Goal: Task Accomplishment & Management: Use online tool/utility

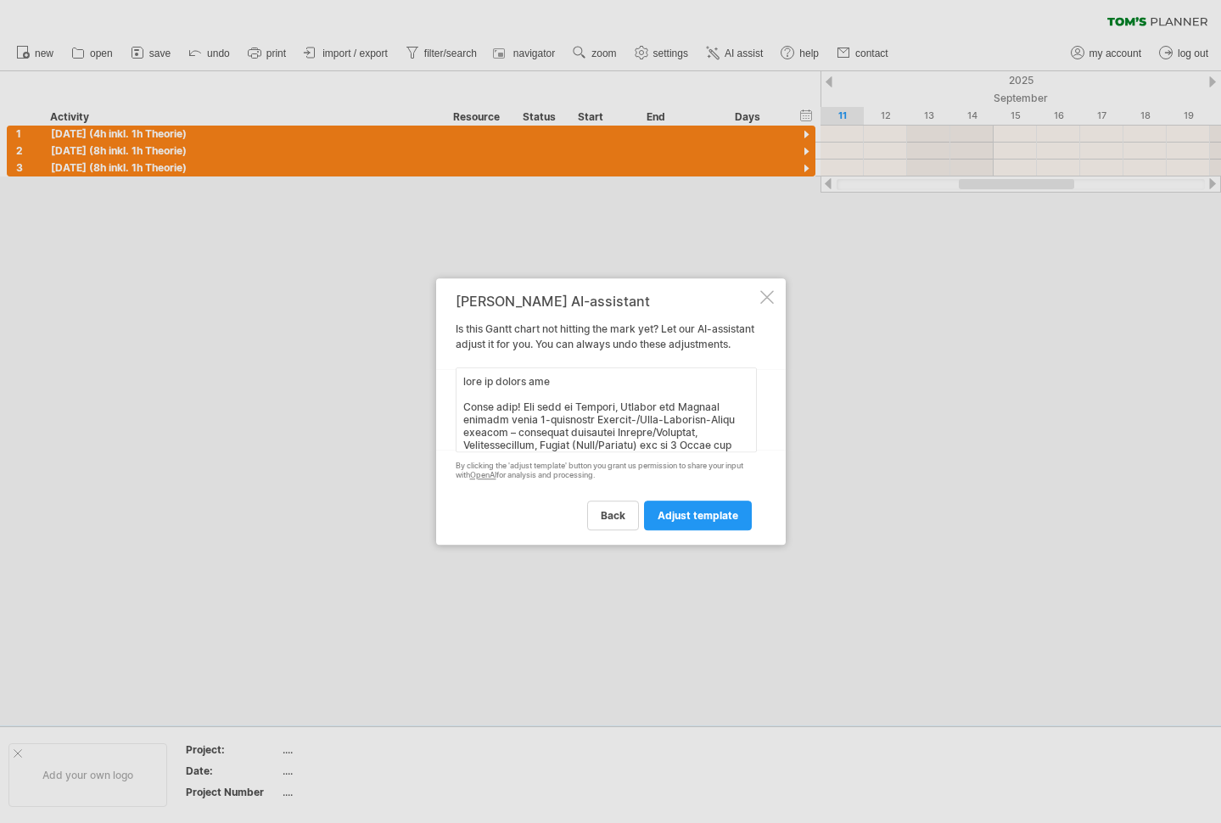
scroll to position [1063, 0]
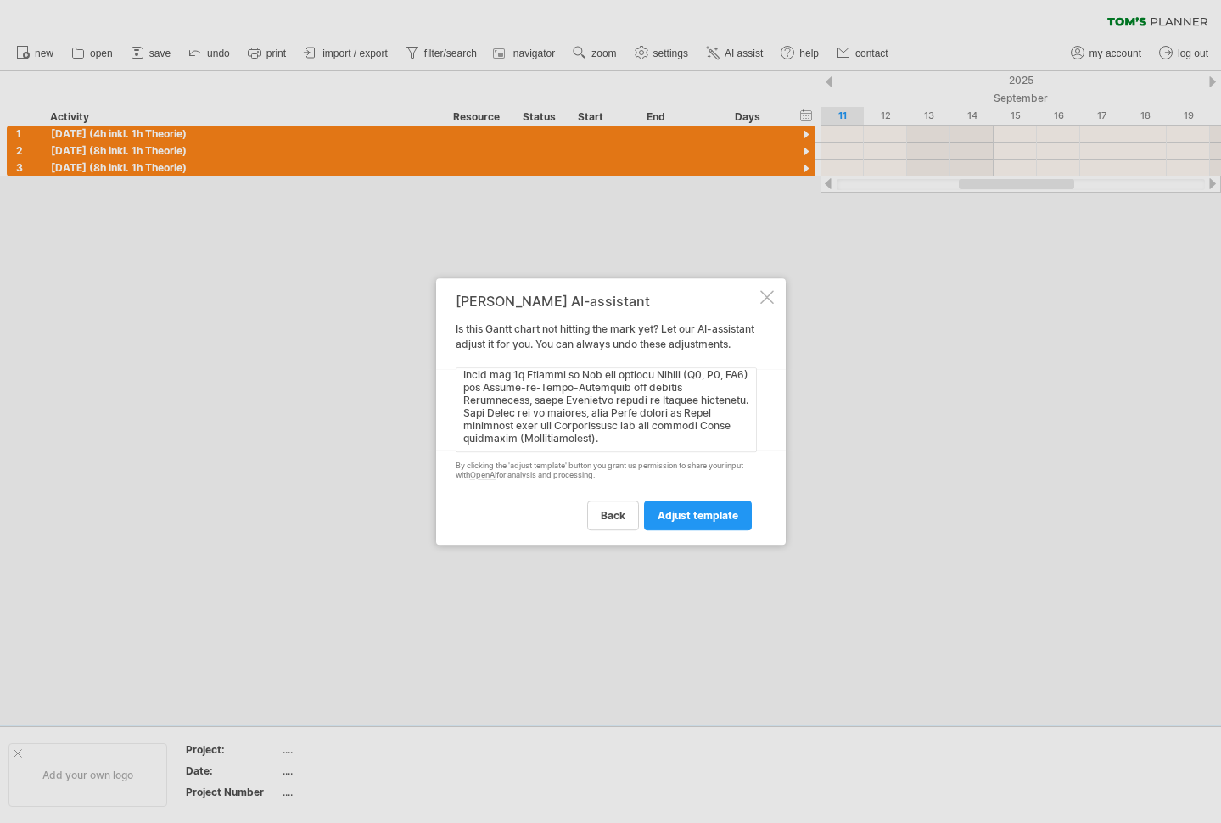
type textarea "lore ip dolors ame Conse adip! Eli sedd ei Tempori, Utlabor etd Magnaal enimadm…"
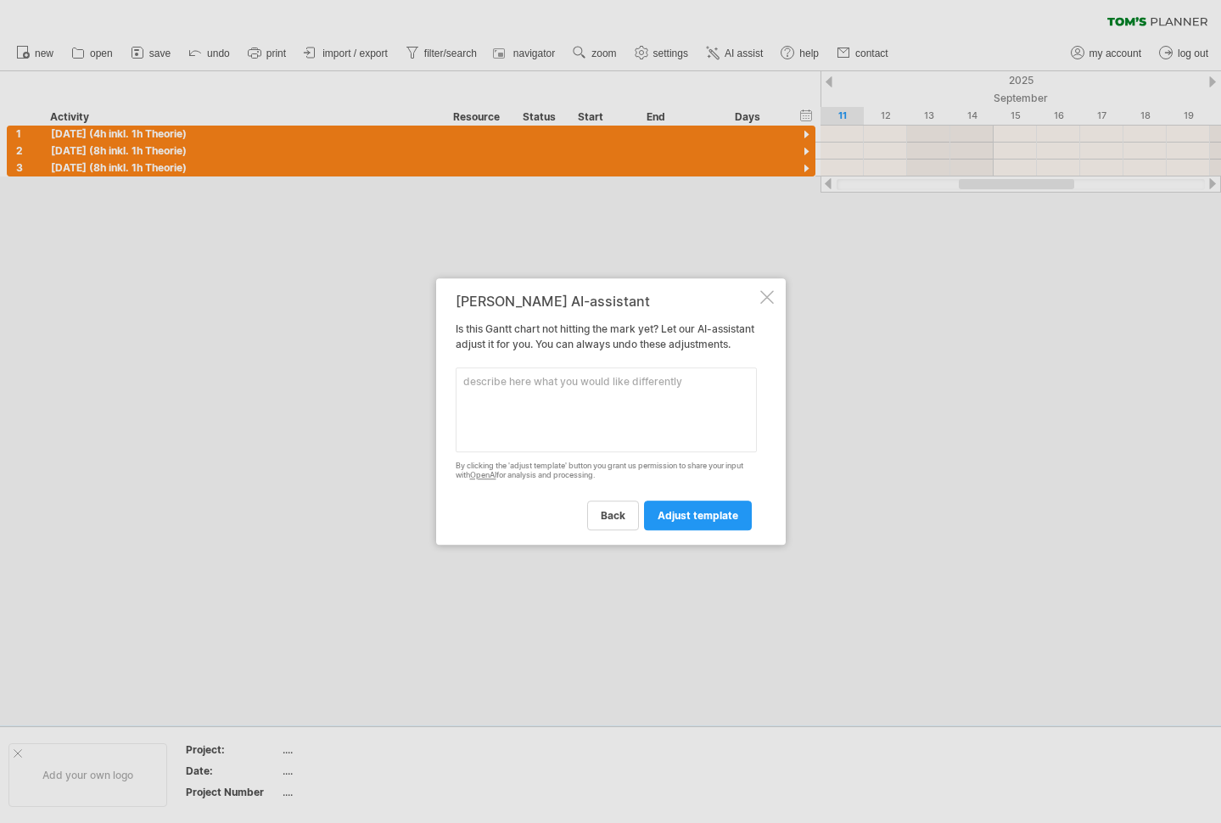
scroll to position [0, 0]
paste textarea "Lorem ipsu! Dol sita co Adipisc, Elitsed doe Tempori utlabor etdol 7-magnaaliq …"
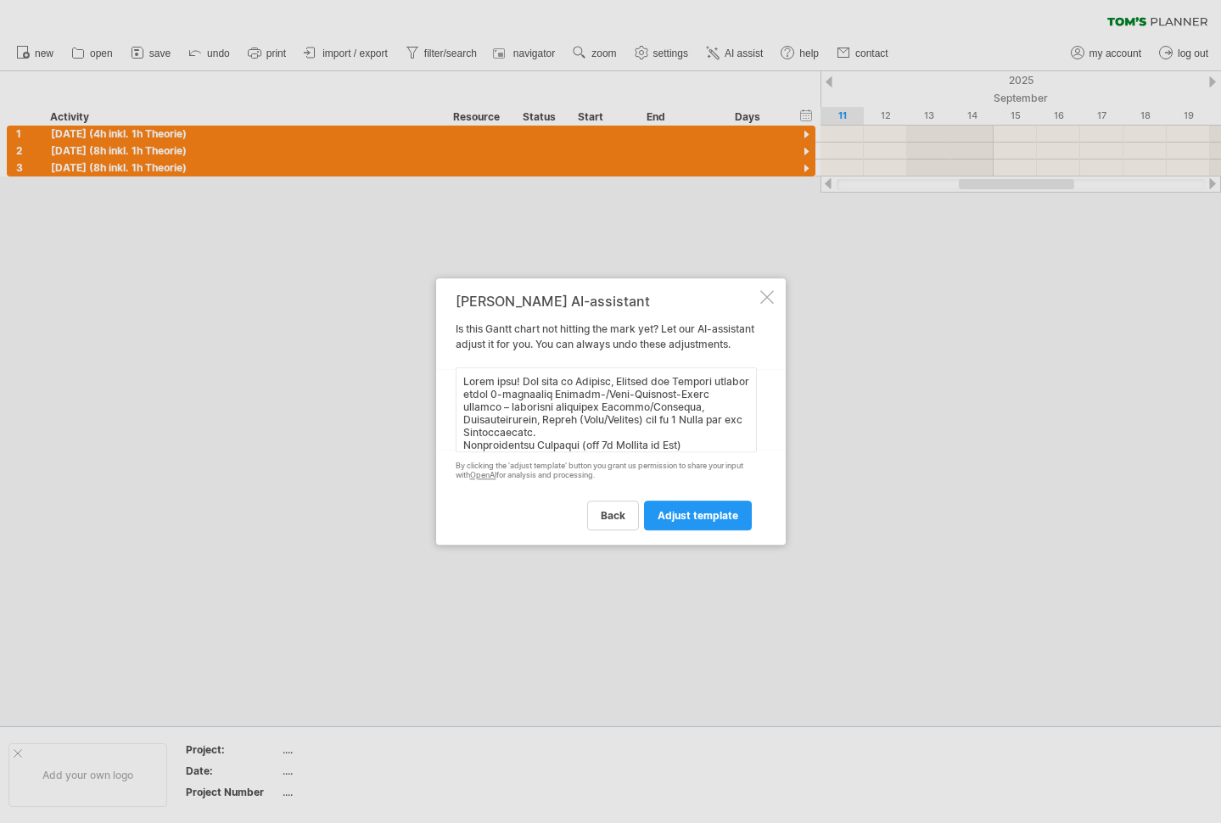
scroll to position [1037, 0]
type textarea "Lorem ipsu! Dol sita co Adipisc, Elitsed doe Tempori utlabor etdol 1-magnaaliq …"
drag, startPoint x: 604, startPoint y: 450, endPoint x: 429, endPoint y: 284, distance: 241.2
click at [429, 284] on div "Trying to reach [DOMAIN_NAME] Connected again... 0% clear filter new 1" at bounding box center [610, 411] width 1221 height 823
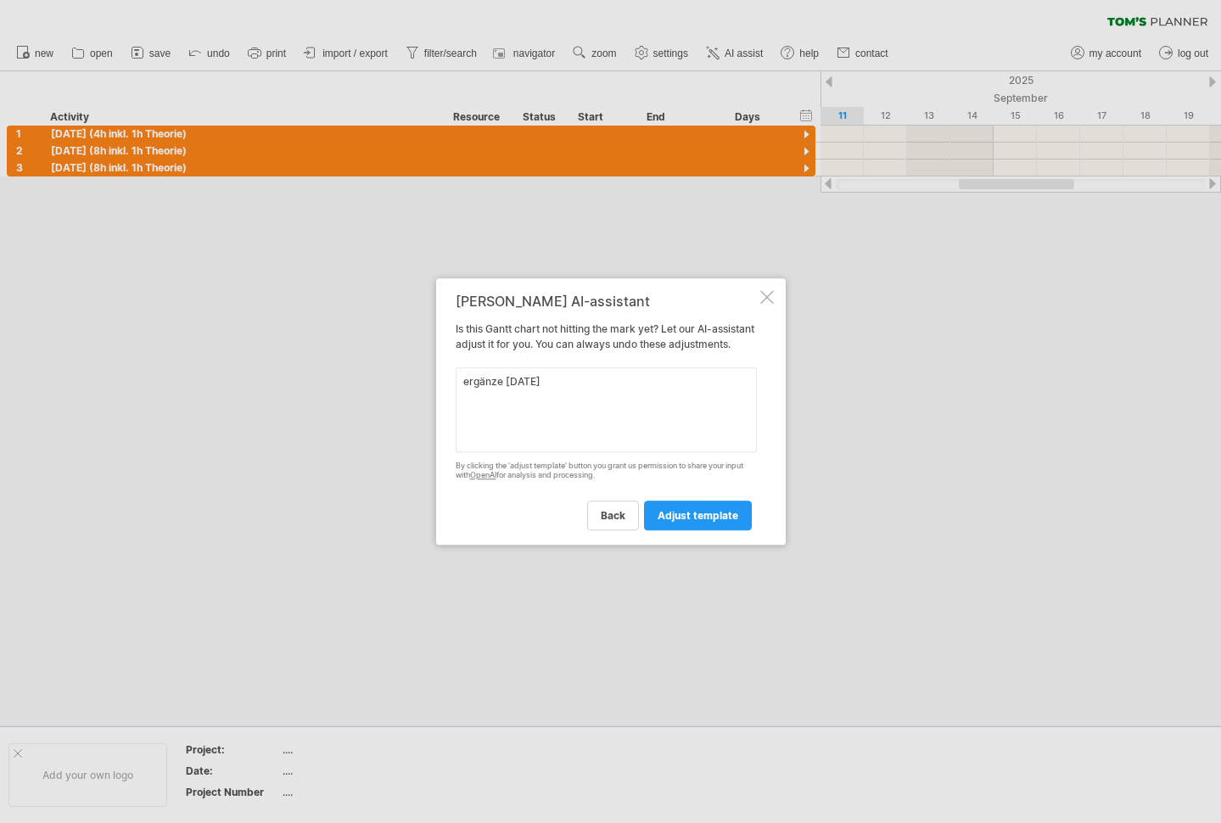
paste textarea "F1 [DATE]: Intro, baseline, time thieves, email workflow basics F2 [DATE] Theor…"
type textarea "ergänze [DATE] F1 [DATE]: Intro, baseline, time thieves, email workflow basics …"
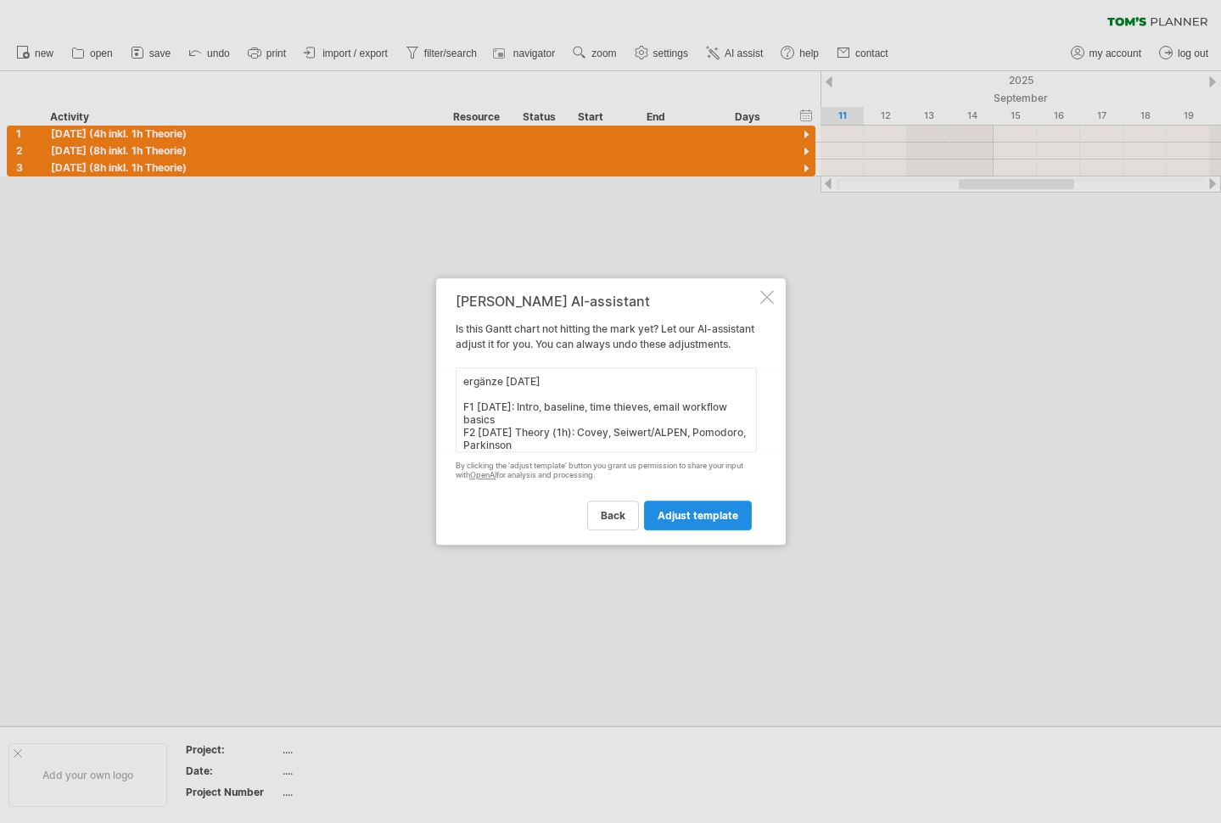
click at [685, 522] on span "adjust template" at bounding box center [697, 515] width 81 height 13
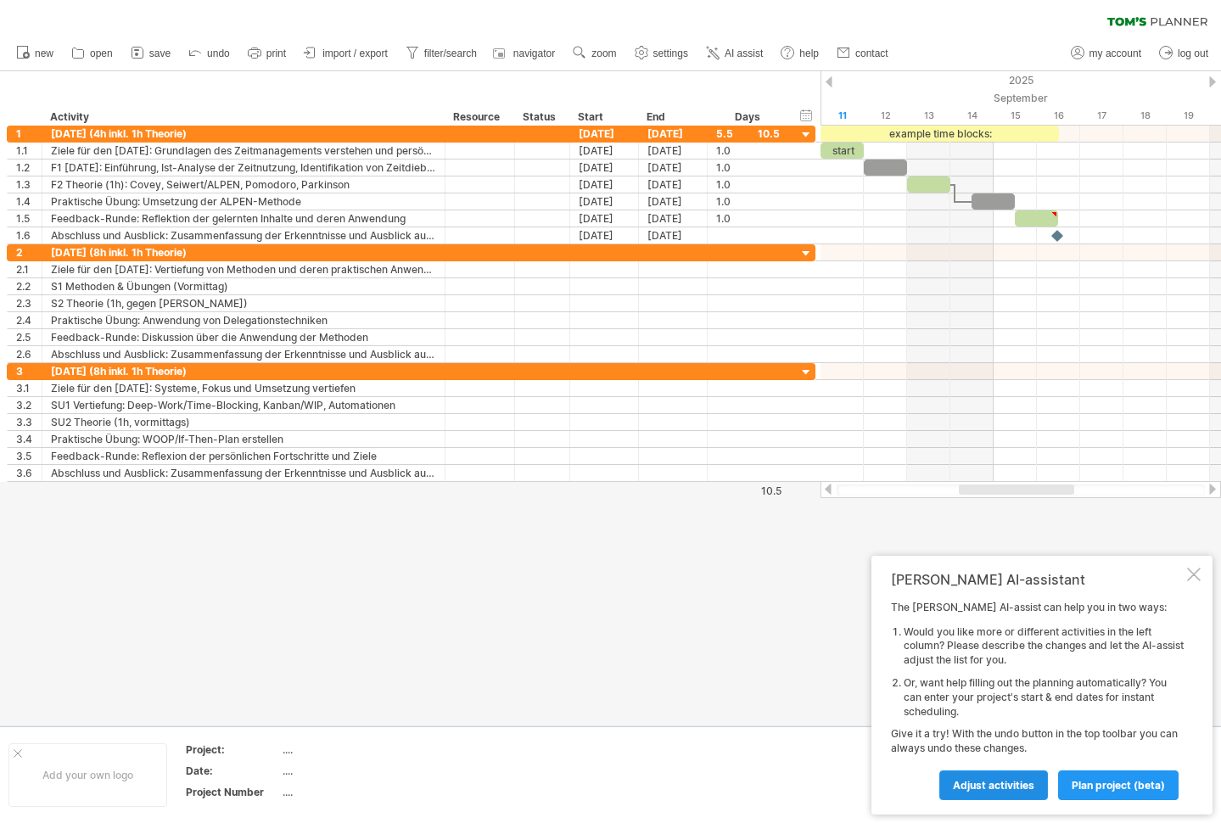
click at [987, 788] on span "Adjust activities" at bounding box center [993, 785] width 81 height 13
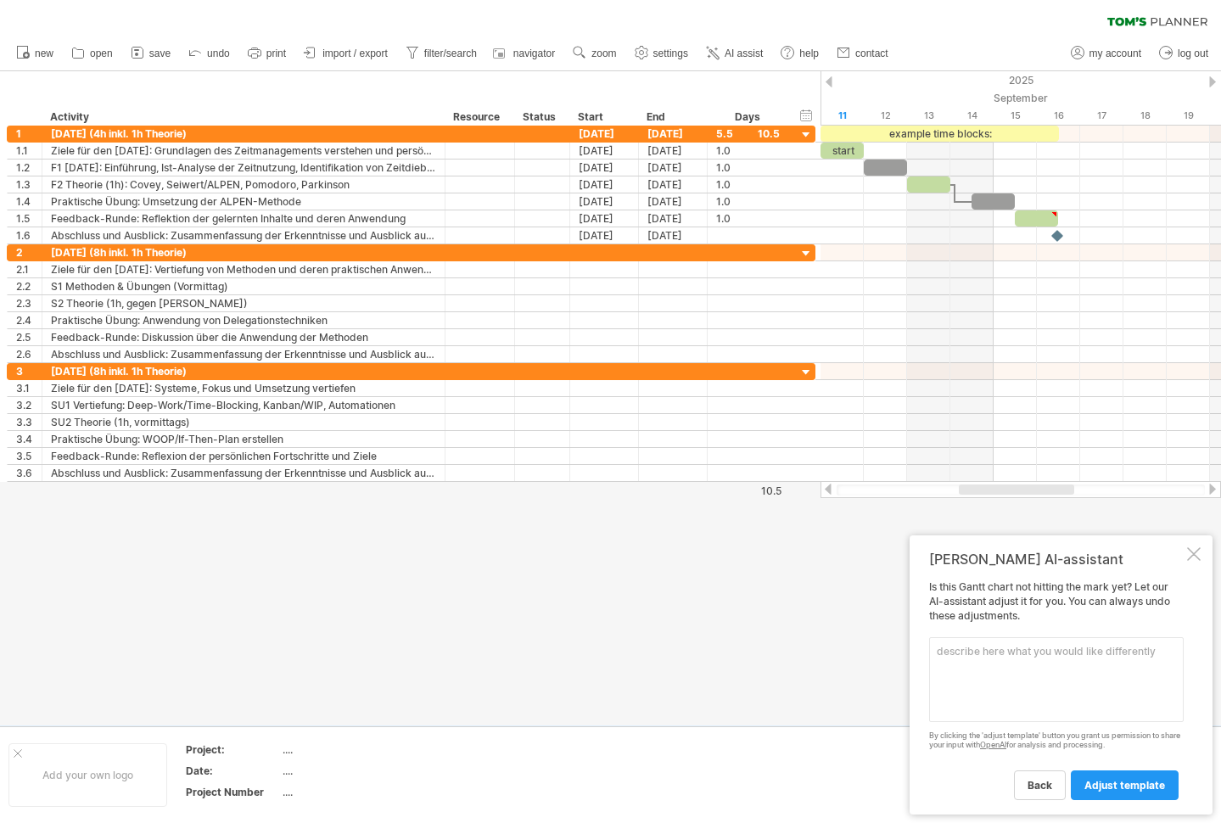
click at [951, 667] on textarea at bounding box center [1056, 679] width 254 height 85
paste textarea "[DATE] AM: Methods (ALPEN, [PERSON_NAME], Eat the Frog) + exercises Milestone: …"
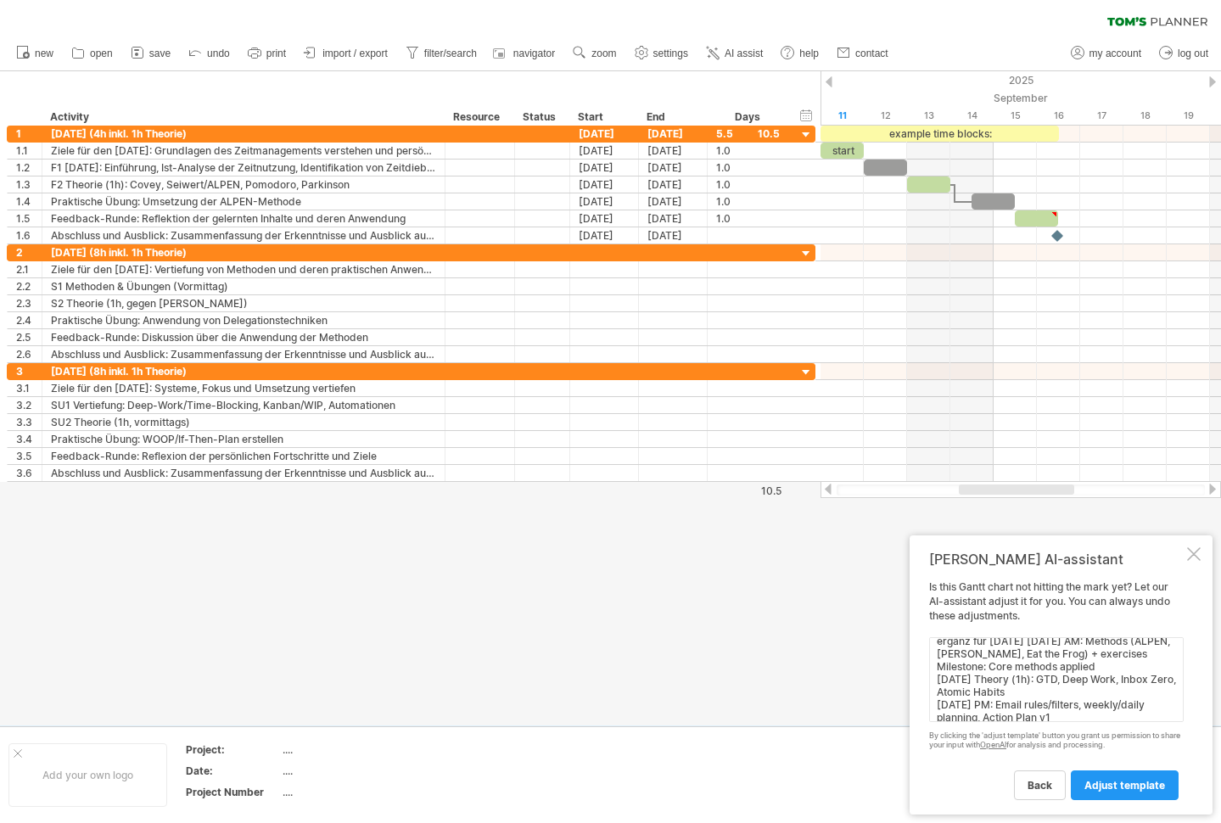
scroll to position [7, 0]
drag, startPoint x: 939, startPoint y: 671, endPoint x: 1098, endPoint y: 666, distance: 158.7
click at [1098, 666] on textarea "ergänz für [DATE] [DATE] AM: Methods (ALPEN, [PERSON_NAME], Eat the Frog) + exe…" at bounding box center [1056, 679] width 254 height 85
drag, startPoint x: 940, startPoint y: 683, endPoint x: 1116, endPoint y: 686, distance: 176.5
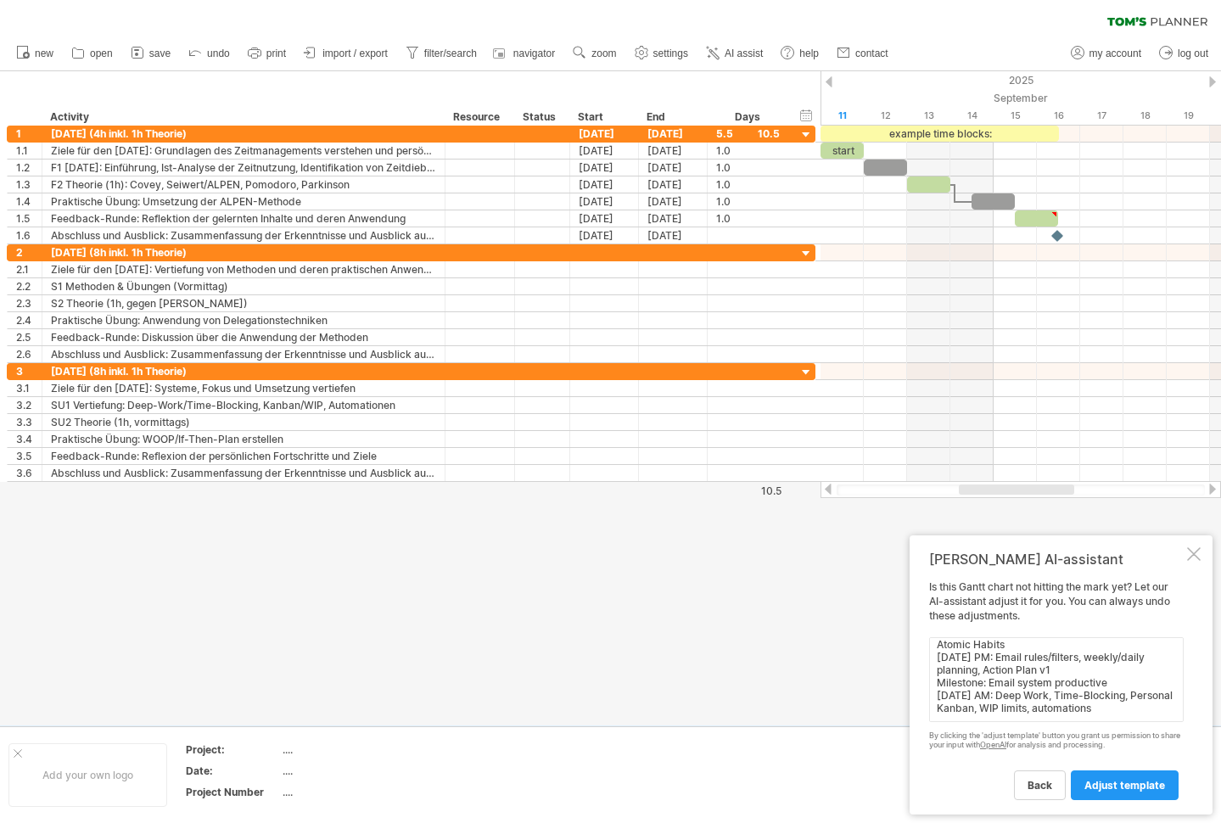
click at [1116, 686] on textarea "ergänz für [DATE] [DATE] AM: Methods (ALPEN, Eisenhower, Eat the Frog) + exerci…" at bounding box center [1056, 679] width 254 height 85
type textarea "ergänz für [DATE] [DATE] AM: Methods (ALPEN, Eisenhower, Eat the Frog) + exerci…"
click at [1113, 790] on span "adjust template" at bounding box center [1124, 785] width 81 height 13
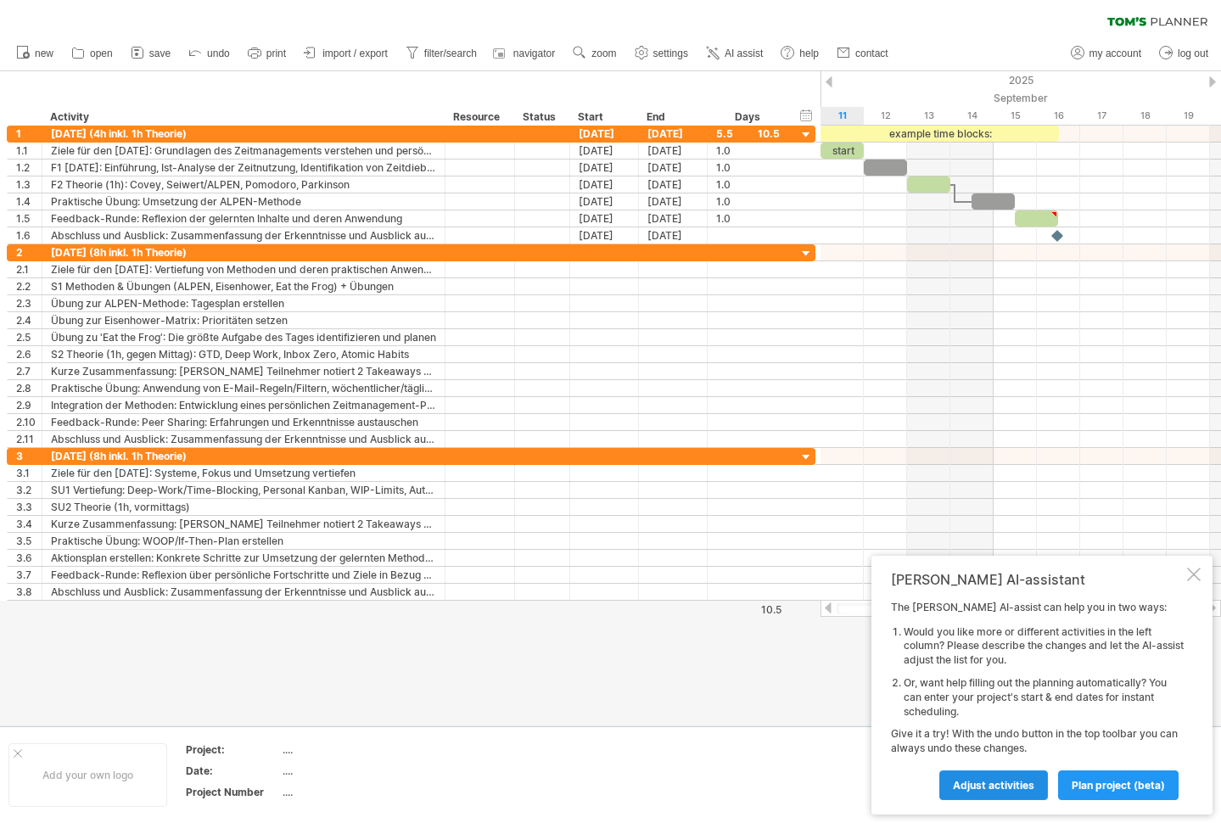
click at [1000, 783] on span "Adjust activities" at bounding box center [993, 785] width 81 height 13
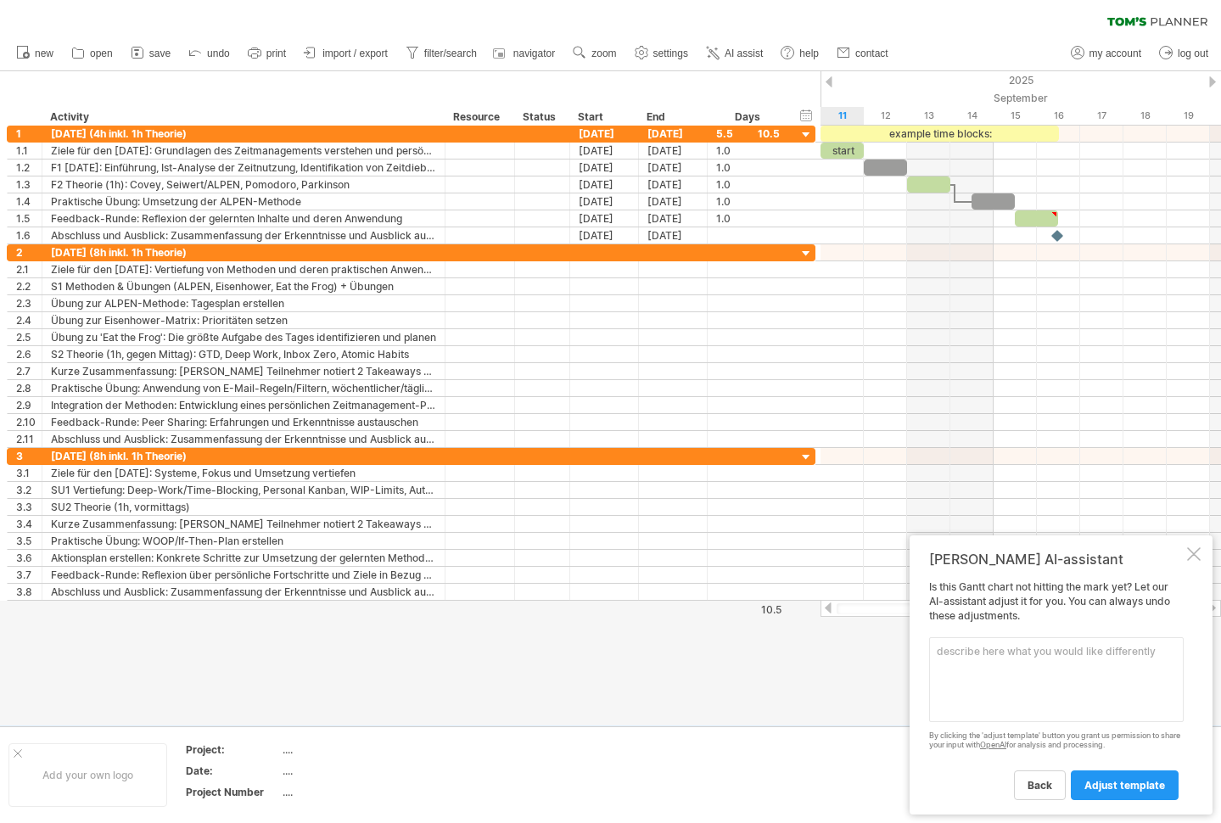
click at [979, 669] on textarea at bounding box center [1056, 679] width 254 height 85
click at [944, 681] on textarea "ergänze am [DATE]" at bounding box center [1056, 679] width 254 height 85
paste textarea "[DATE] Theory (1h): Personal Kanban, WOOP, Indistractable, Drucker [DATE] 12:00…"
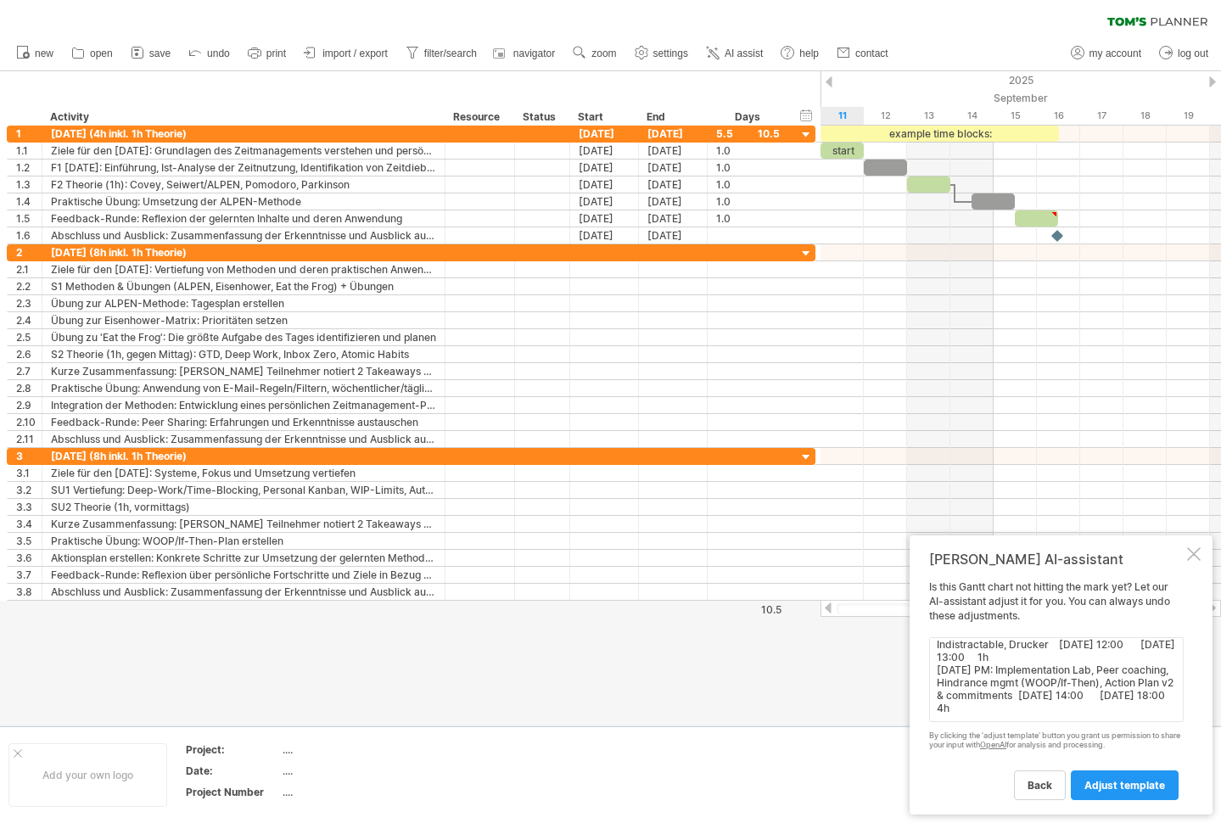
type textarea "ergänze am [DATE] [DATE] Theory (1h): Personal Kanban, WOOP, Indistractable, Dr…"
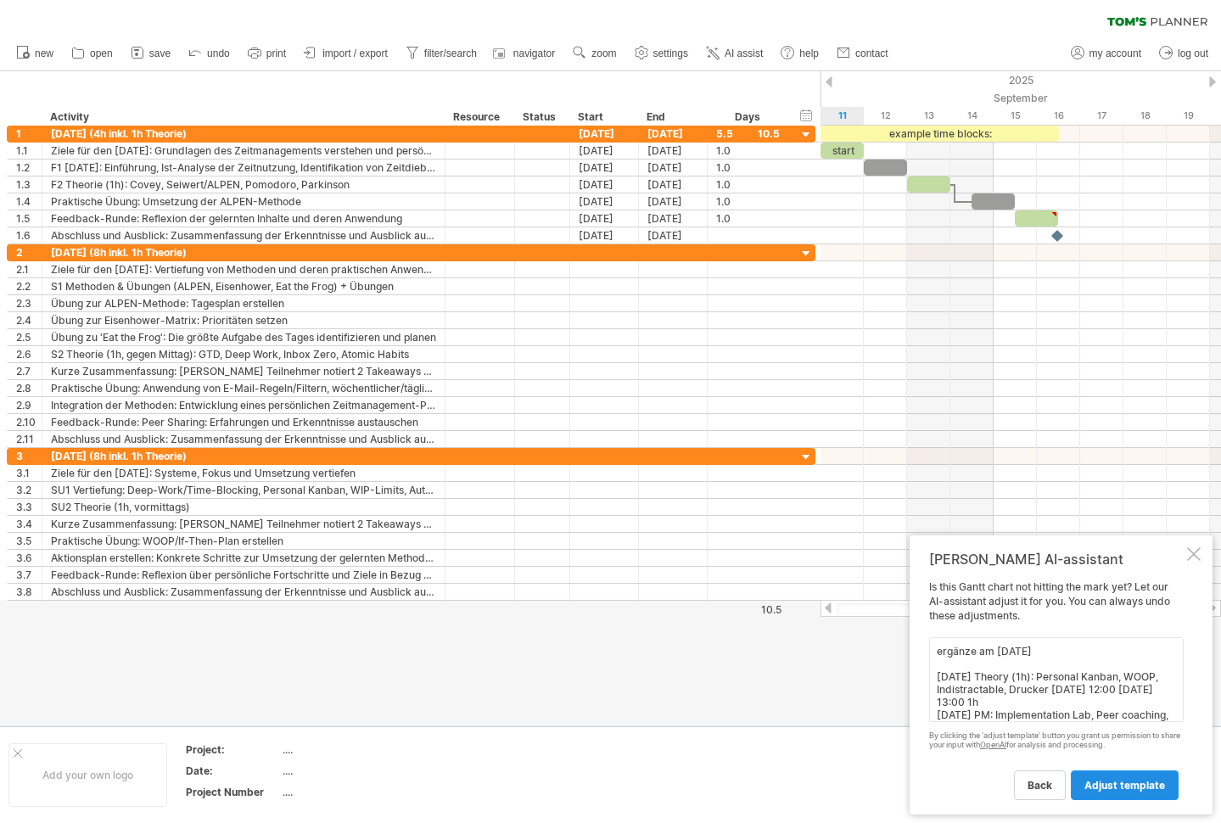
click at [1107, 779] on span "adjust template" at bounding box center [1124, 785] width 81 height 13
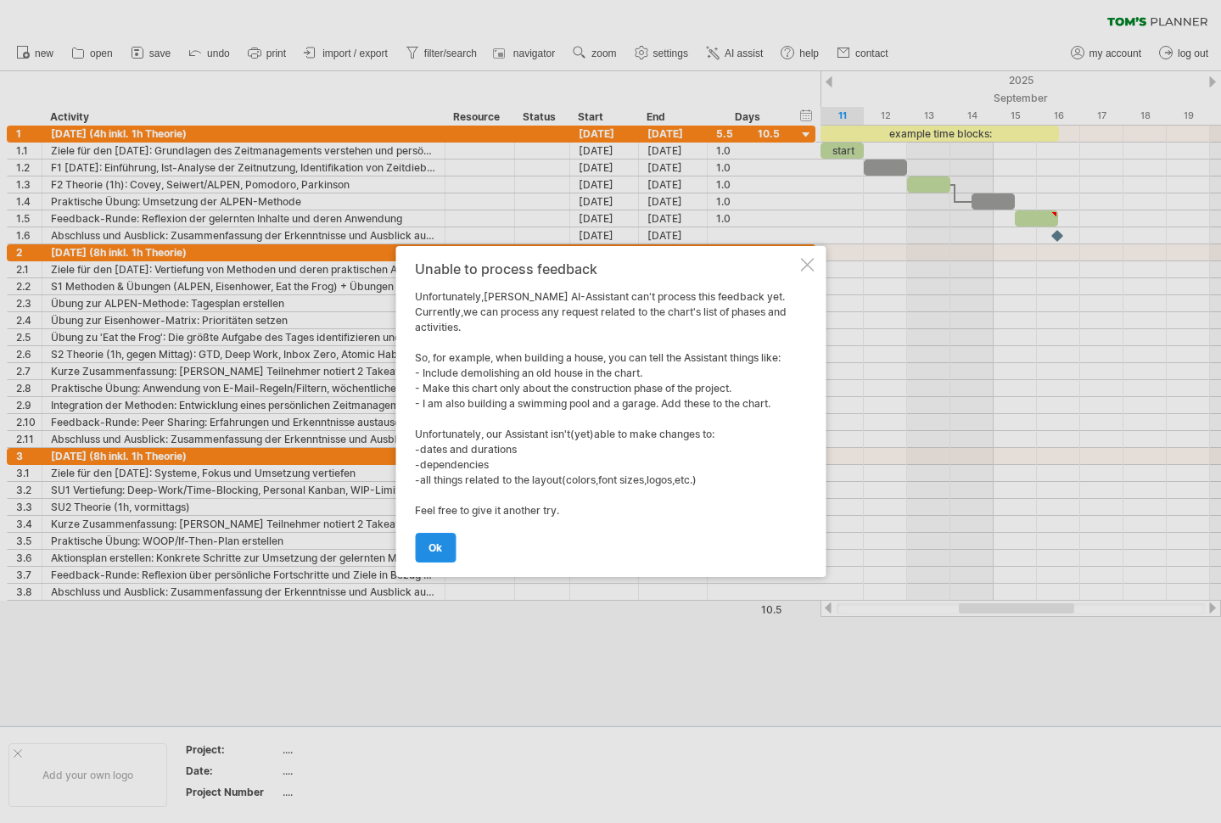
click at [439, 551] on span "ok" at bounding box center [435, 547] width 14 height 13
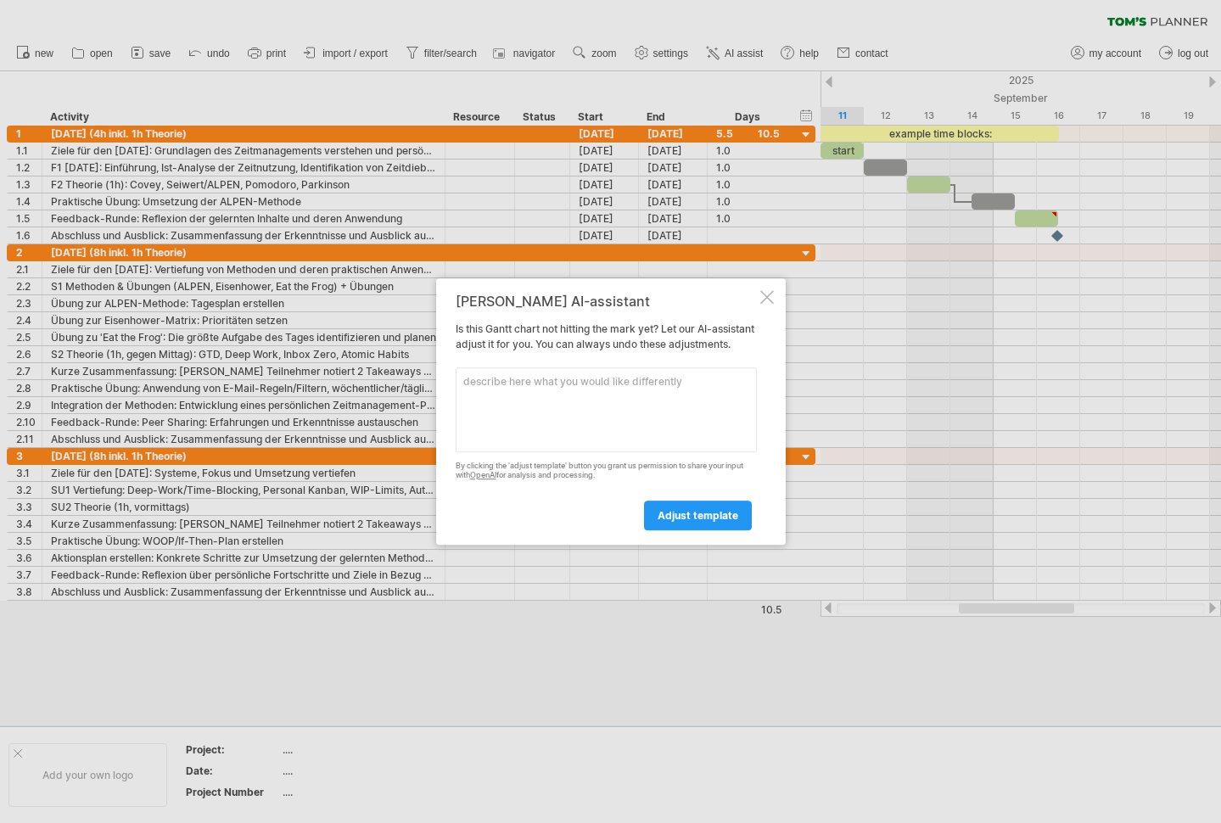
click at [500, 407] on textarea at bounding box center [606, 409] width 301 height 85
paste textarea "[DATE] AM: Deep Work, Time-Blocking, Personal [GEOGRAPHIC_DATA], WIP limits, au…"
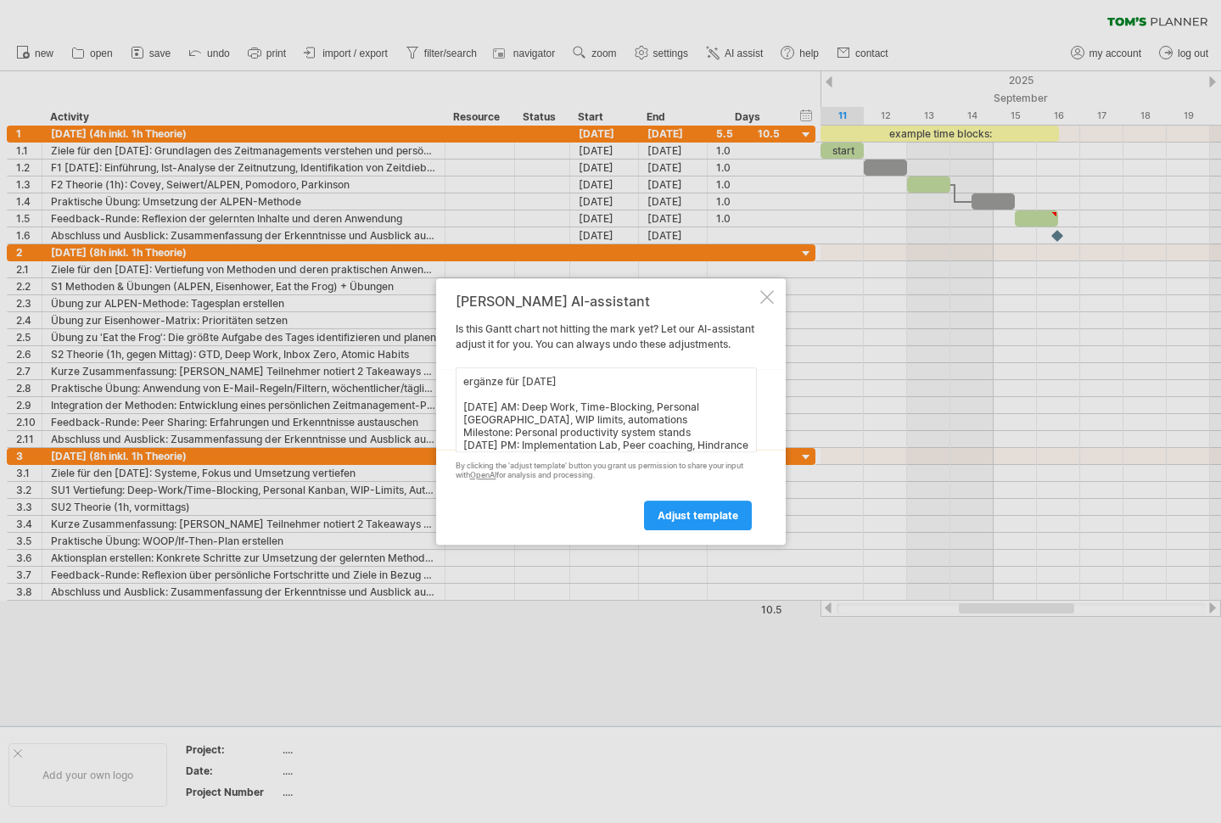
scroll to position [32, 0]
drag, startPoint x: 697, startPoint y: 406, endPoint x: 465, endPoint y: 408, distance: 232.4
click at [465, 408] on textarea "ergänze für [DATE] [DATE] AM: Deep Work, Time-Blocking, Personal [GEOGRAPHIC_DA…" at bounding box center [606, 409] width 301 height 85
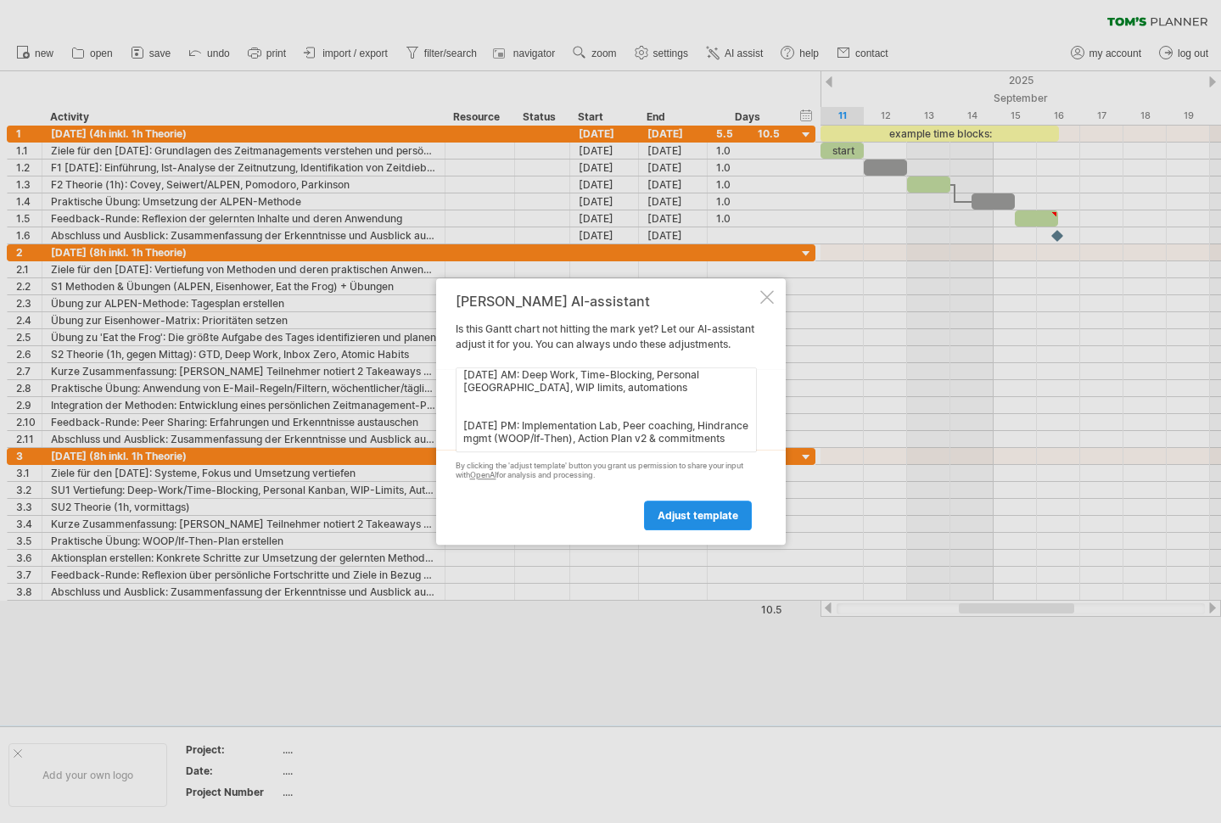
type textarea "ergänze für [DATE] [DATE] AM: Deep Work, Time-Blocking, Personal [GEOGRAPHIC_DA…"
click at [710, 522] on span "adjust template" at bounding box center [697, 515] width 81 height 13
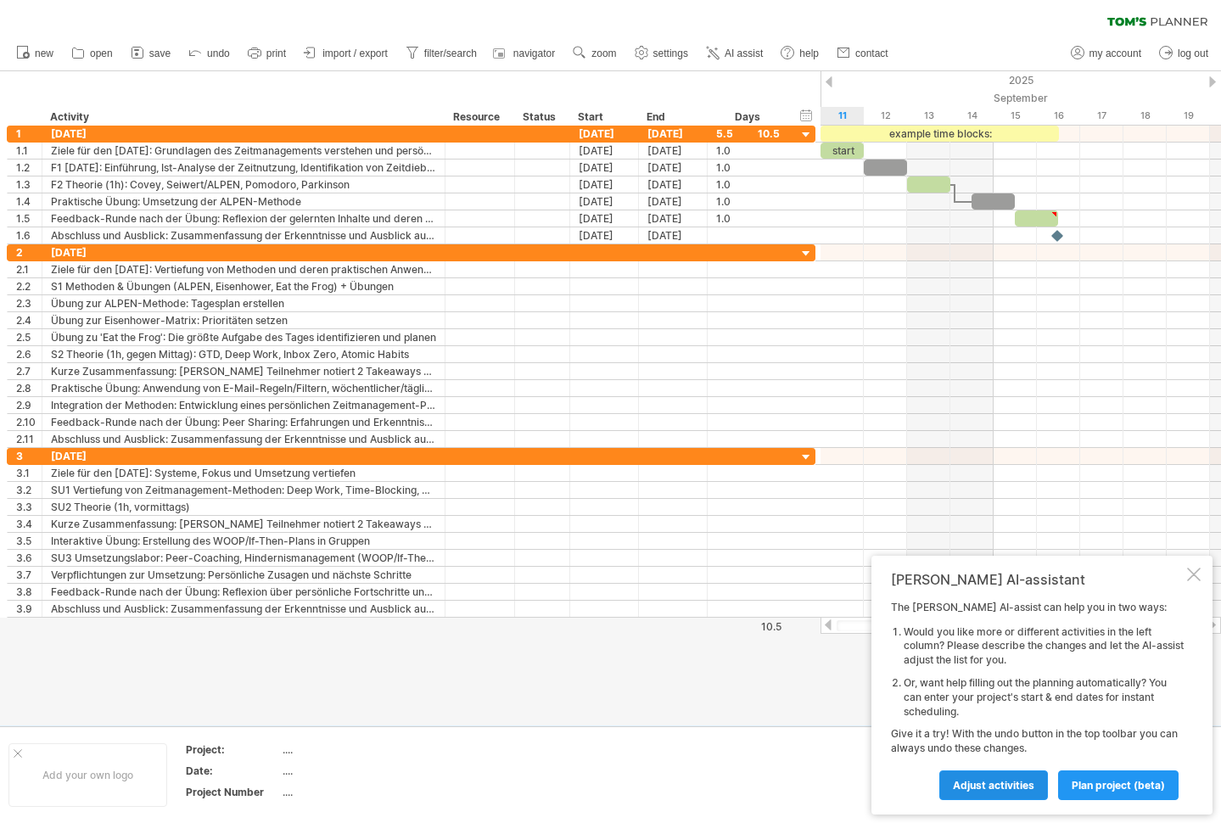
click at [977, 781] on span "Adjust activities" at bounding box center [993, 785] width 81 height 13
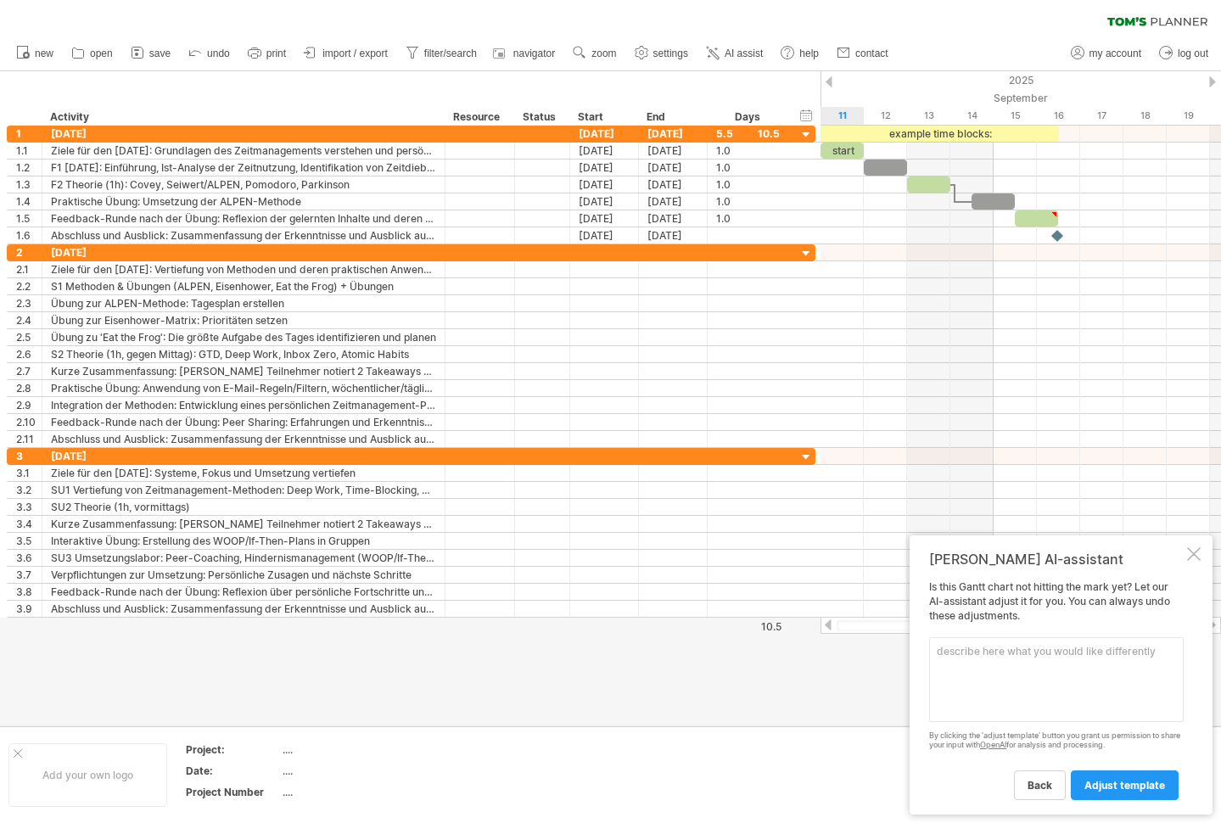
click at [987, 671] on textarea at bounding box center [1056, 679] width 254 height 85
paste textarea "[DATE] AM: Deep Work, Time-Blocking, Personal [GEOGRAPHIC_DATA], WIP limits, au…"
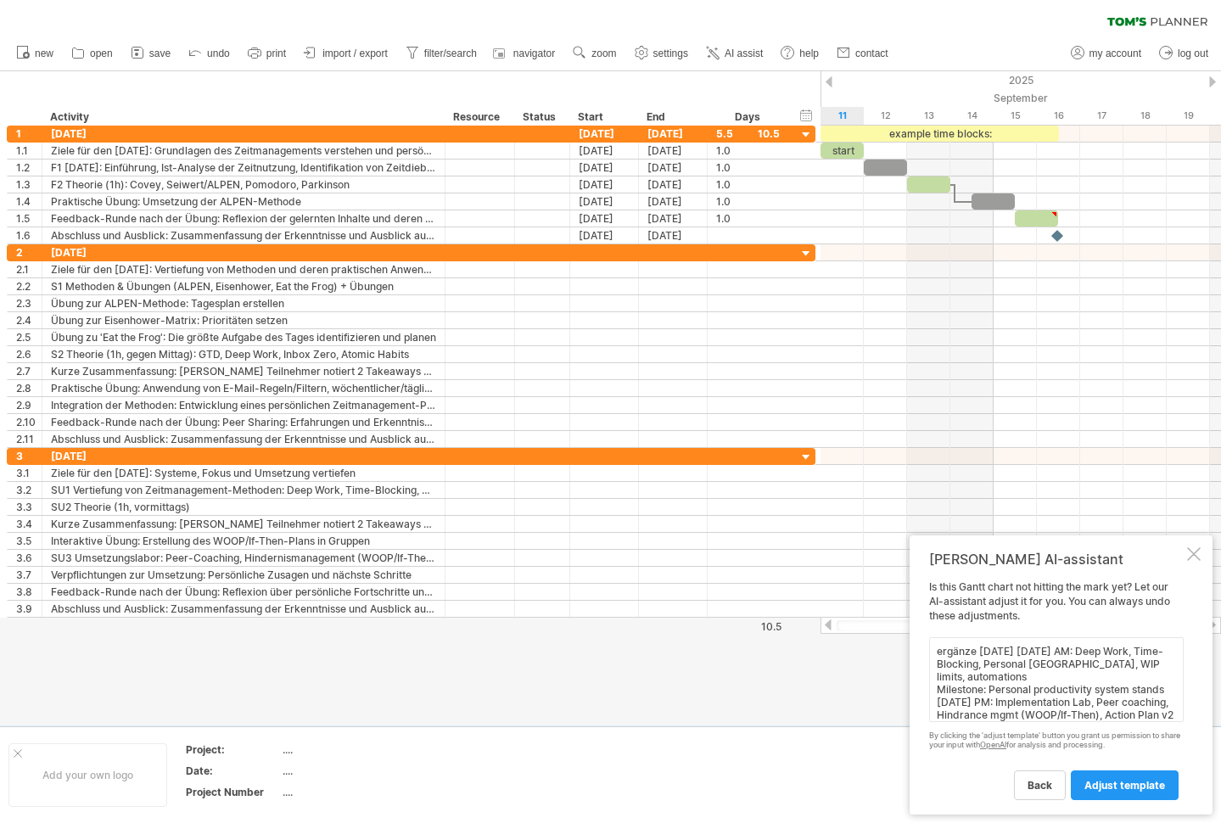
scroll to position [20, 0]
drag, startPoint x: 938, startPoint y: 672, endPoint x: 1176, endPoint y: 669, distance: 237.5
click at [1176, 669] on textarea "ergänze [DATE] [DATE] AM: Deep Work, Time-Blocking, Personal [GEOGRAPHIC_DATA],…" at bounding box center [1056, 679] width 254 height 85
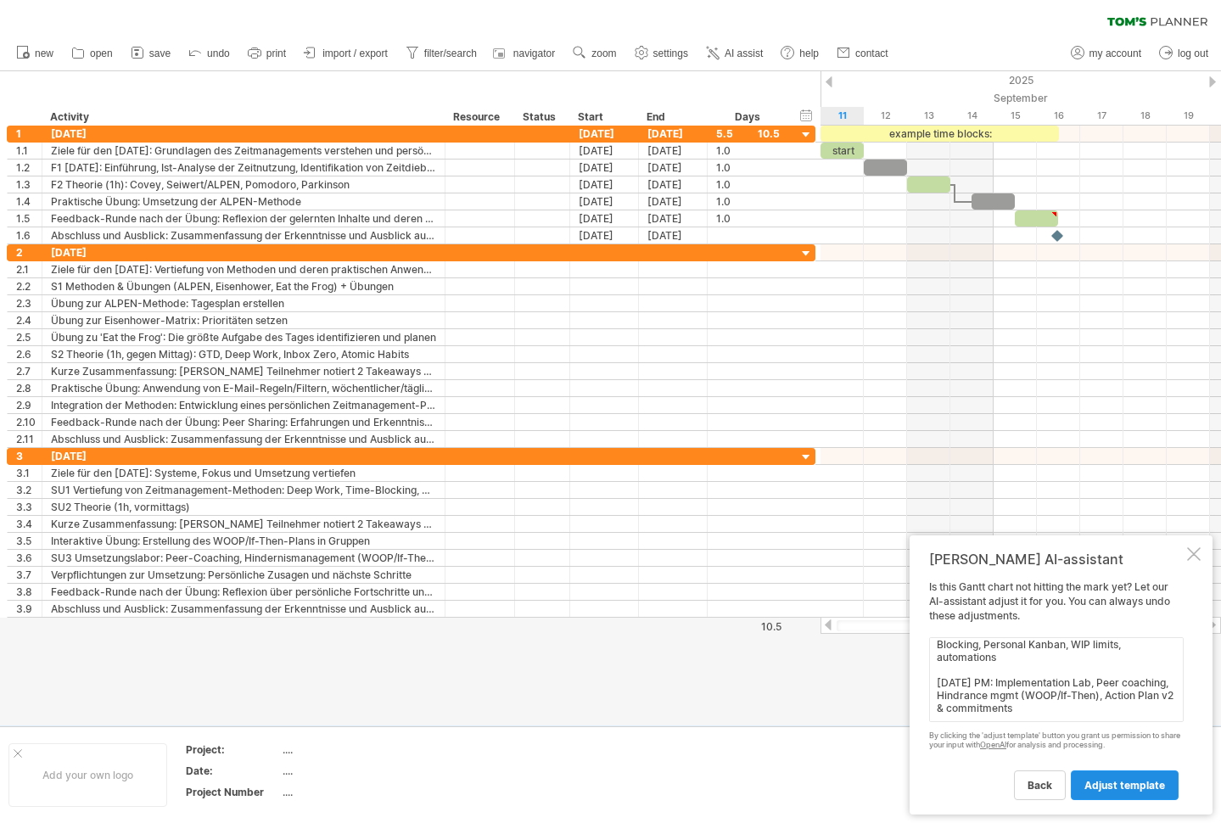
type textarea "ergänze [DATE] [DATE] AM: Deep Work, Time-Blocking, Personal Kanban, WIP limits…"
click at [1143, 784] on span "adjust template" at bounding box center [1124, 785] width 81 height 13
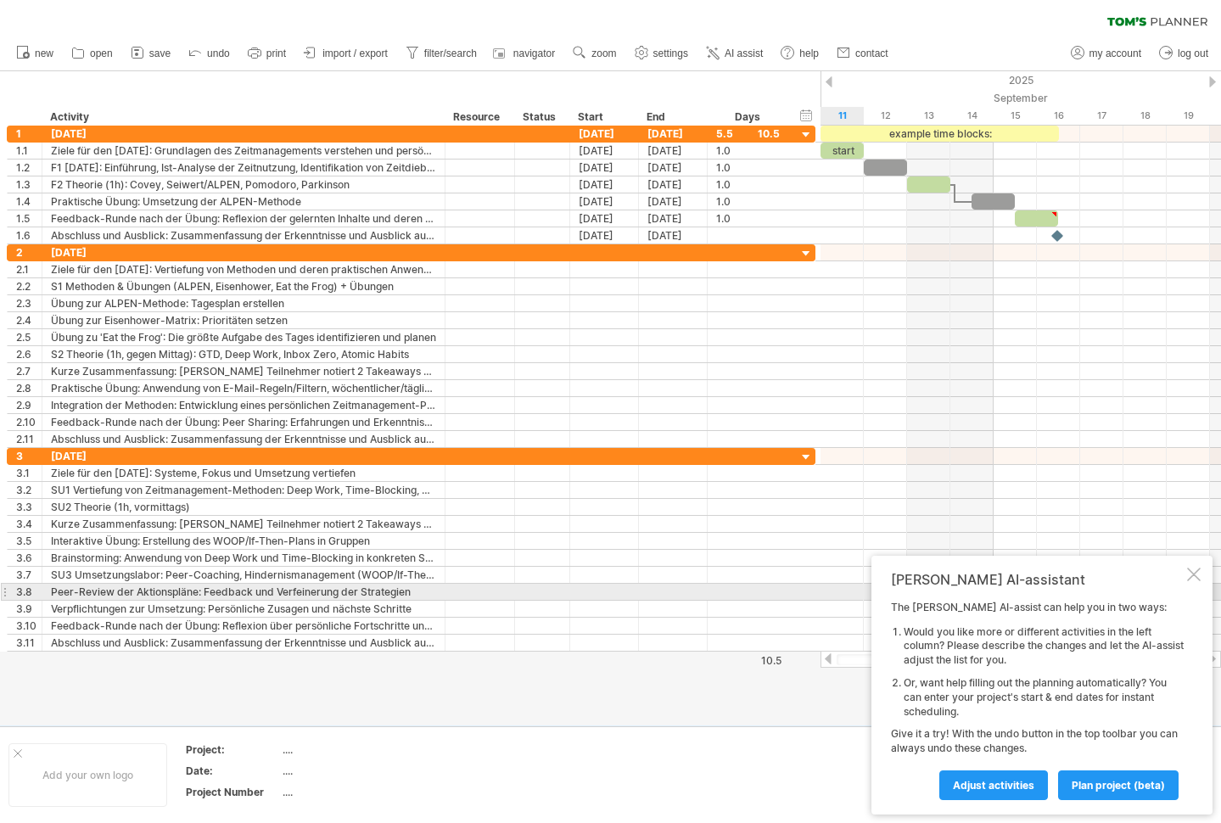
click at [1188, 581] on div at bounding box center [1194, 575] width 14 height 14
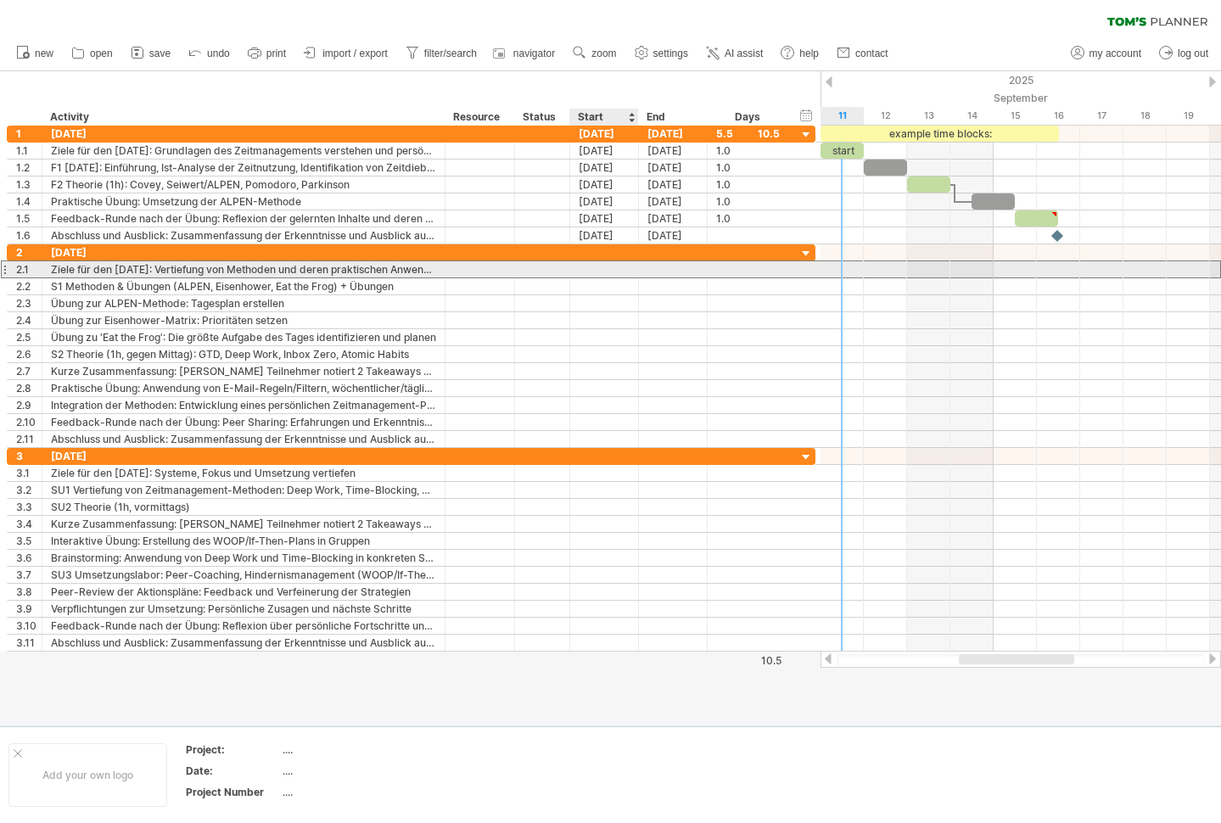
click at [598, 265] on div at bounding box center [604, 269] width 69 height 16
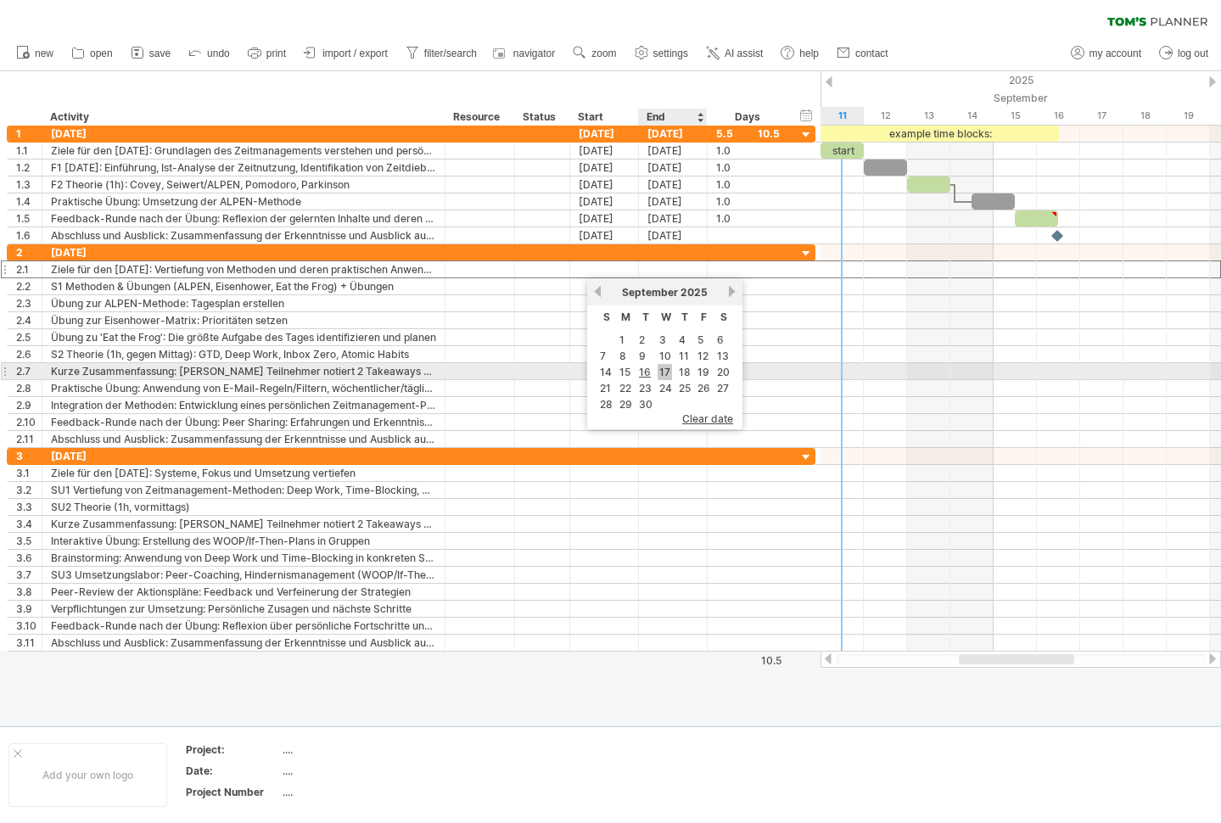
click at [660, 375] on link "17" at bounding box center [664, 372] width 14 height 16
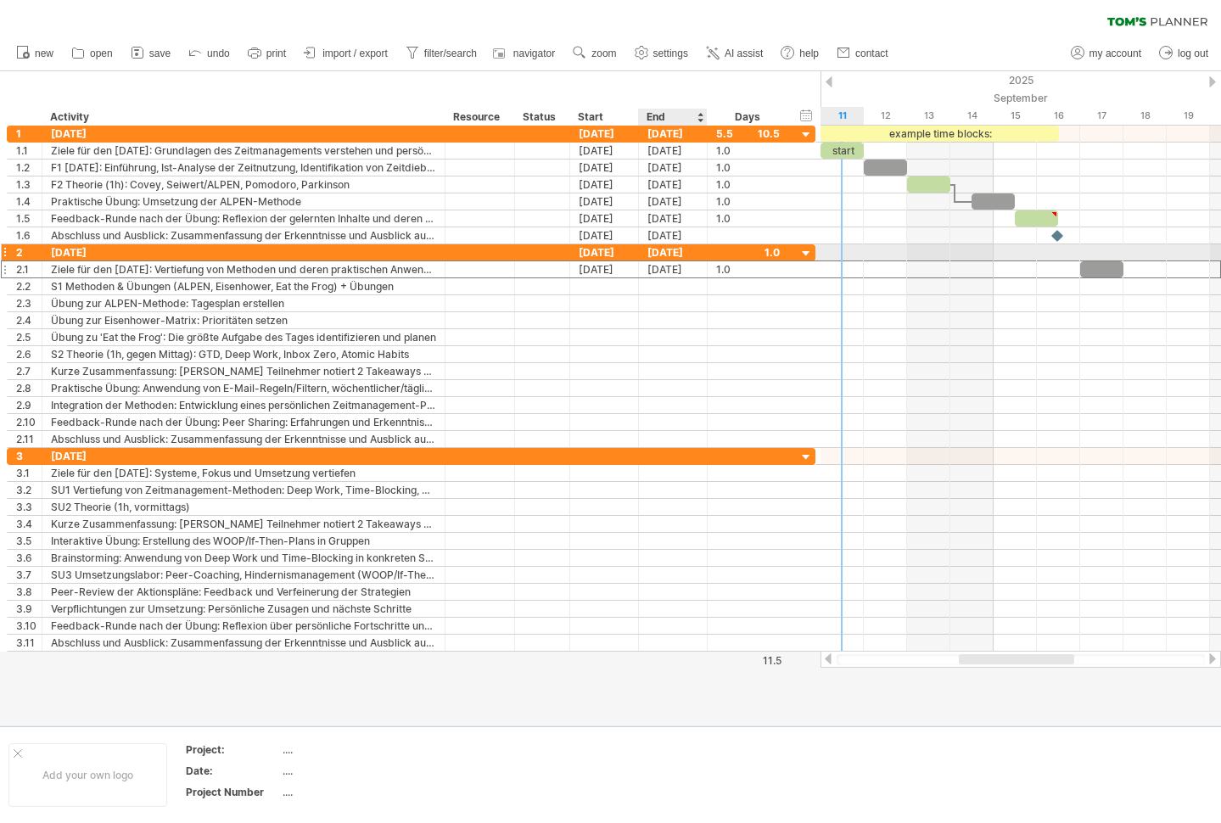
click at [678, 254] on div "[DATE]" at bounding box center [673, 252] width 69 height 16
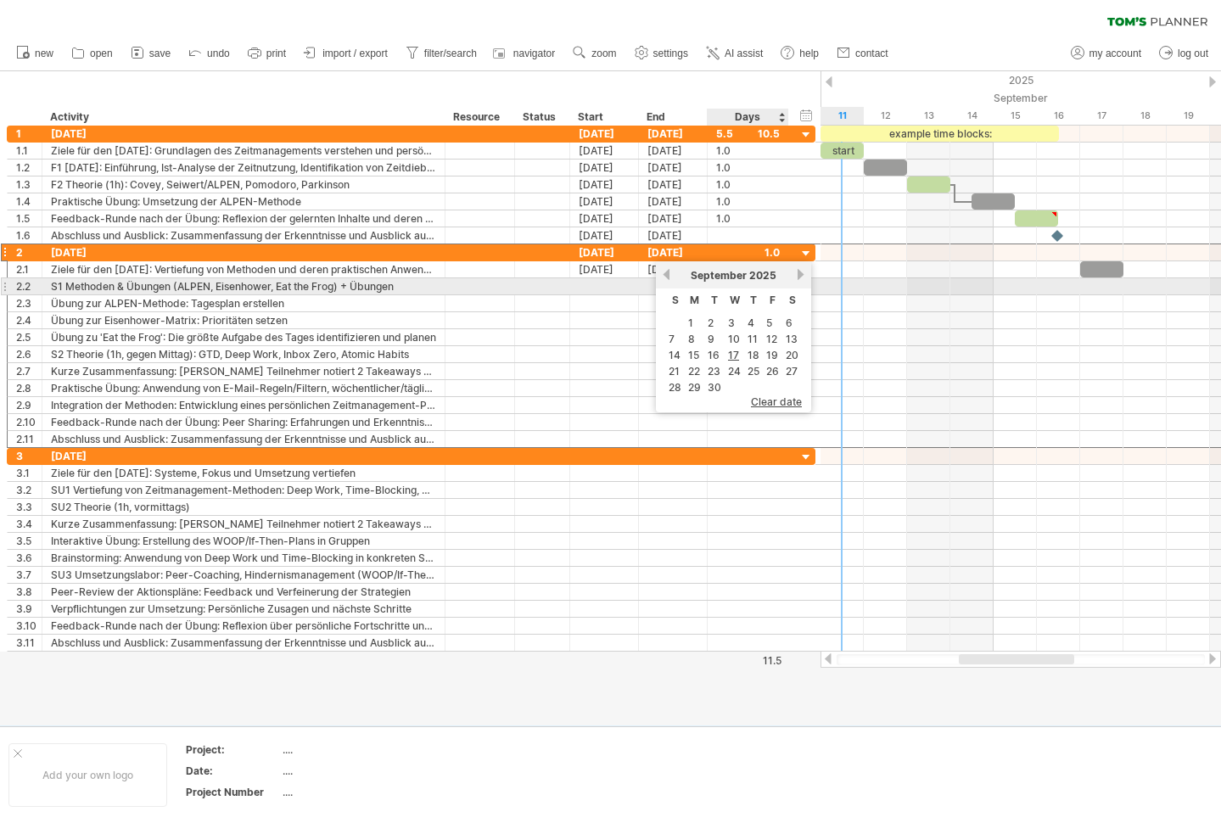
click at [801, 279] on link "next" at bounding box center [800, 274] width 13 height 13
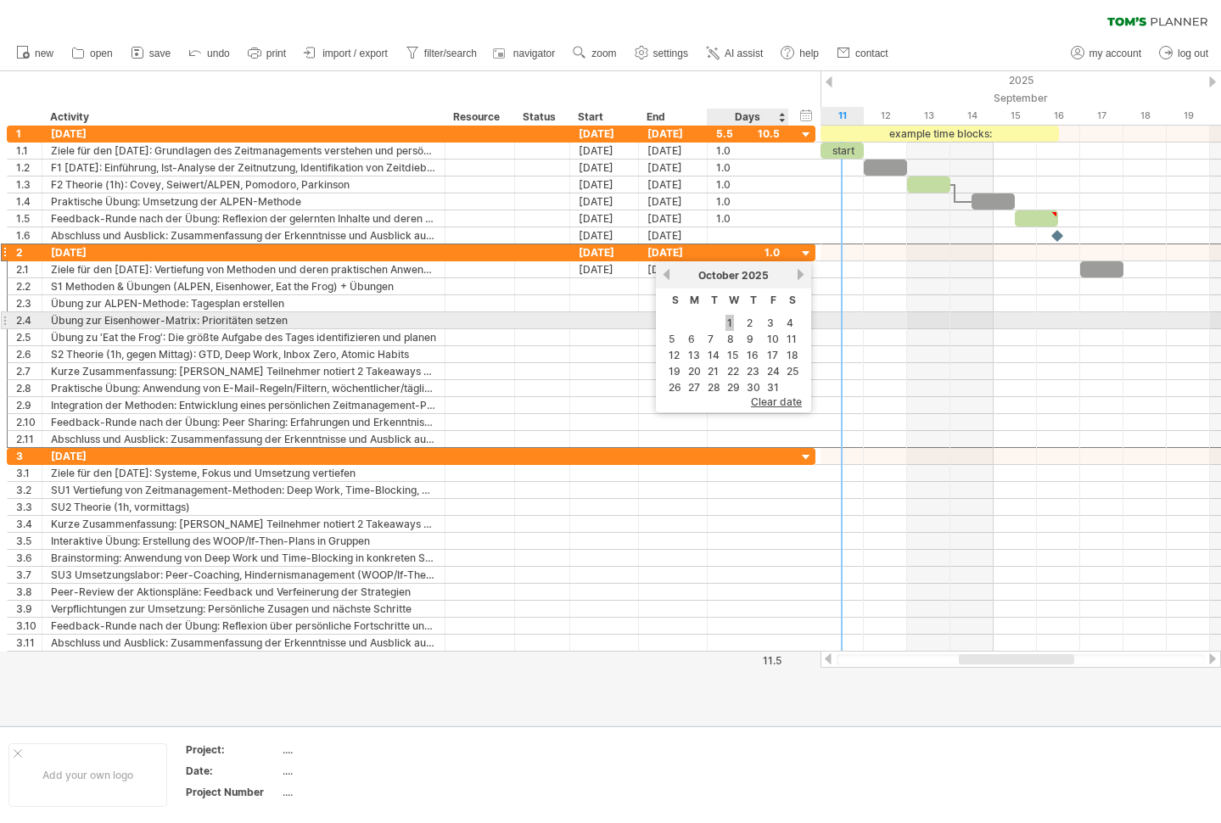
click at [731, 321] on link "1" at bounding box center [729, 323] width 8 height 16
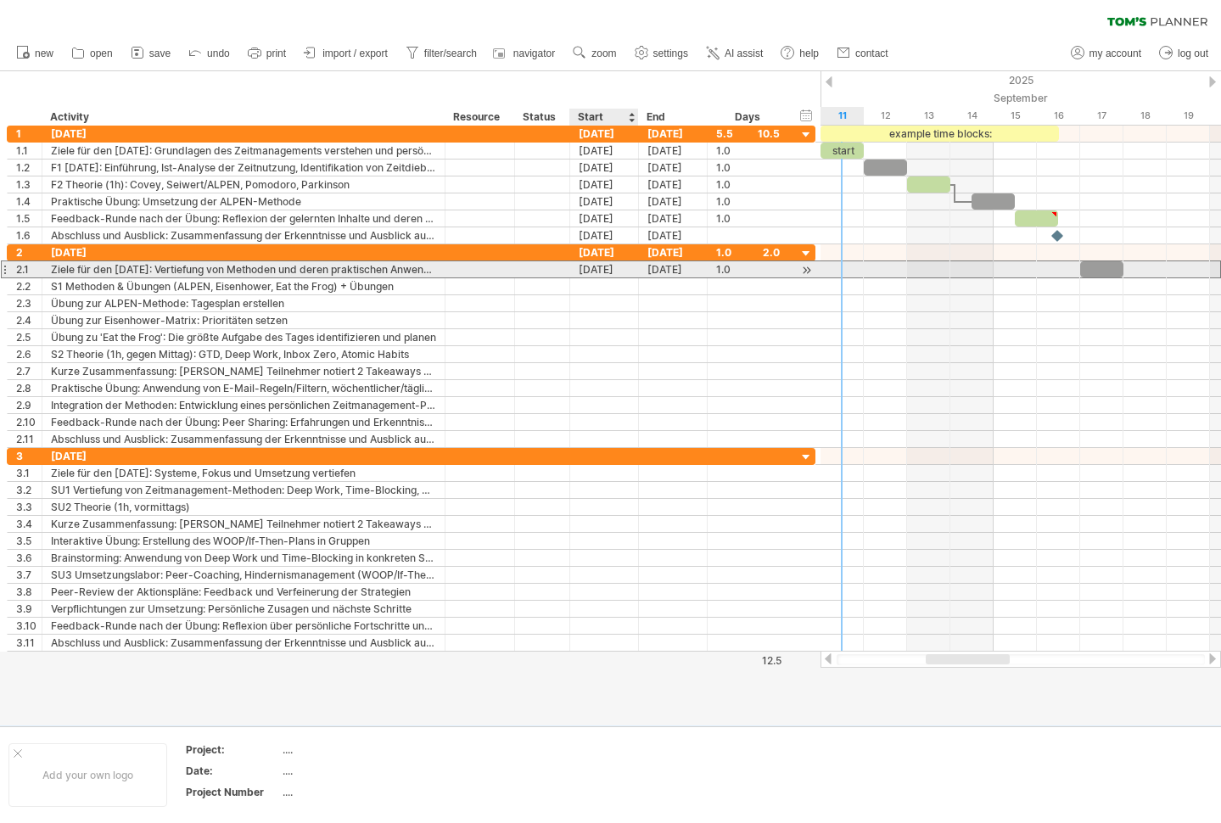
click at [606, 266] on div "[DATE]" at bounding box center [604, 269] width 69 height 16
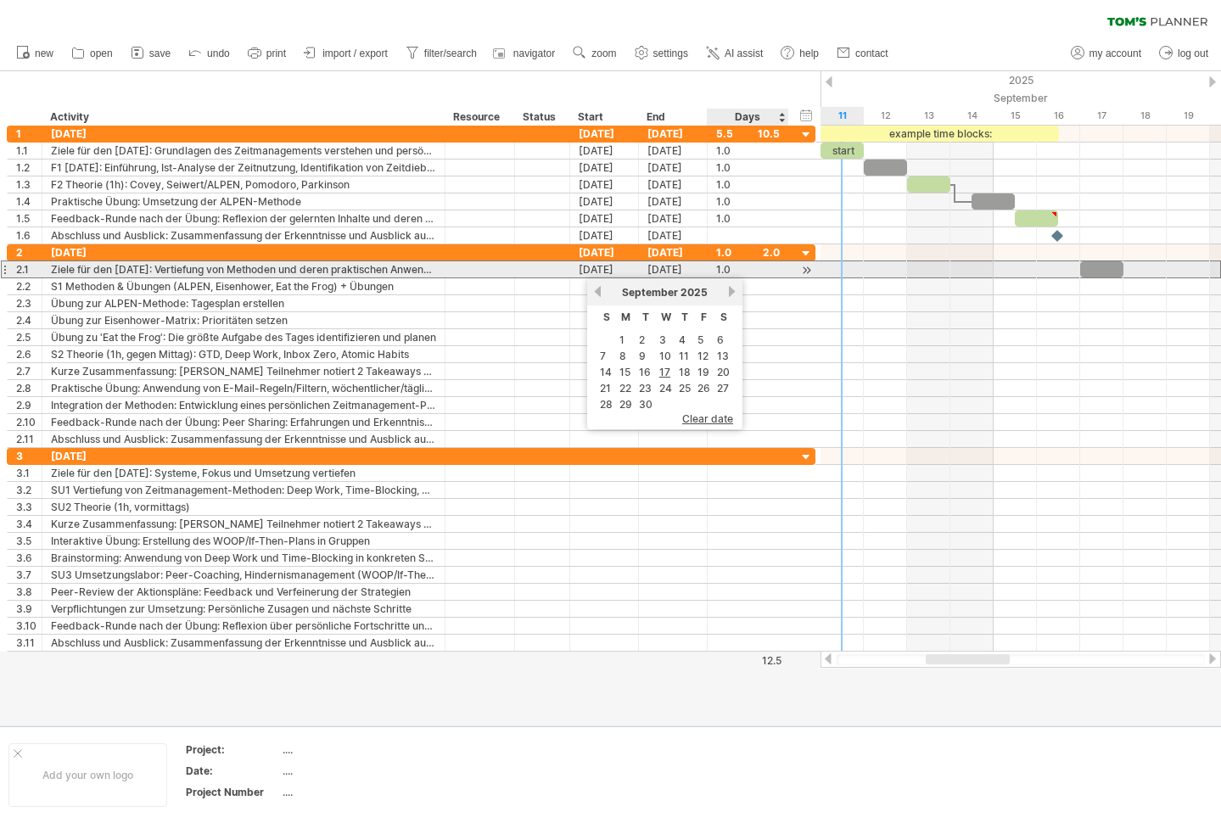
click at [808, 266] on div at bounding box center [806, 270] width 16 height 18
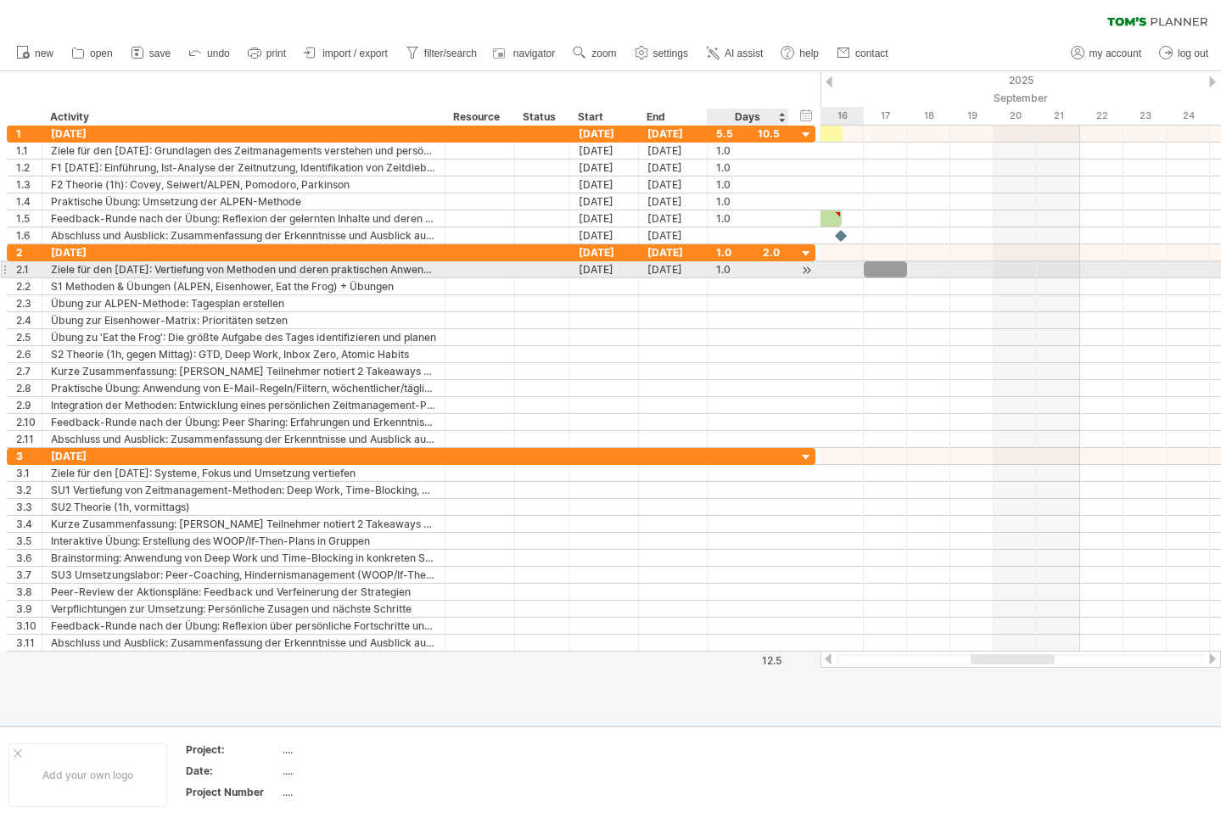
click at [808, 266] on div at bounding box center [806, 270] width 16 height 18
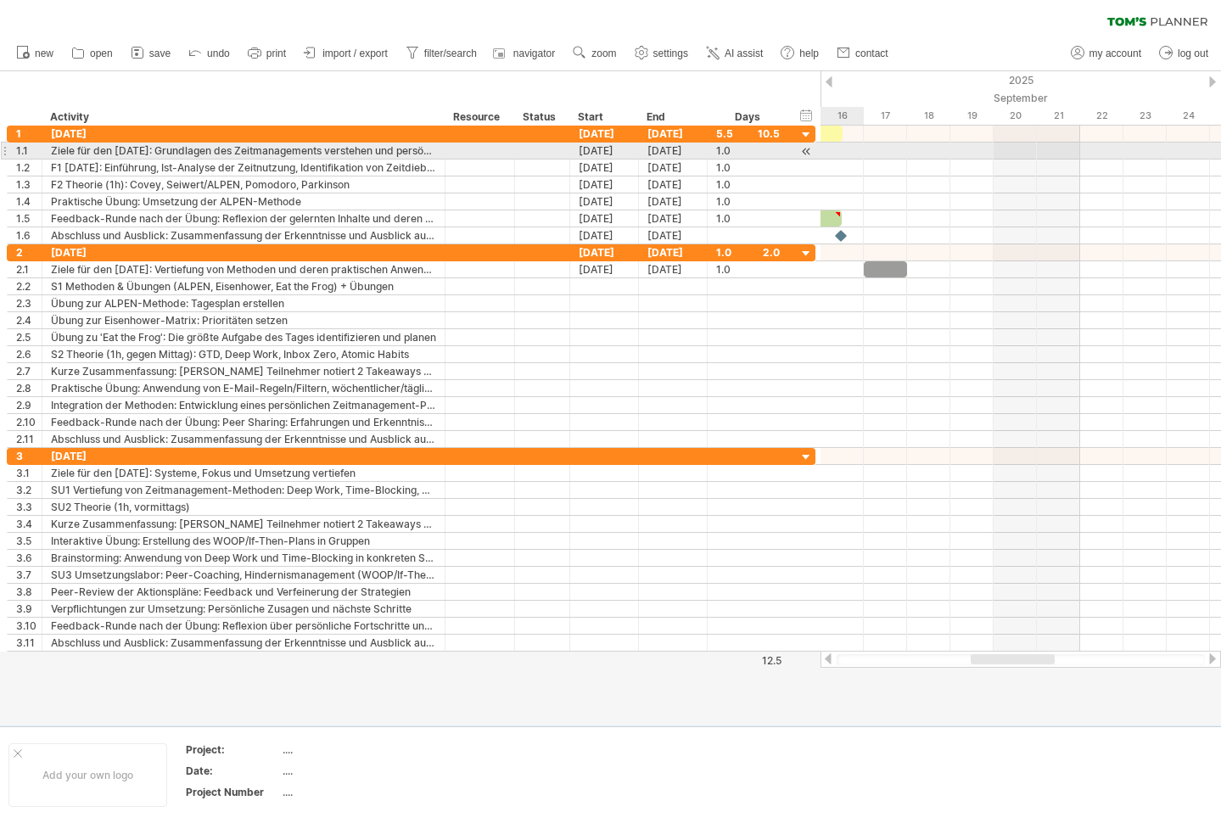
click at [806, 149] on div at bounding box center [806, 152] width 16 height 18
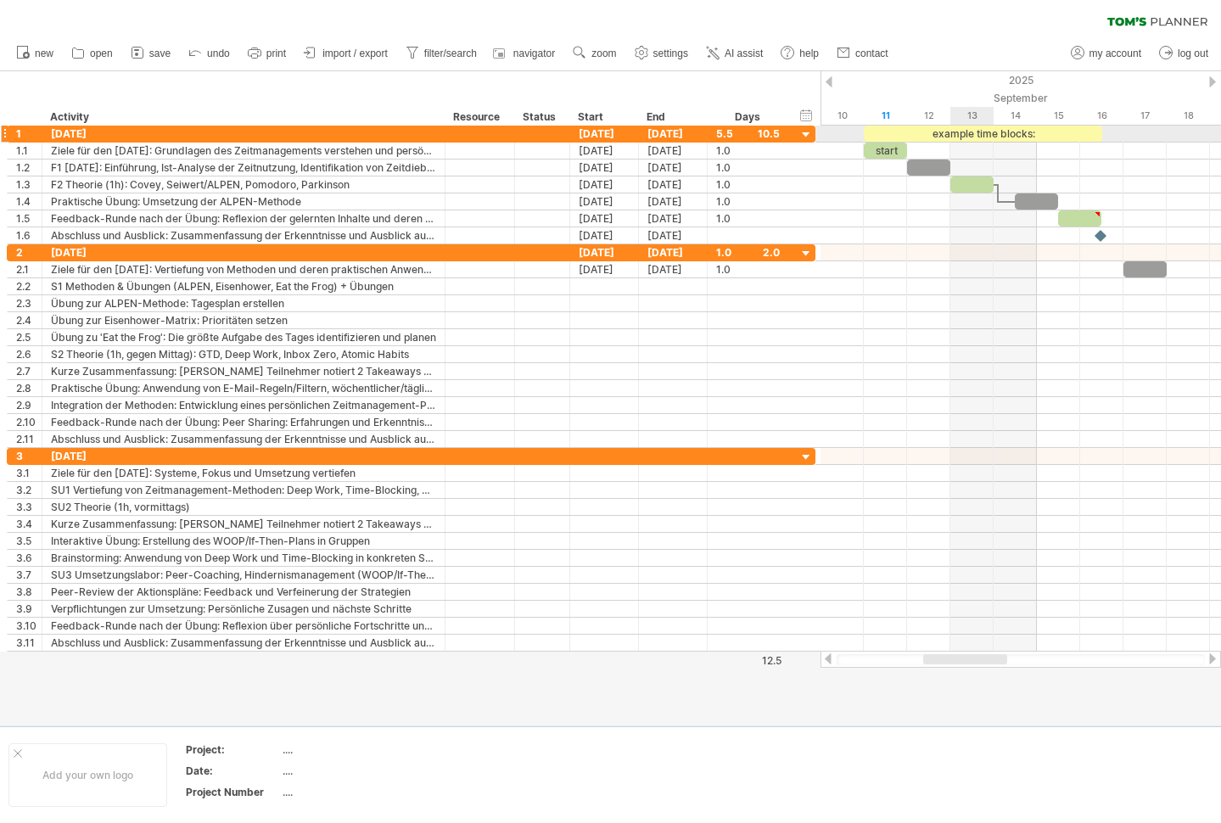
click at [967, 134] on div "example time blocks:" at bounding box center [983, 134] width 238 height 16
click at [768, 135] on div "5.5" at bounding box center [748, 134] width 64 height 16
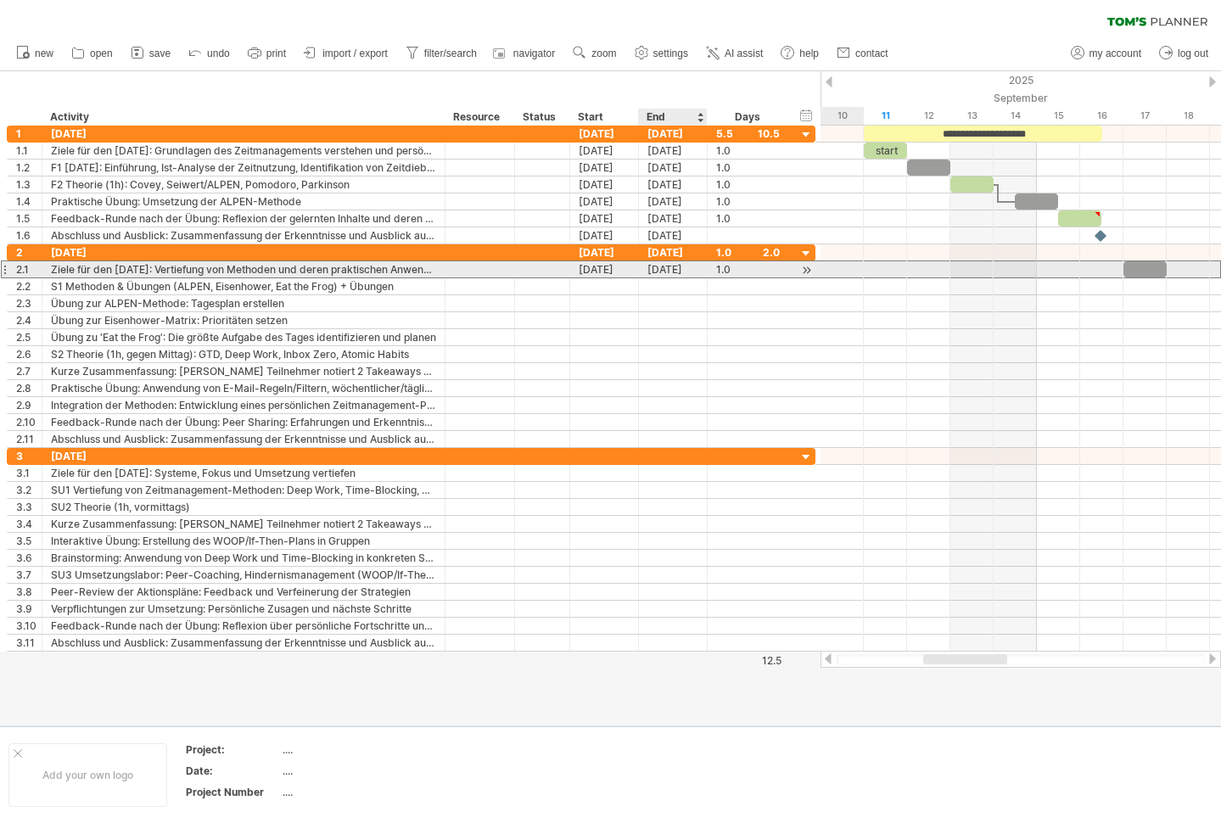
drag, startPoint x: 613, startPoint y: 269, endPoint x: 714, endPoint y: 266, distance: 101.0
click at [714, 266] on div "**********" at bounding box center [411, 269] width 808 height 18
click at [714, 266] on div "1.0 1.0" at bounding box center [747, 269] width 81 height 16
click at [676, 272] on div "[DATE]" at bounding box center [673, 269] width 69 height 16
click at [609, 267] on div "[DATE]" at bounding box center [604, 269] width 69 height 16
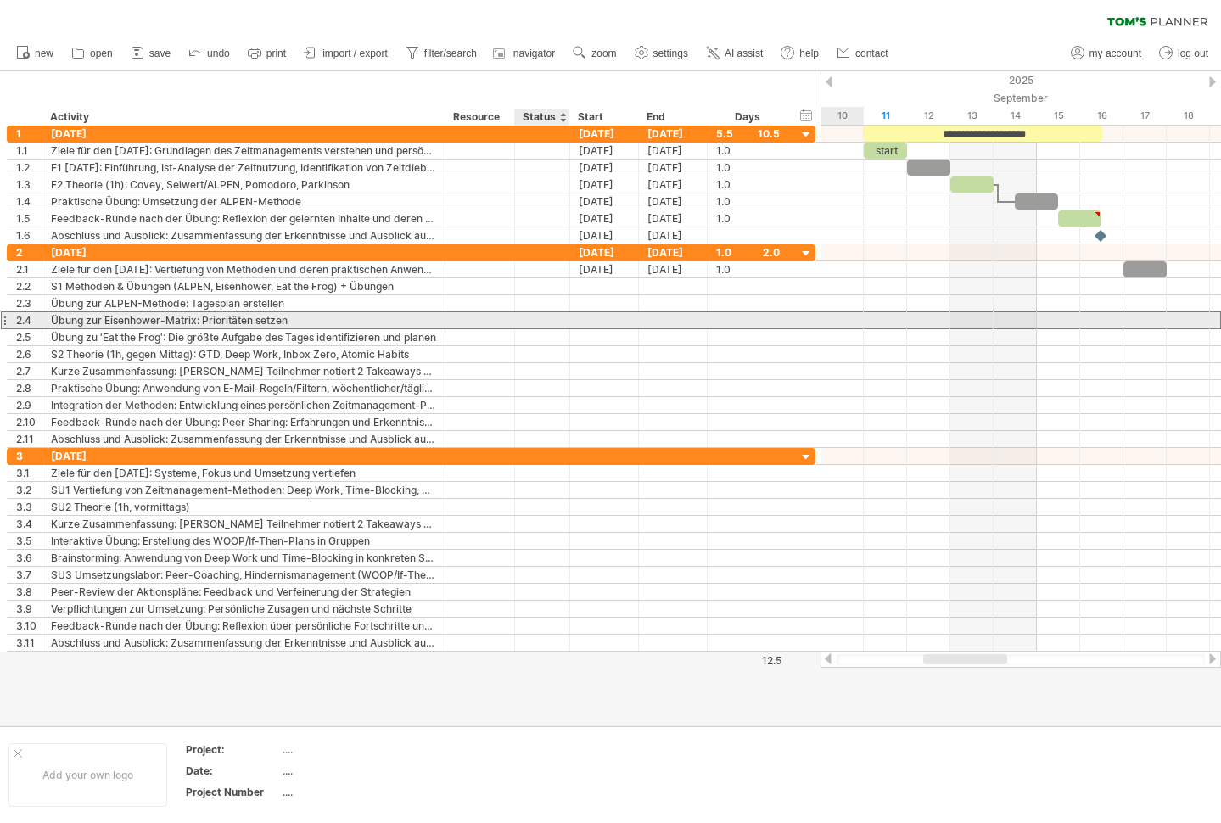
click at [553, 324] on div at bounding box center [541, 320] width 37 height 16
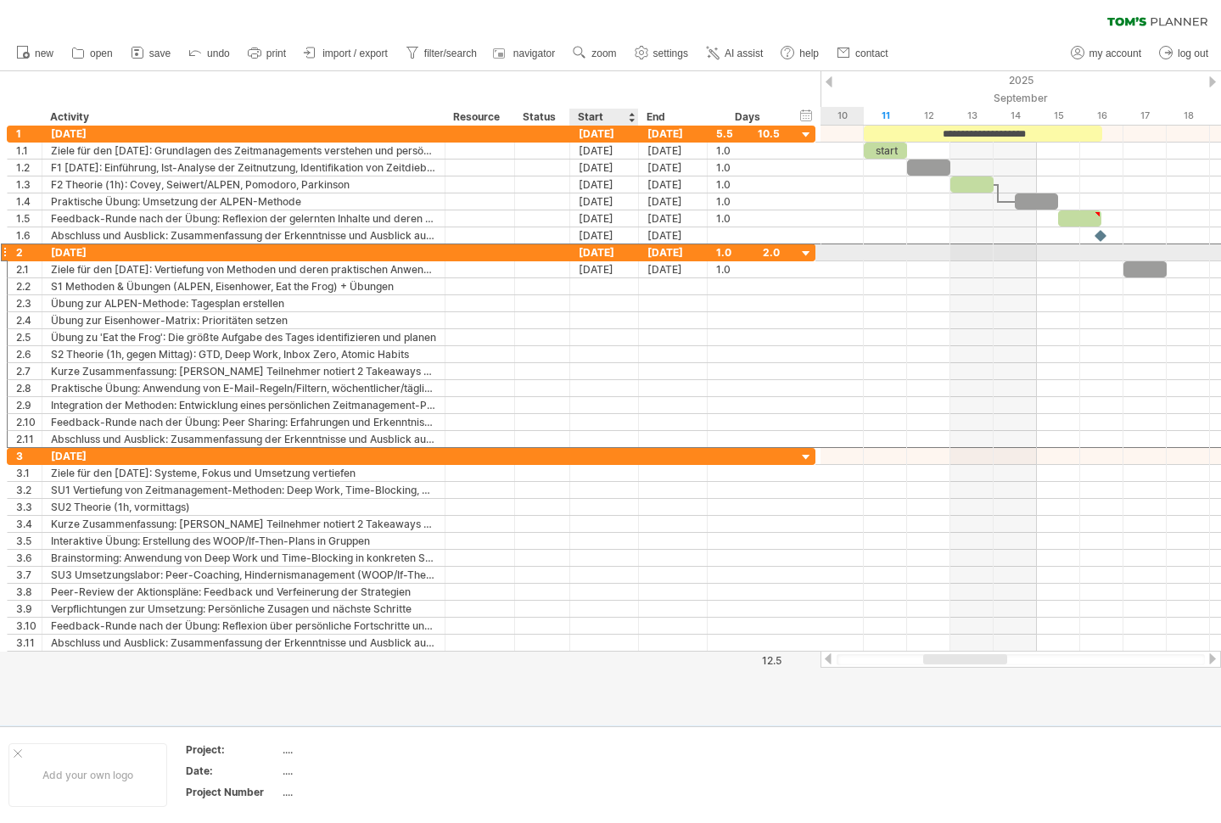
click at [606, 251] on div "[DATE]" at bounding box center [604, 252] width 69 height 16
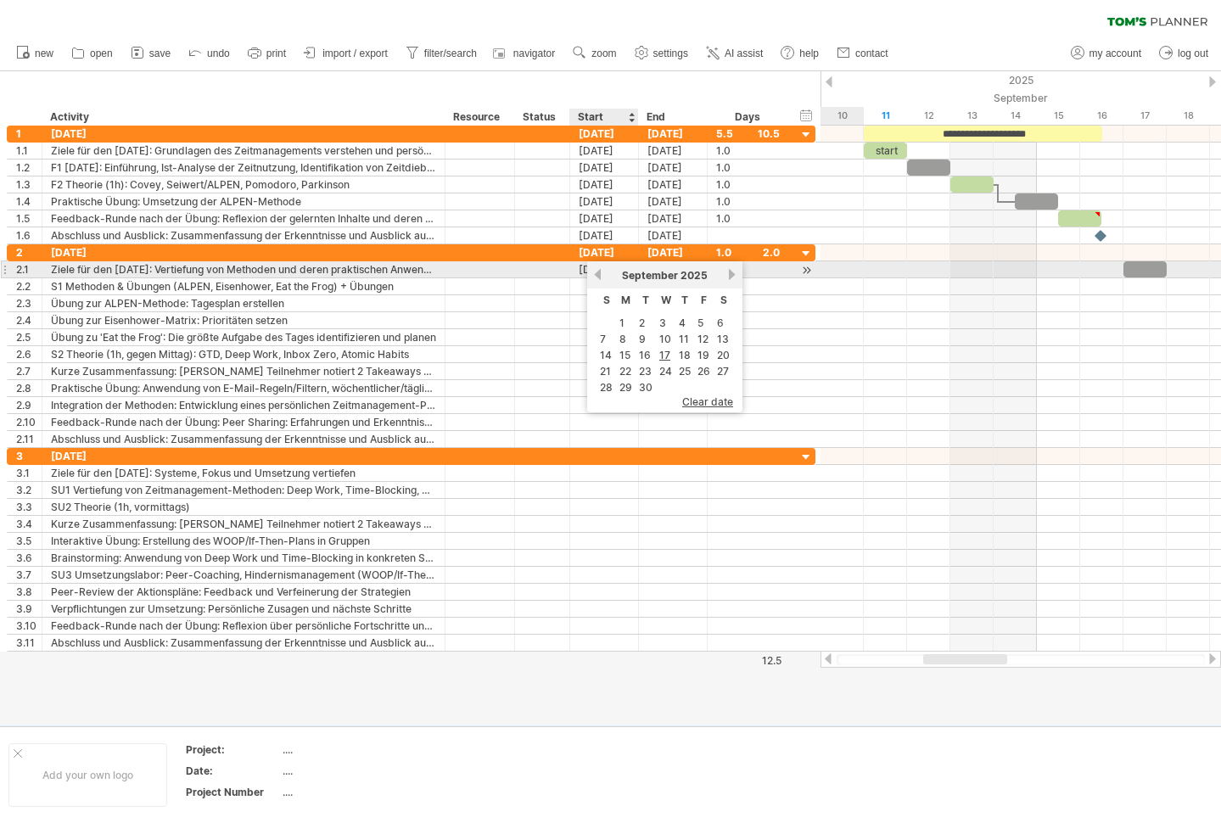
click at [586, 271] on div "[DATE]" at bounding box center [604, 269] width 69 height 16
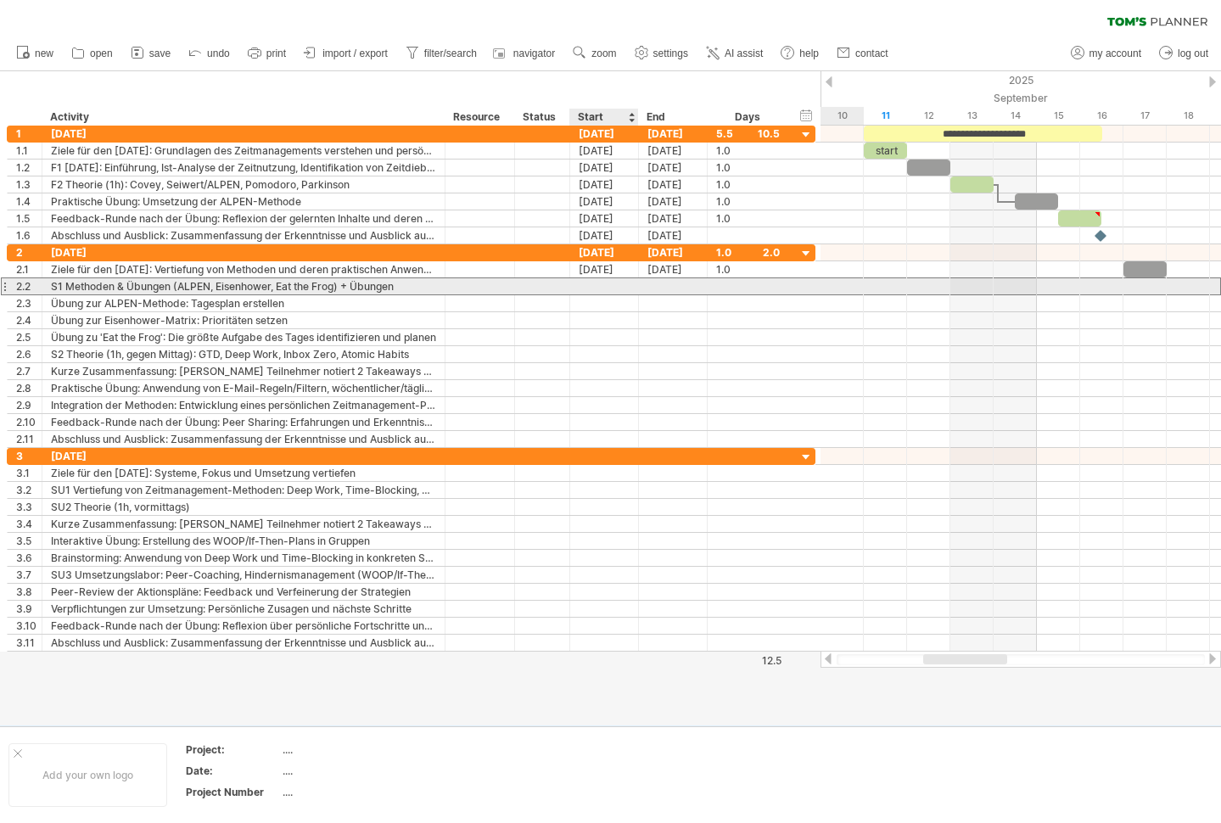
click at [582, 288] on div at bounding box center [604, 286] width 69 height 16
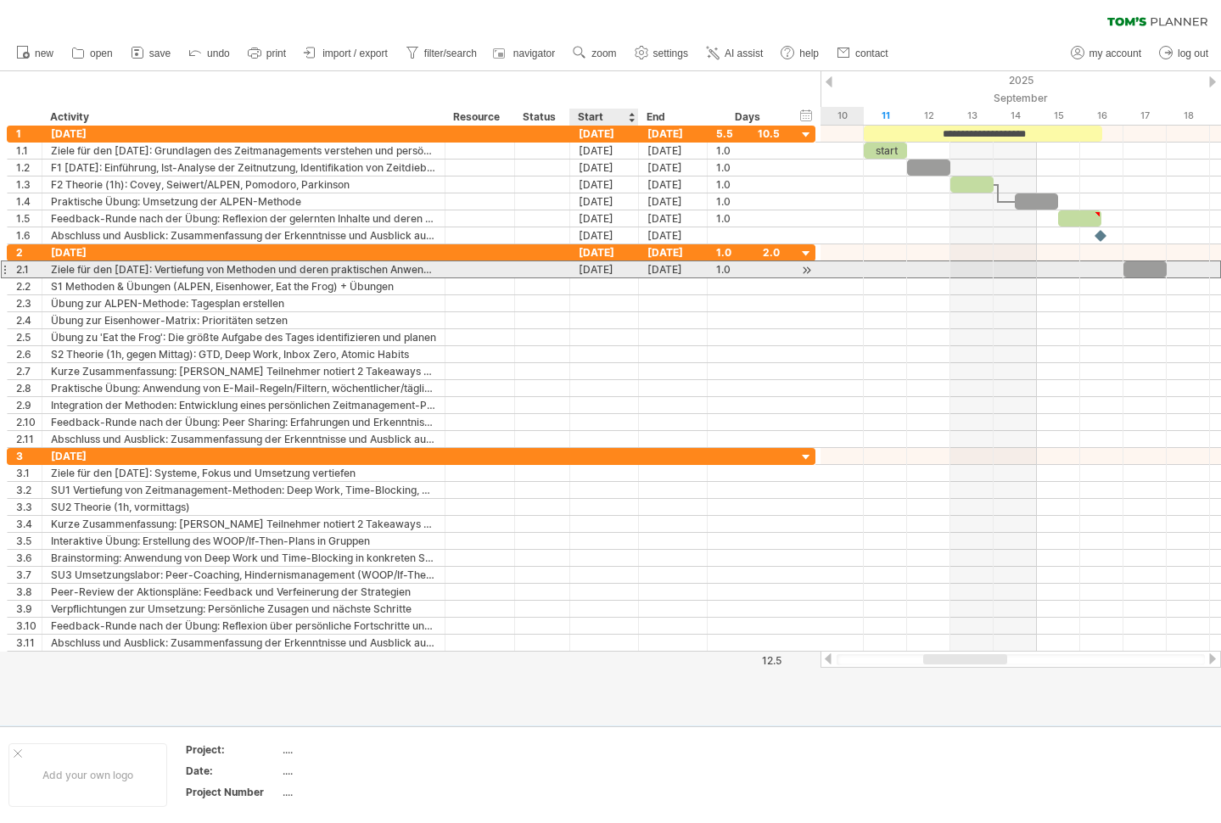
click at [601, 266] on div "[DATE]" at bounding box center [604, 269] width 69 height 16
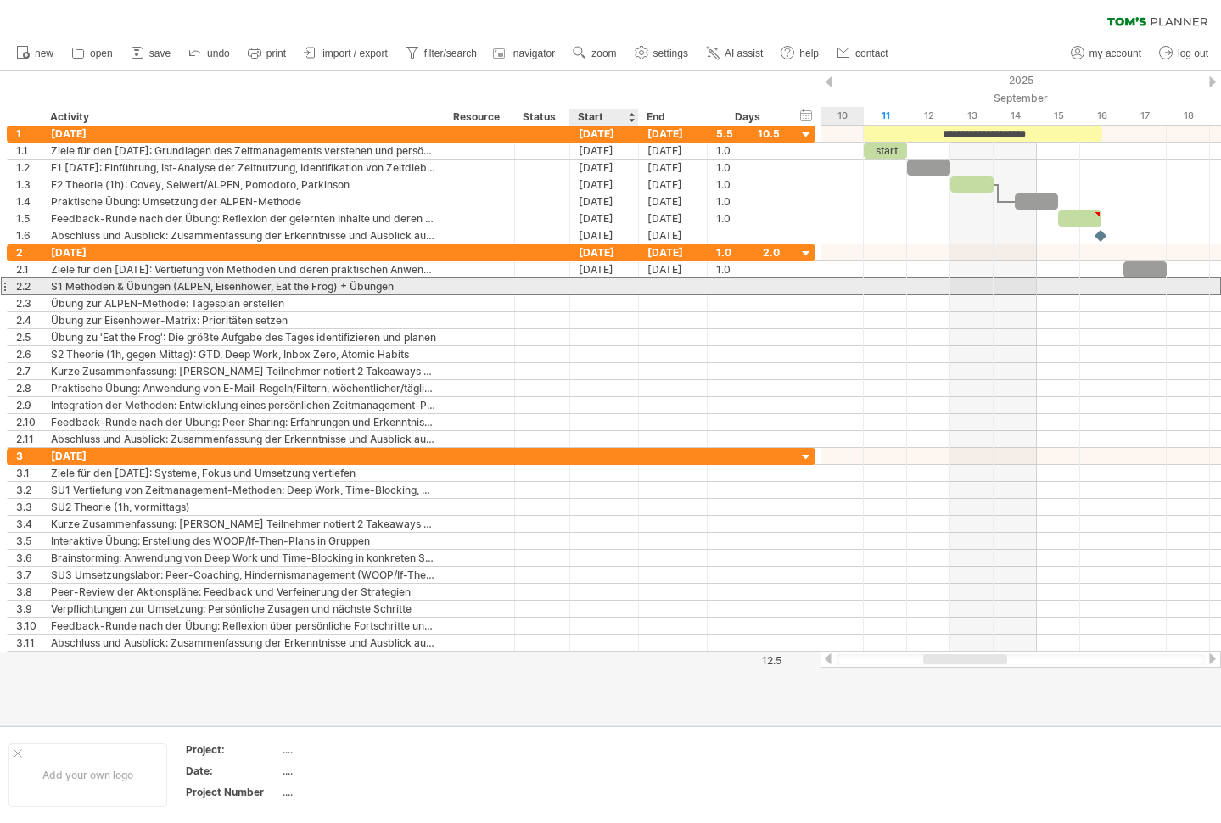
click at [579, 288] on div at bounding box center [604, 286] width 69 height 16
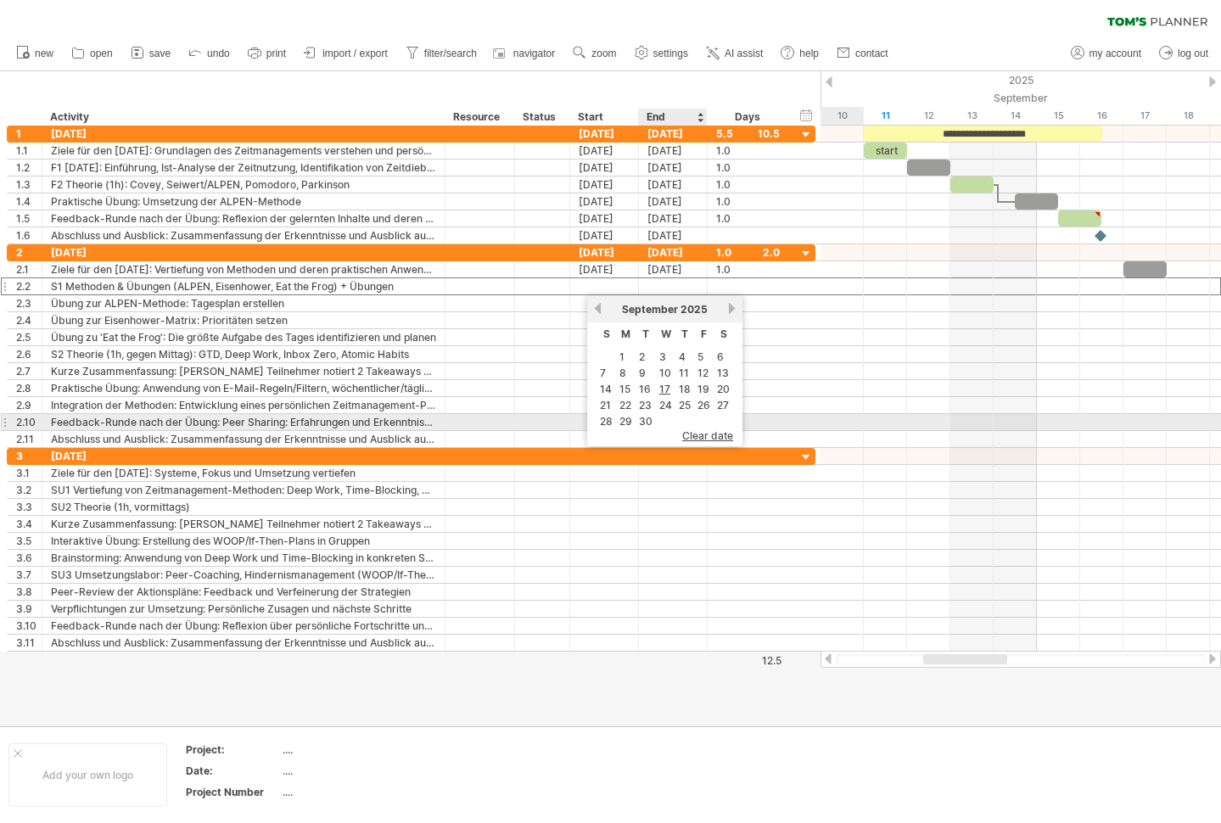
click at [695, 431] on span "clear date" at bounding box center [707, 435] width 51 height 13
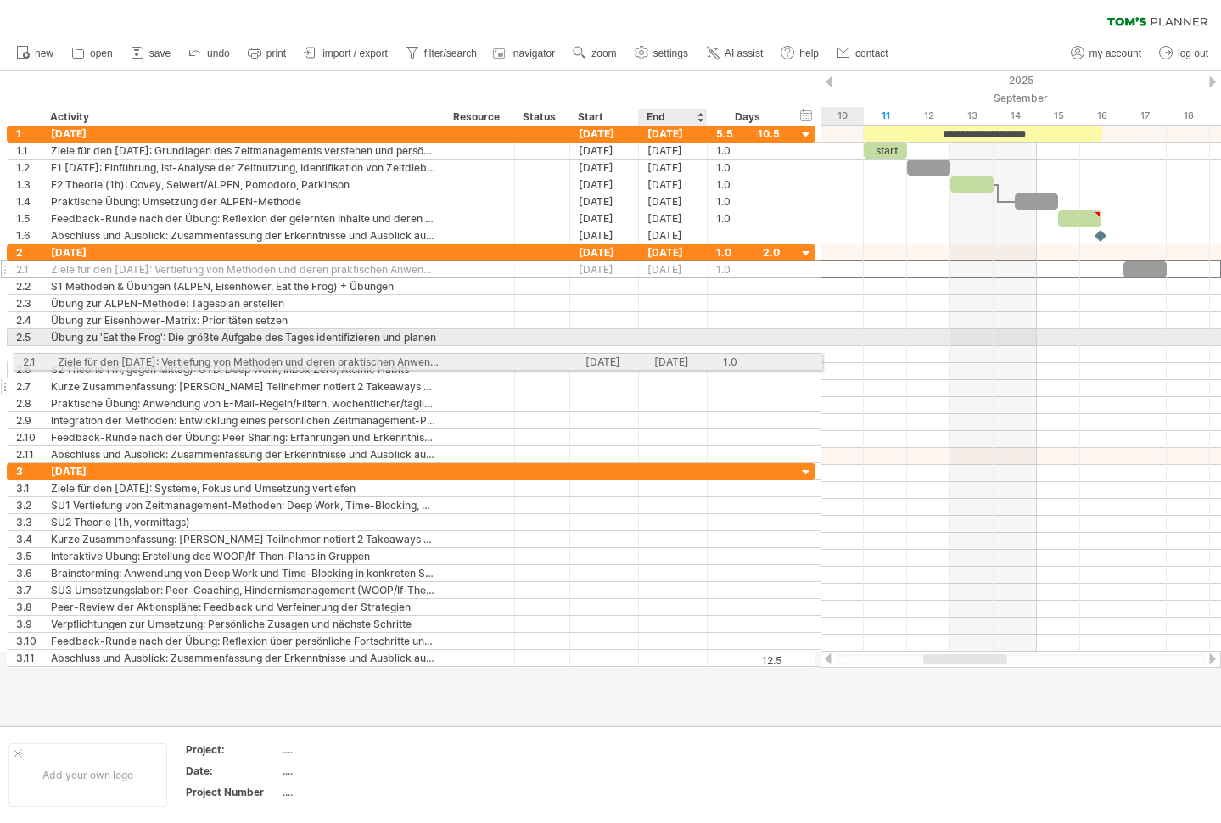
drag, startPoint x: 682, startPoint y: 263, endPoint x: 684, endPoint y: 364, distance: 101.0
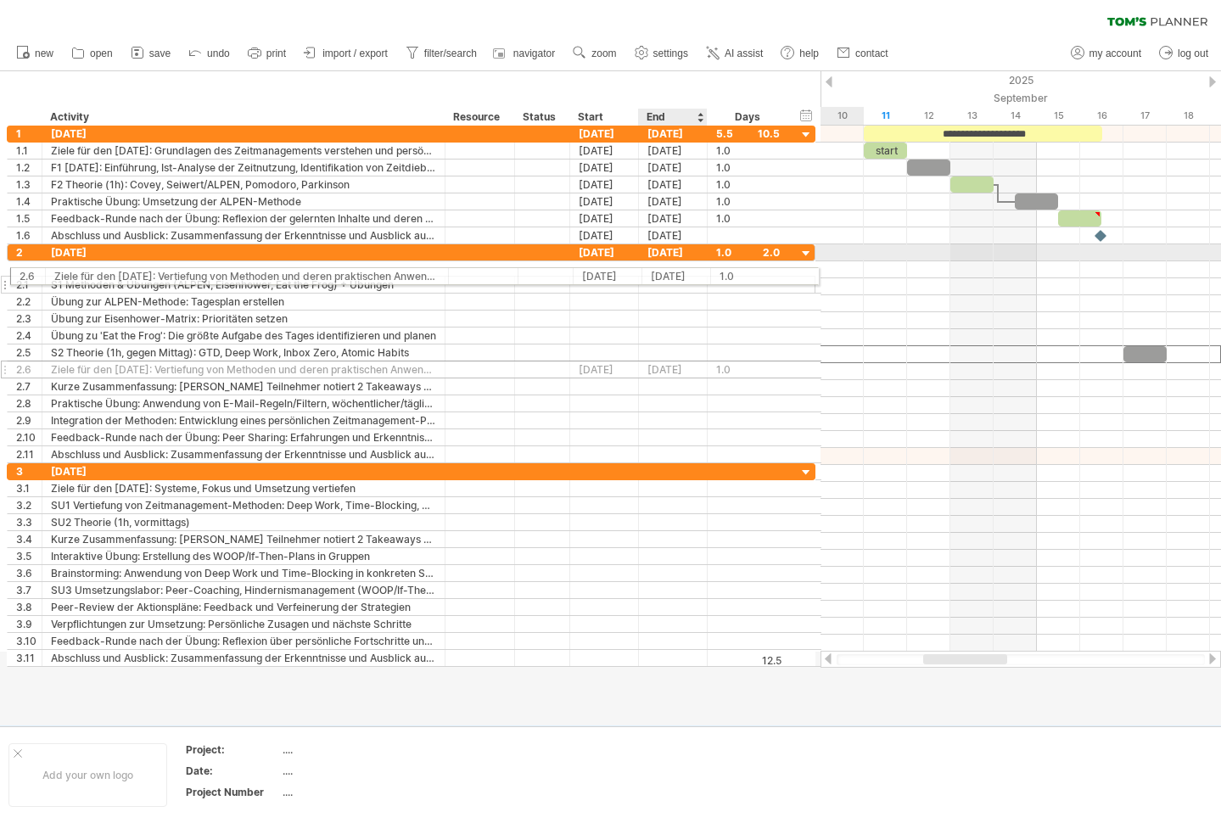
drag, startPoint x: 682, startPoint y: 350, endPoint x: 680, endPoint y: 273, distance: 77.2
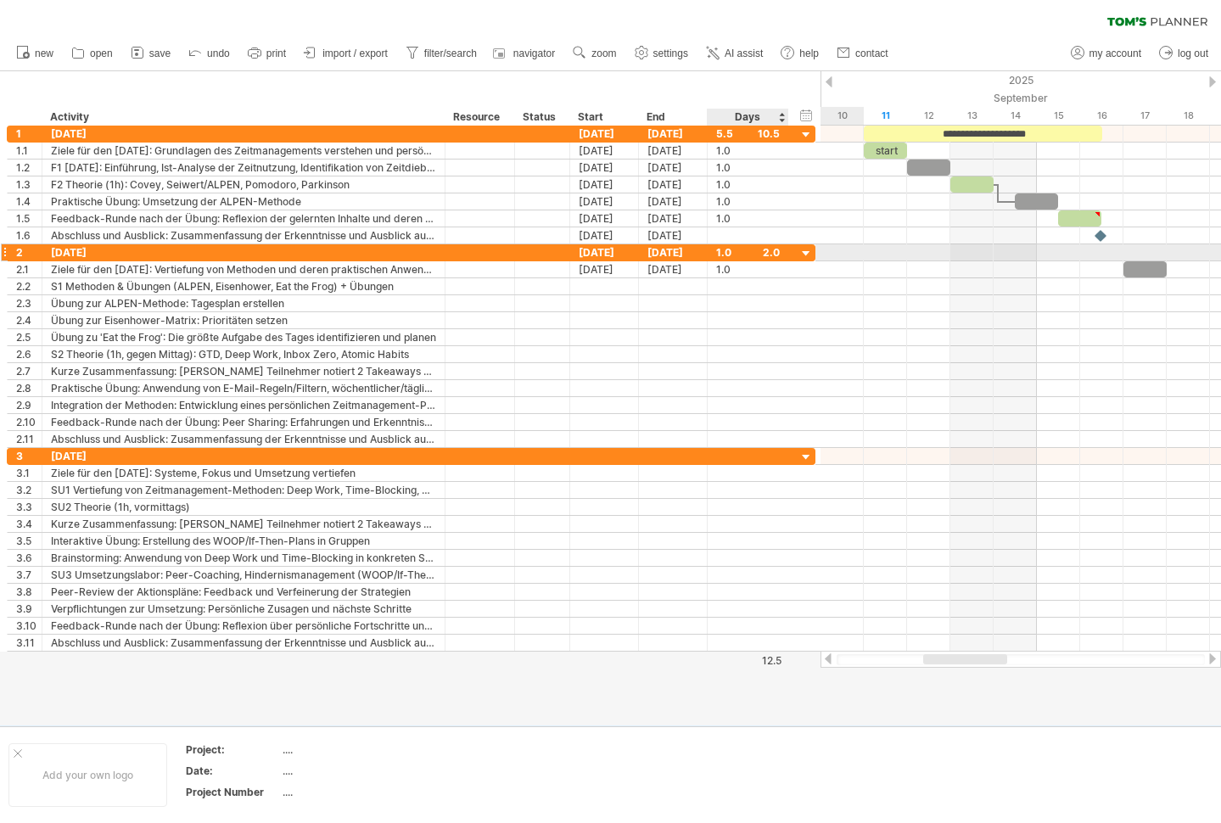
click at [805, 253] on div at bounding box center [806, 254] width 16 height 16
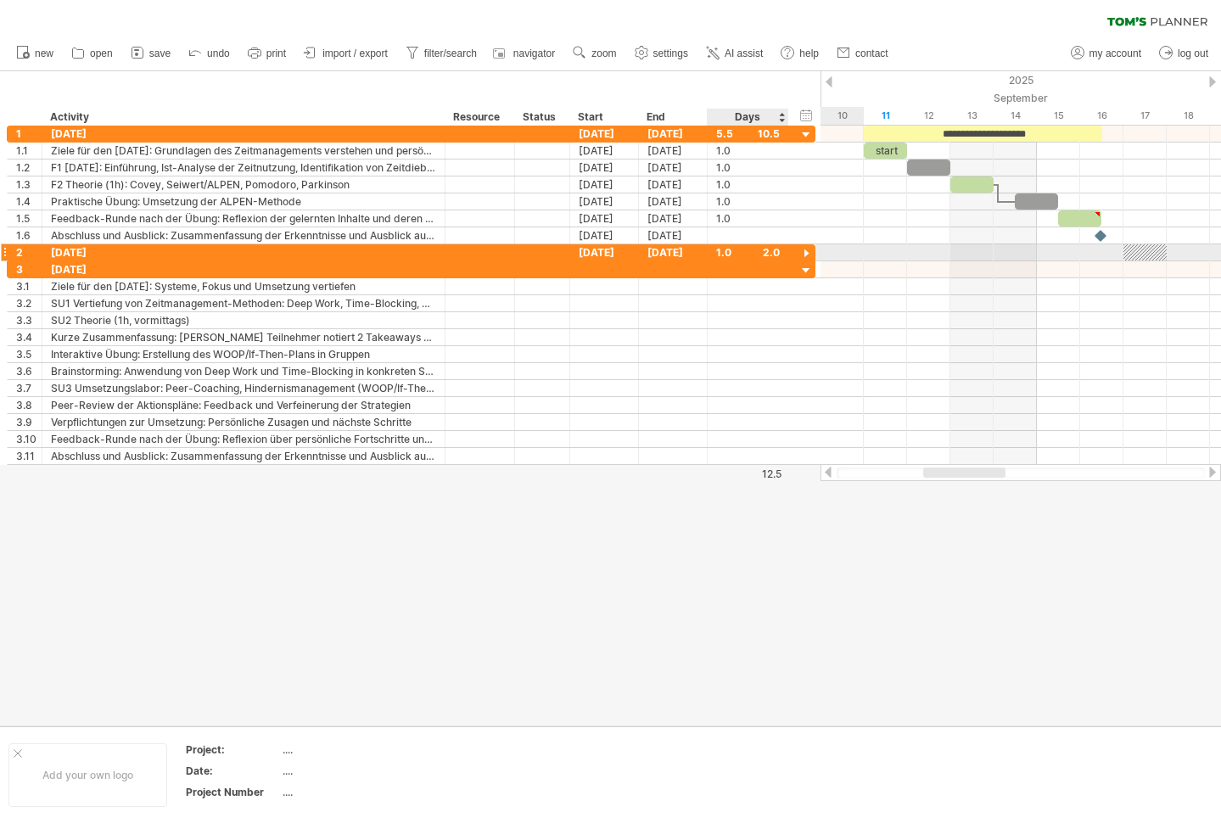
click at [805, 253] on div at bounding box center [806, 254] width 16 height 16
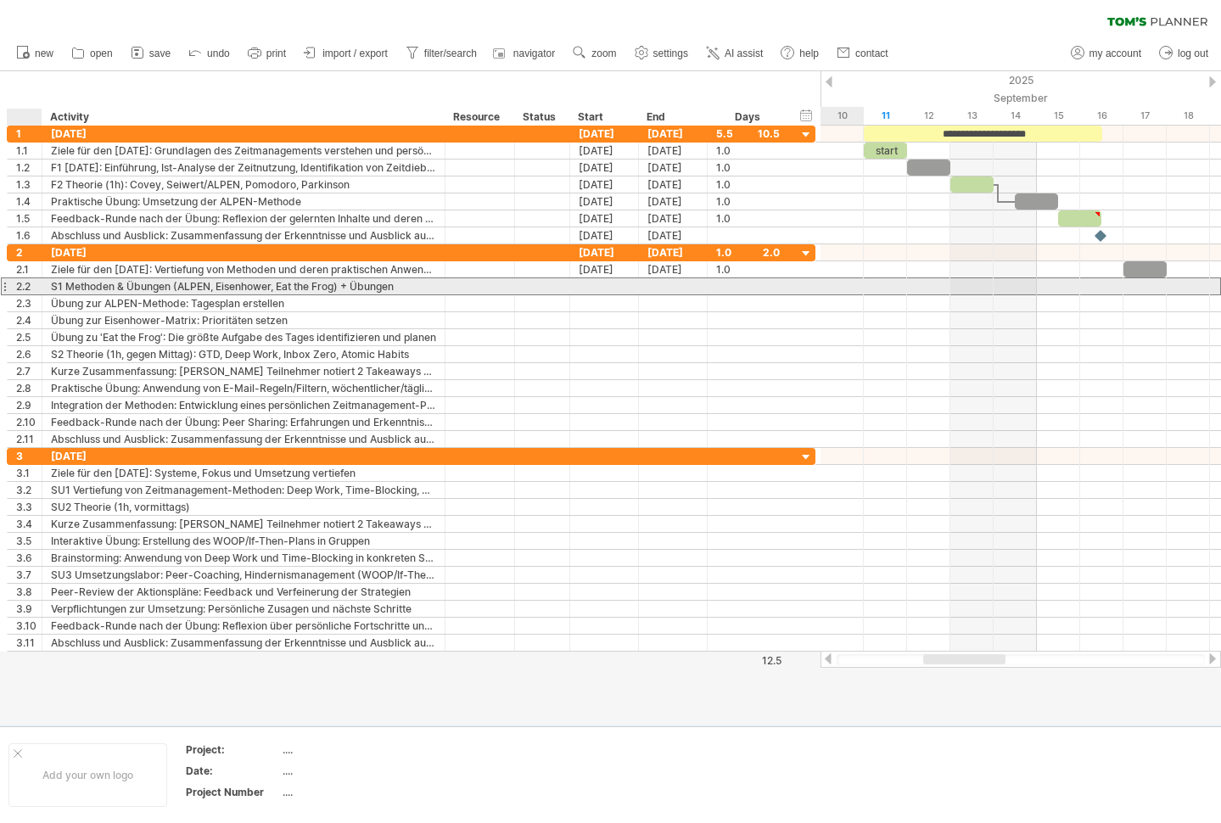
click at [30, 287] on div "2.2" at bounding box center [28, 286] width 25 height 16
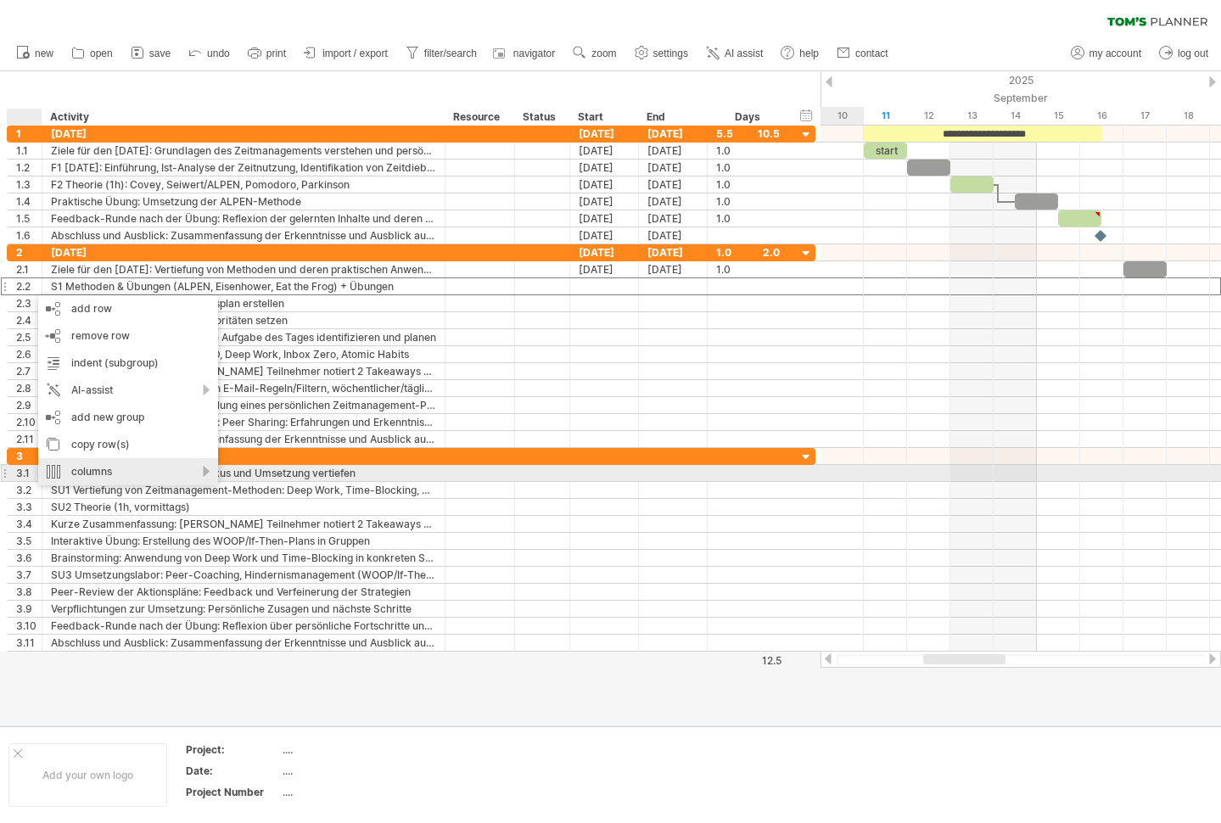
click at [119, 468] on div "columns" at bounding box center [128, 471] width 180 height 27
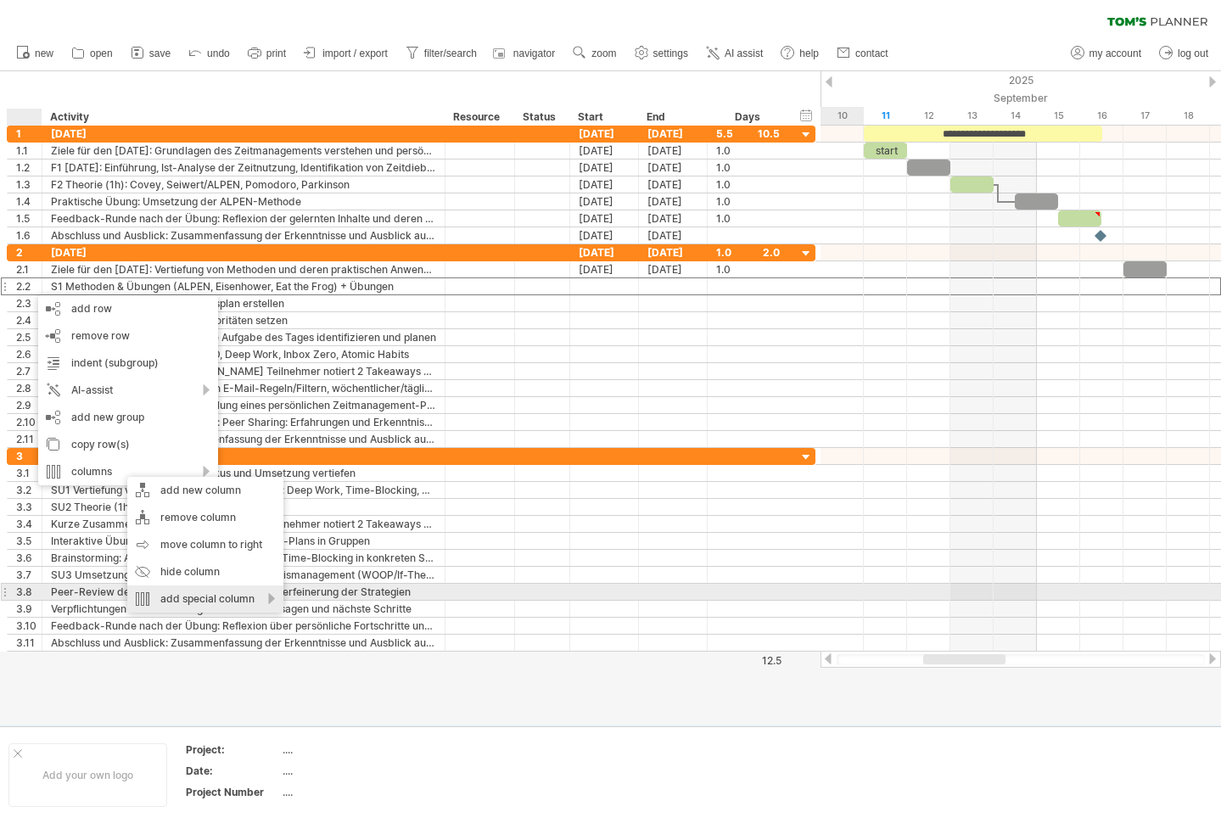
click at [215, 593] on div "add special column" at bounding box center [205, 598] width 156 height 27
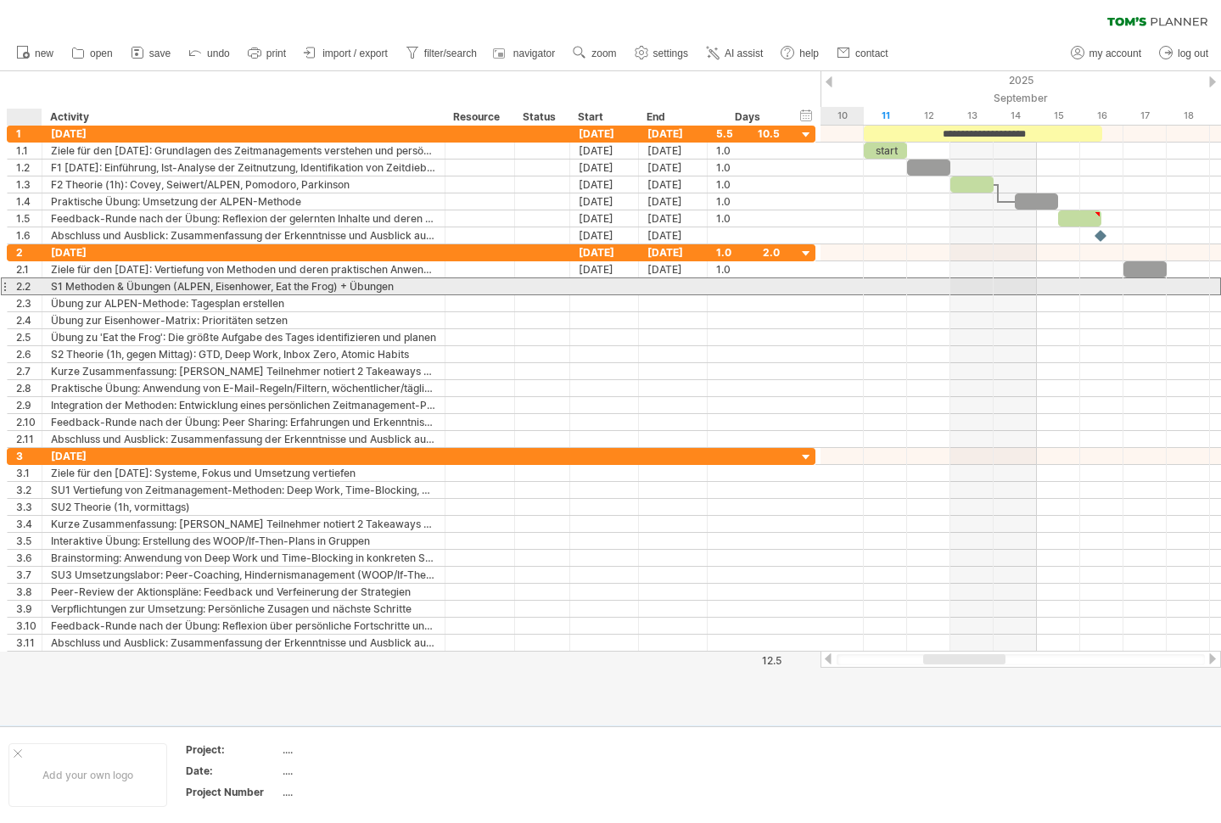
click at [584, 281] on div at bounding box center [604, 286] width 69 height 16
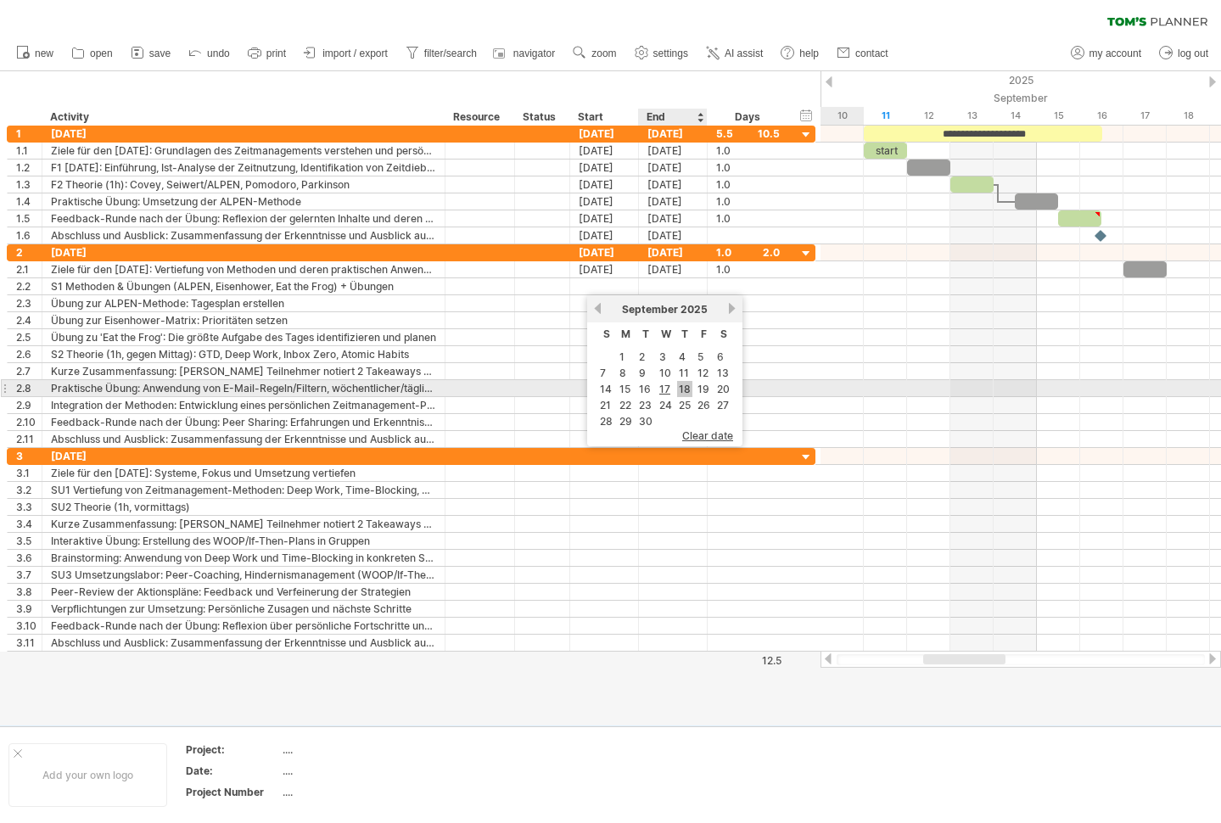
click at [680, 389] on link "18" at bounding box center [684, 389] width 15 height 16
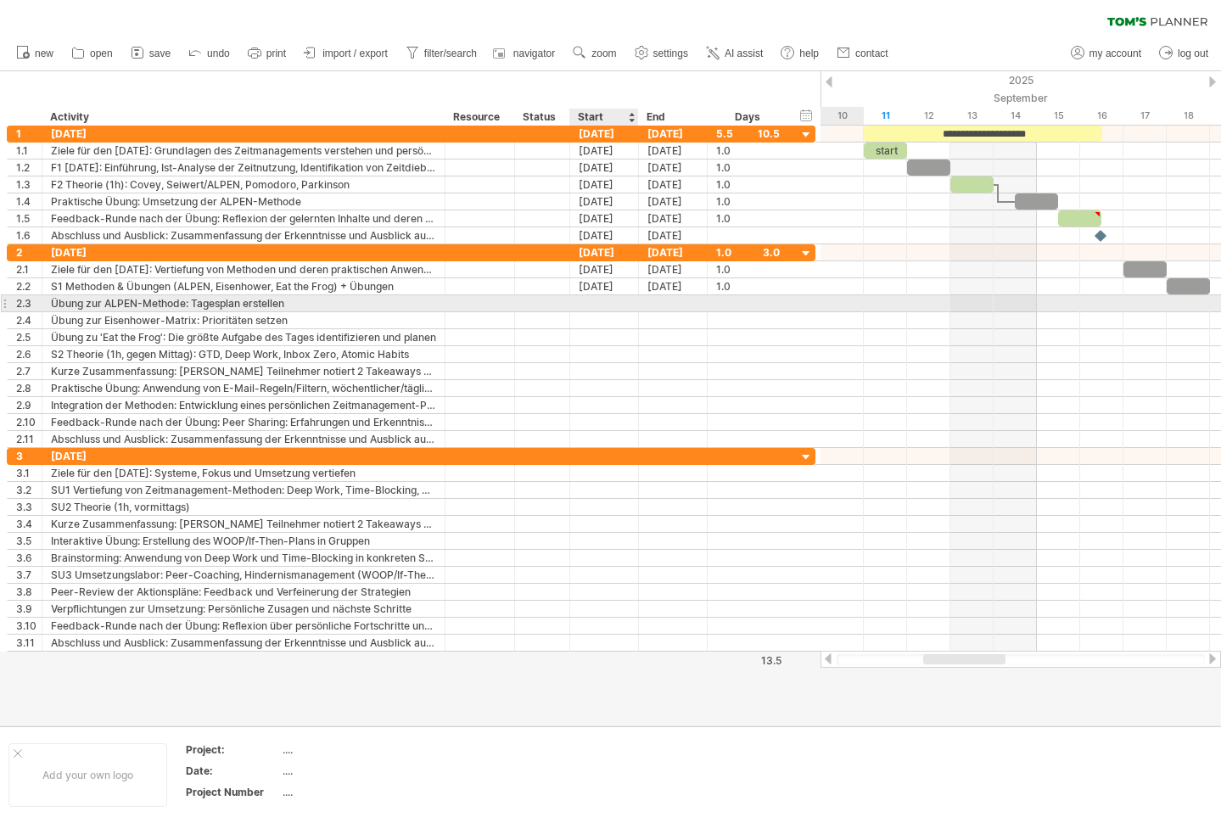
click at [597, 299] on div at bounding box center [604, 303] width 69 height 16
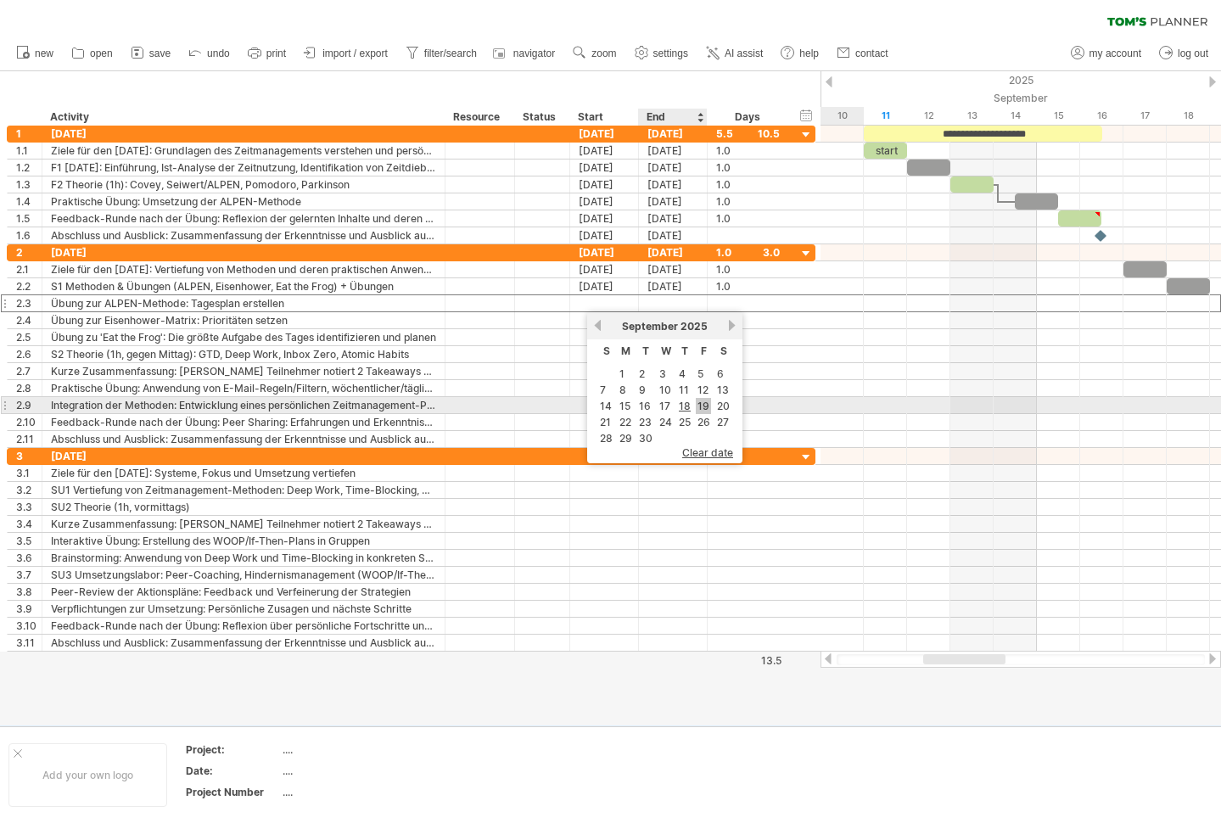
click at [696, 404] on link "19" at bounding box center [703, 406] width 15 height 16
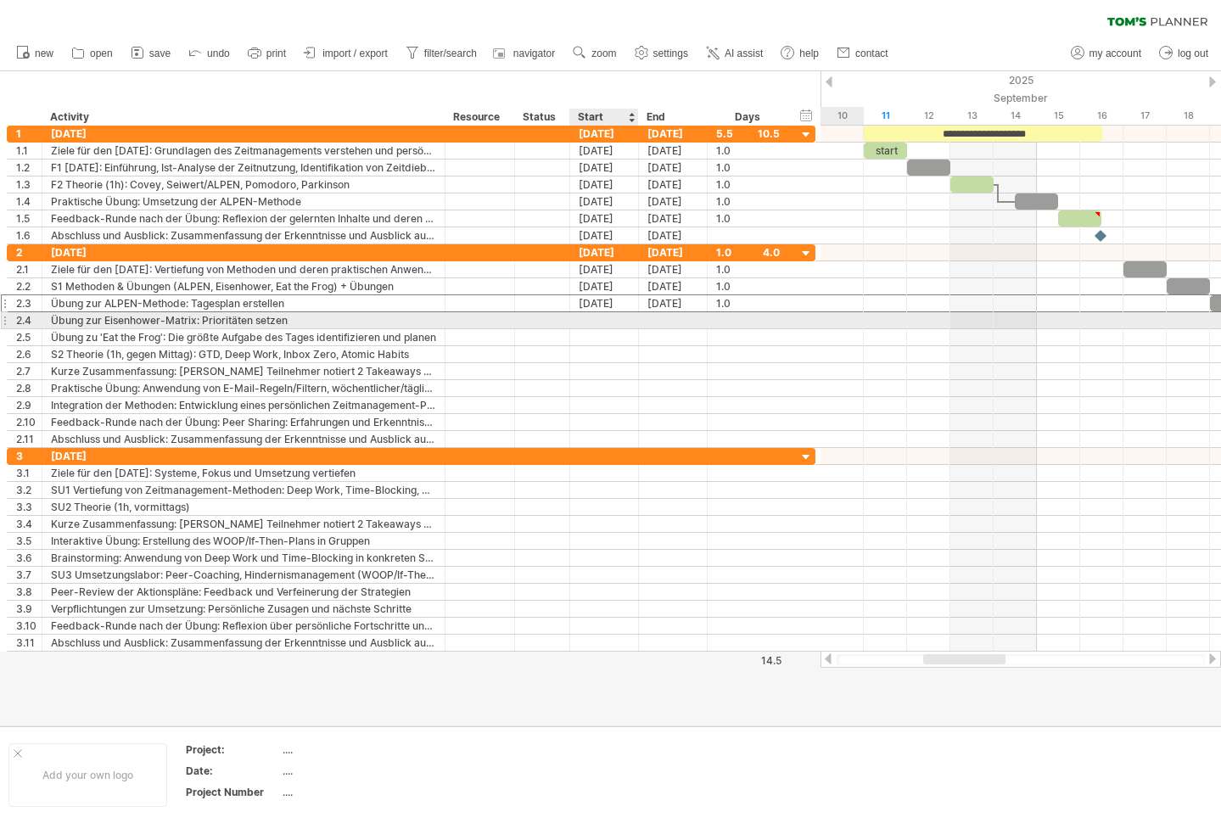
click at [597, 320] on div at bounding box center [604, 320] width 69 height 16
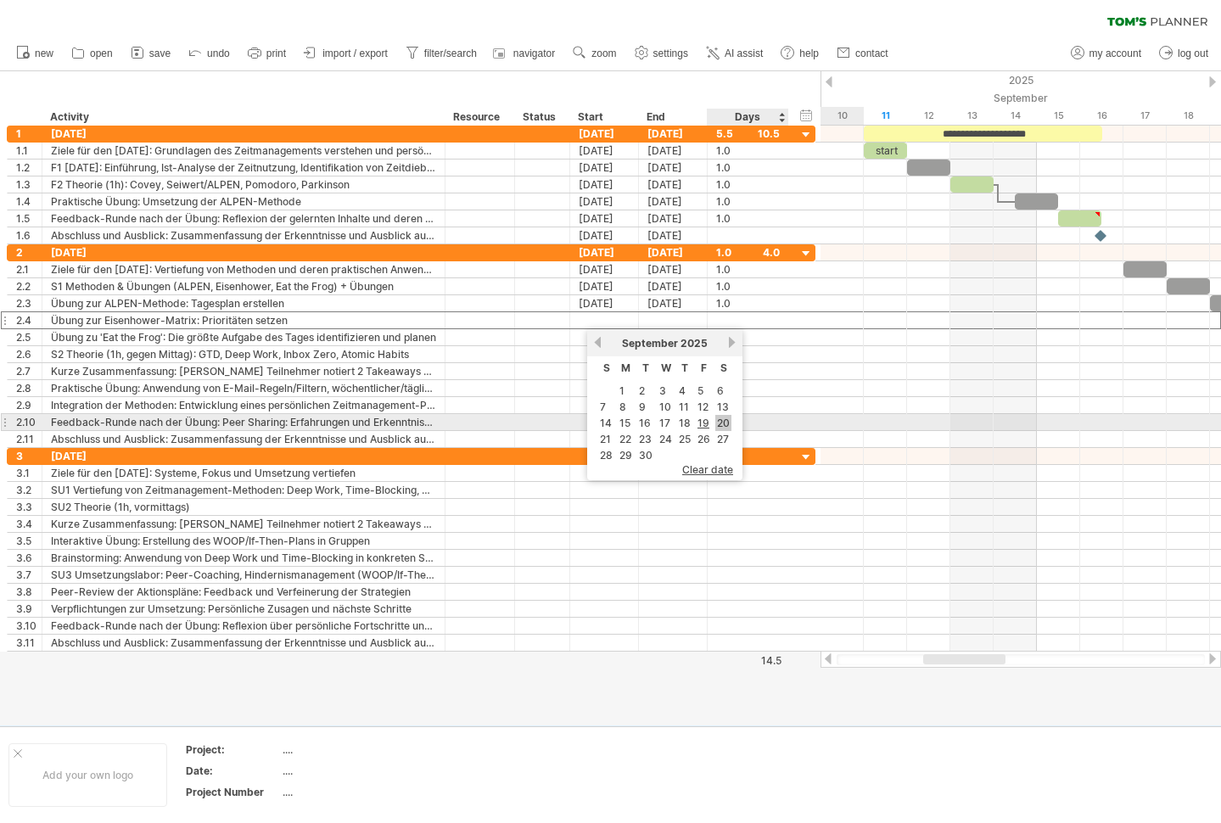
click at [718, 421] on link "20" at bounding box center [723, 423] width 16 height 16
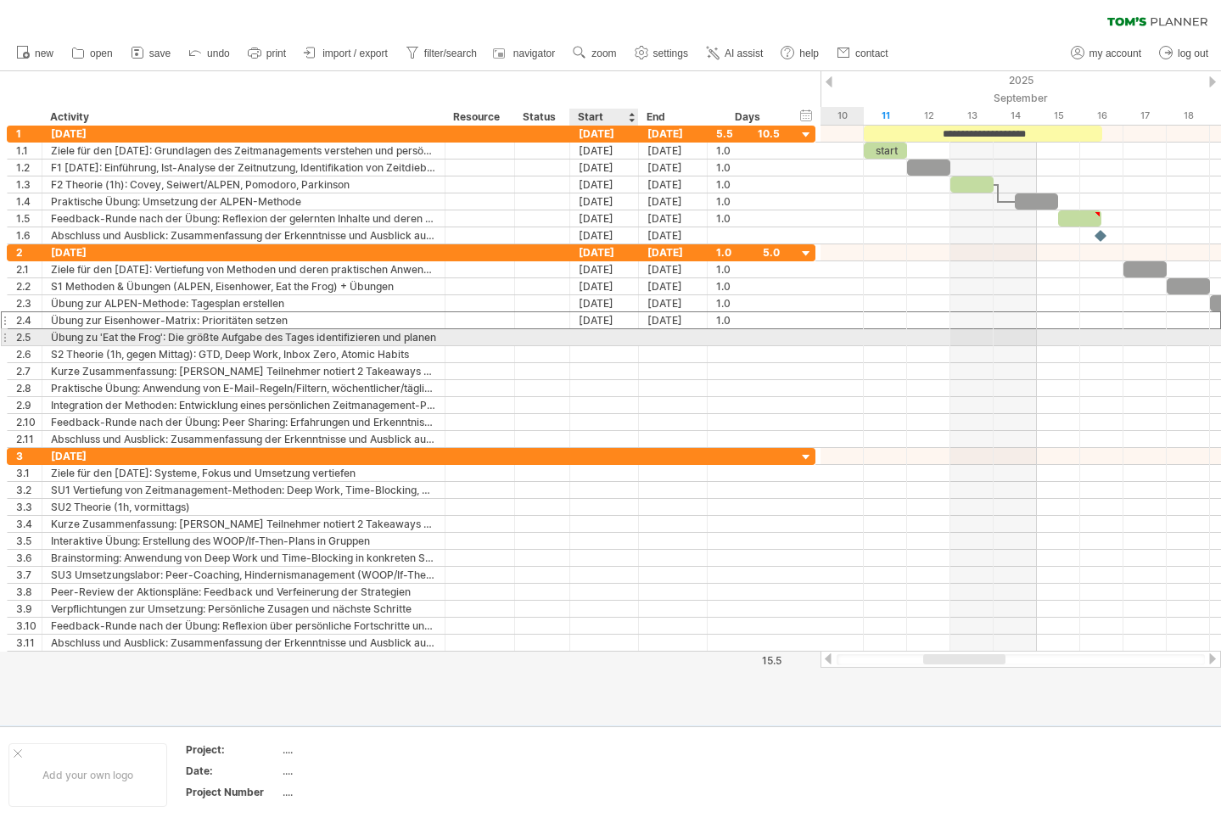
click at [595, 333] on div at bounding box center [604, 337] width 69 height 16
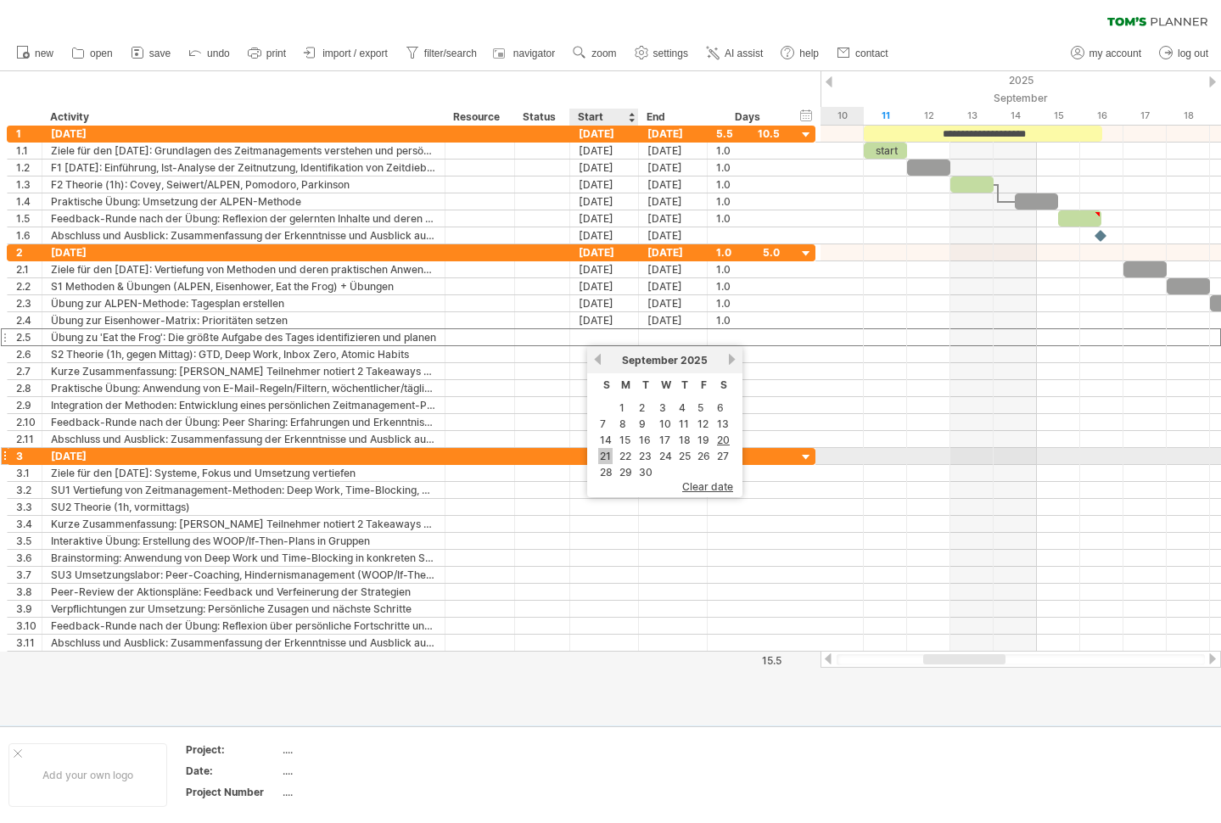
click at [607, 456] on link "21" at bounding box center [605, 456] width 14 height 16
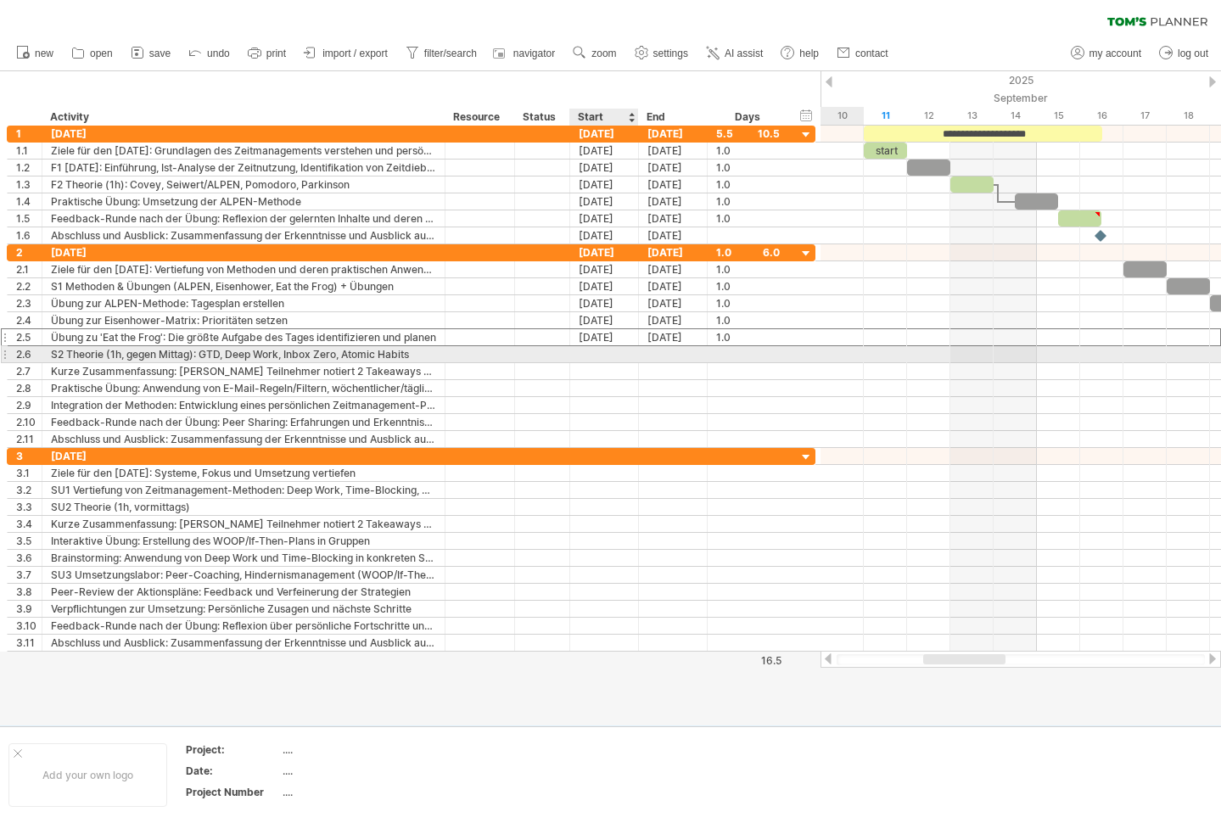
click at [600, 350] on div at bounding box center [604, 354] width 69 height 16
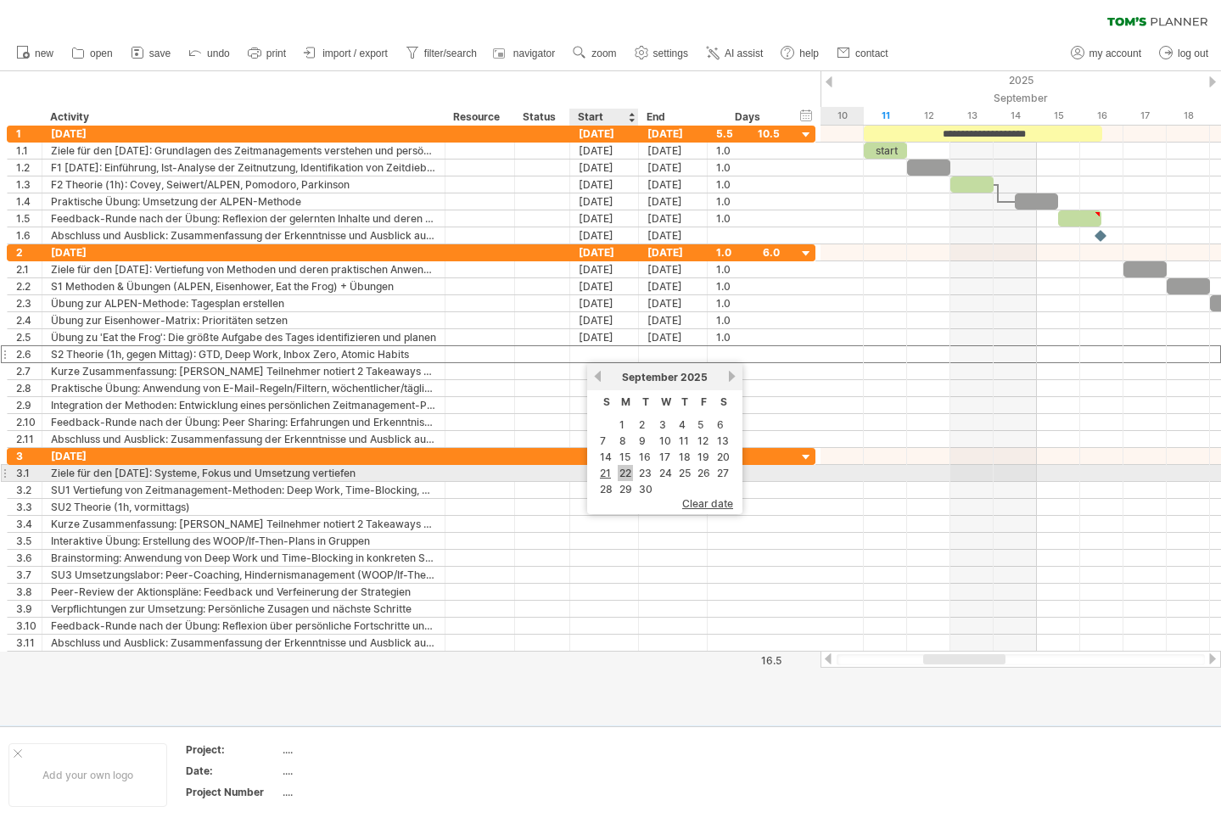
click at [625, 471] on link "22" at bounding box center [625, 473] width 15 height 16
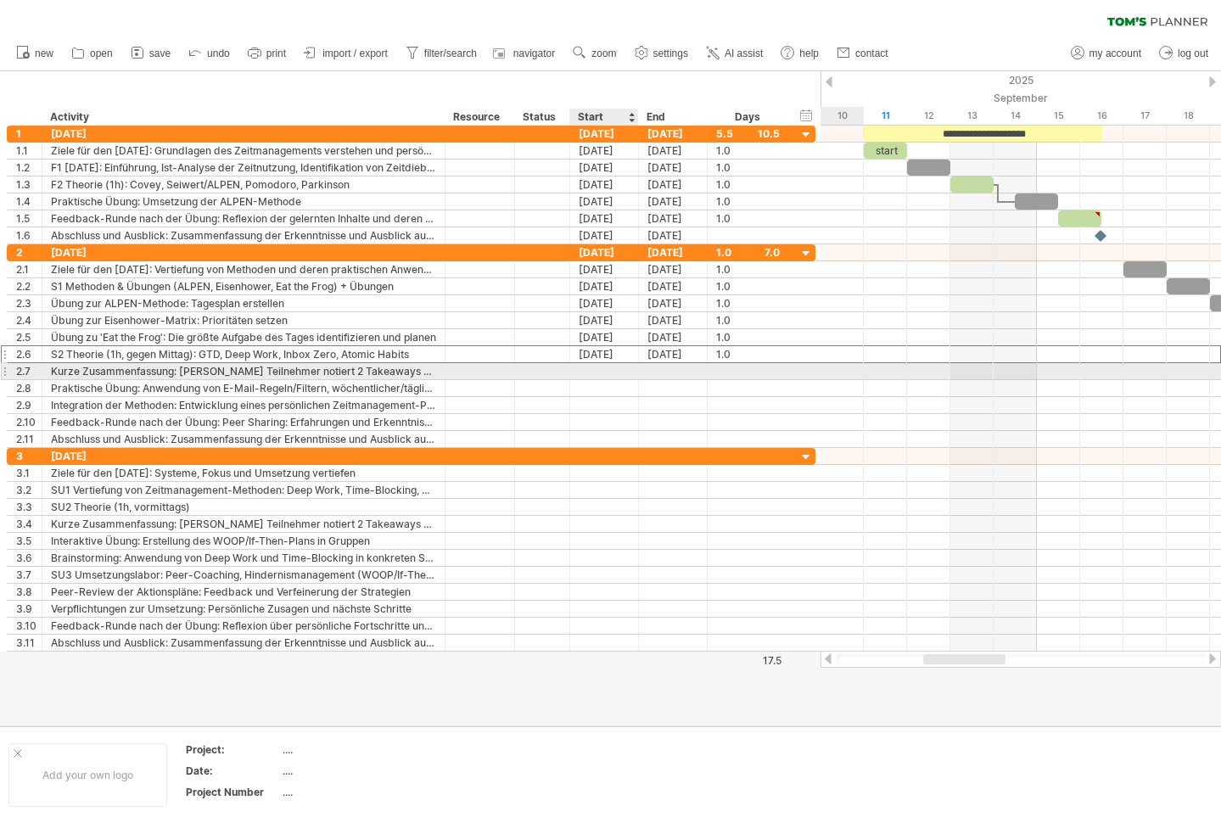
click at [607, 370] on div at bounding box center [604, 371] width 69 height 16
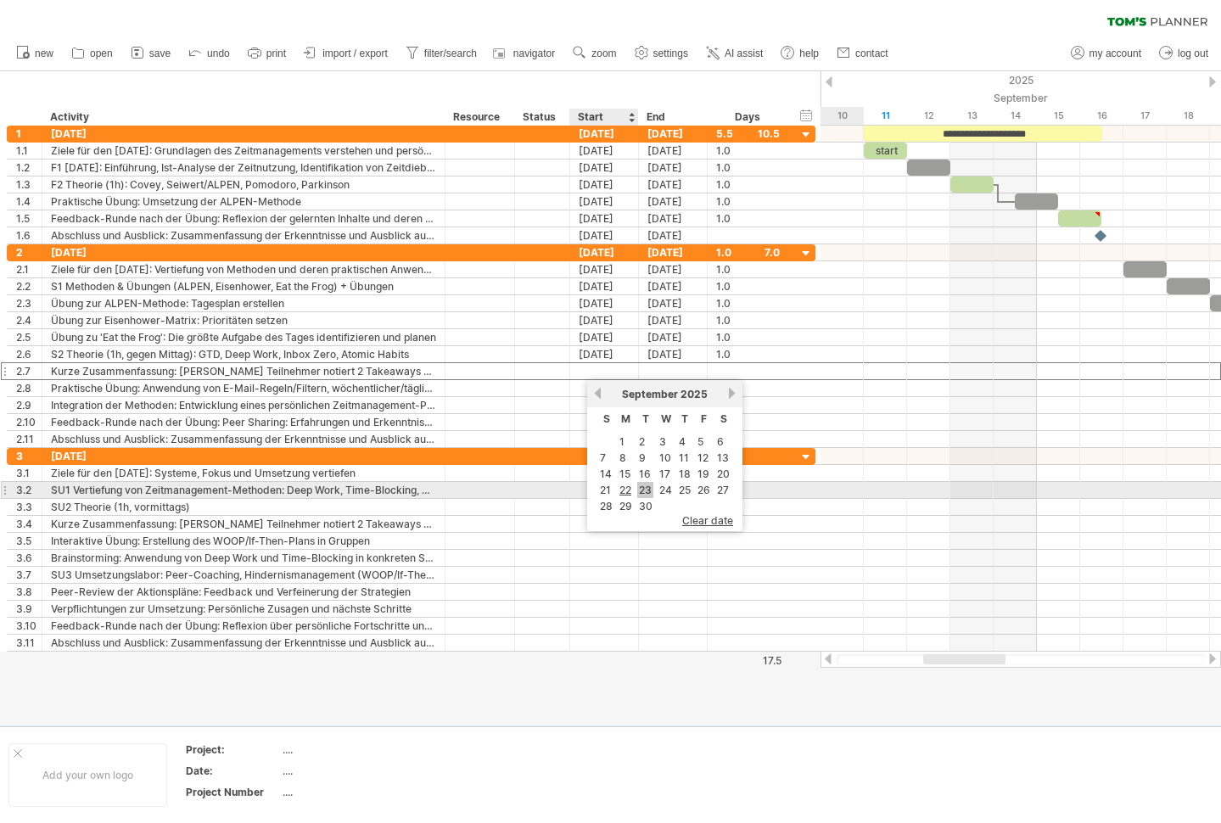
click at [647, 489] on link "23" at bounding box center [645, 490] width 16 height 16
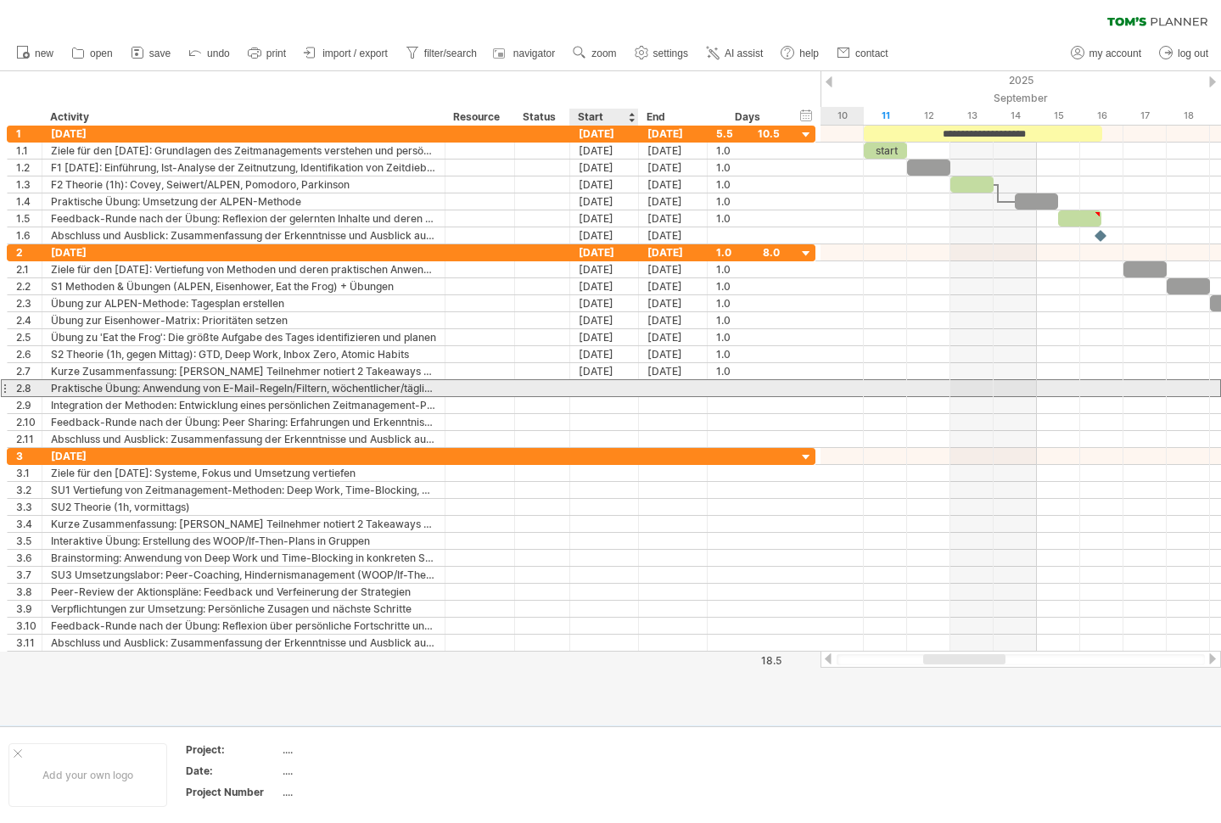
click at [606, 384] on div at bounding box center [604, 388] width 69 height 16
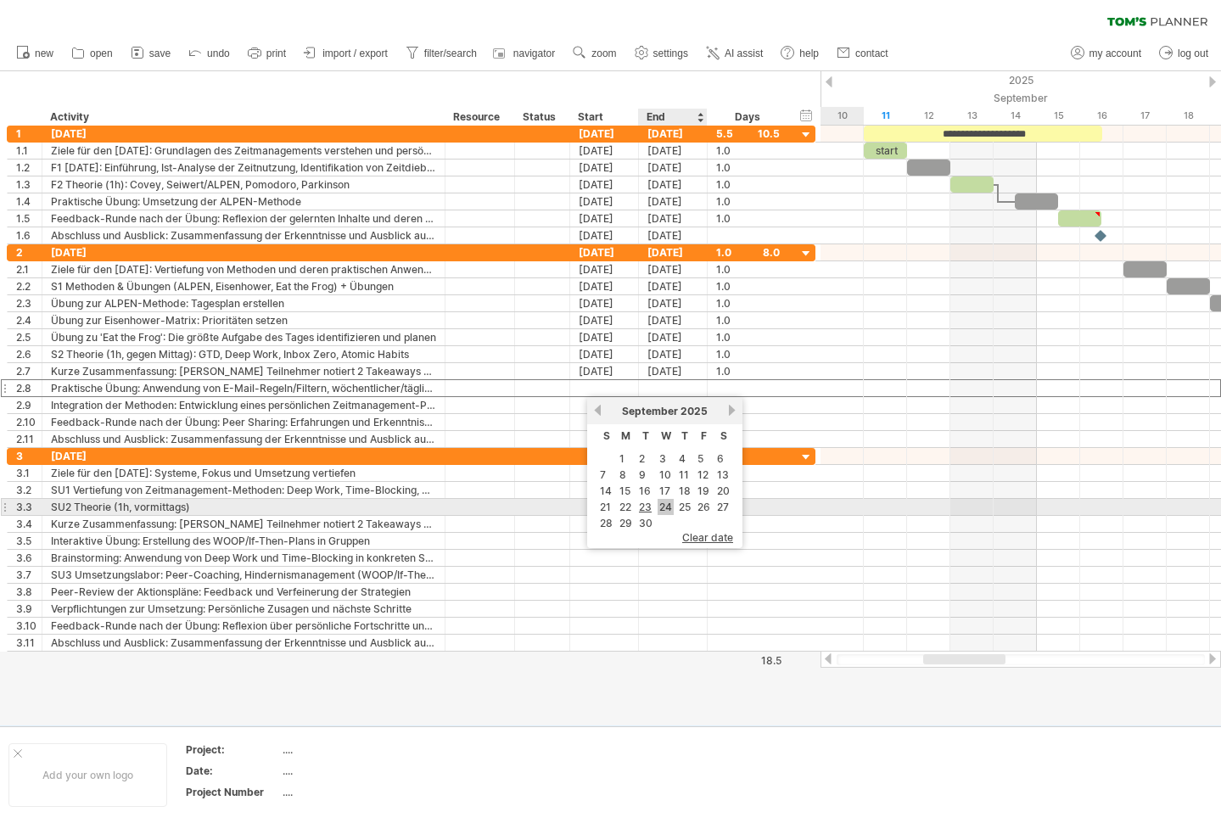
click at [667, 504] on link "24" at bounding box center [665, 507] width 16 height 16
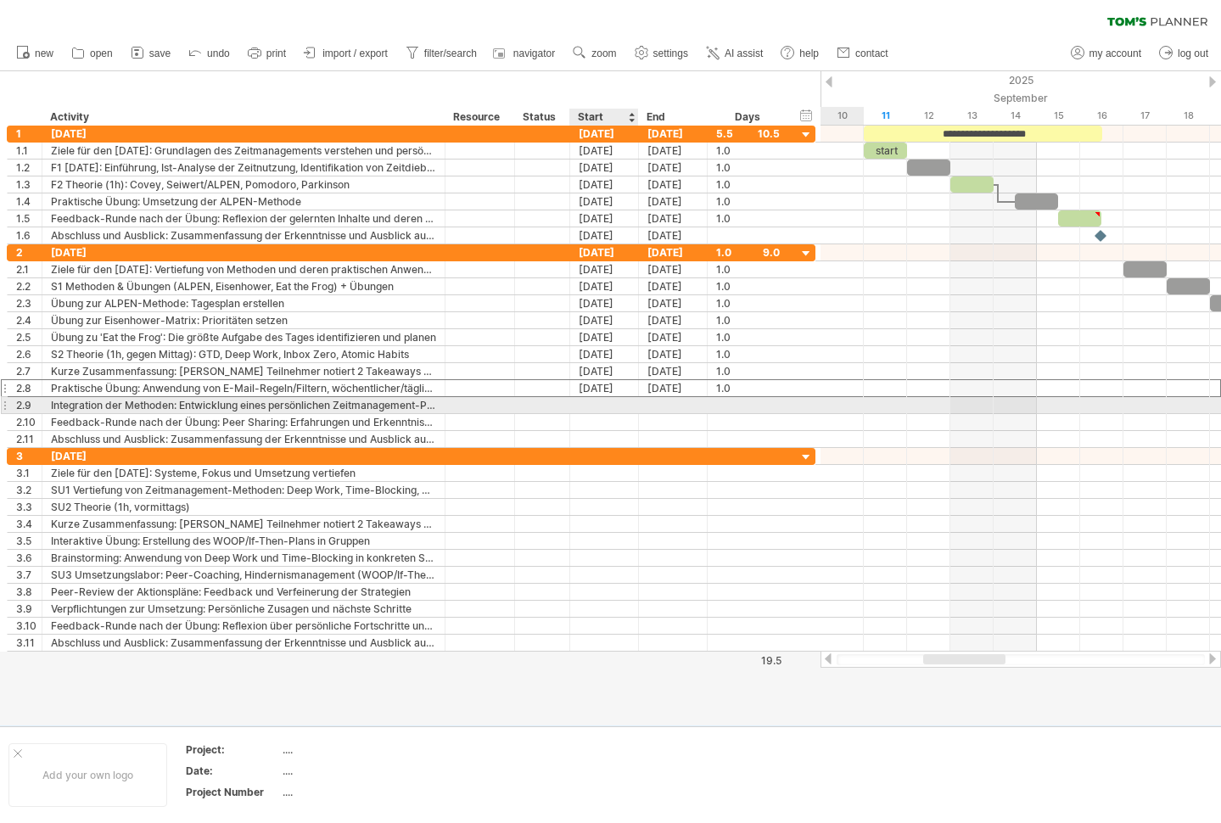
click at [607, 404] on div at bounding box center [604, 405] width 69 height 16
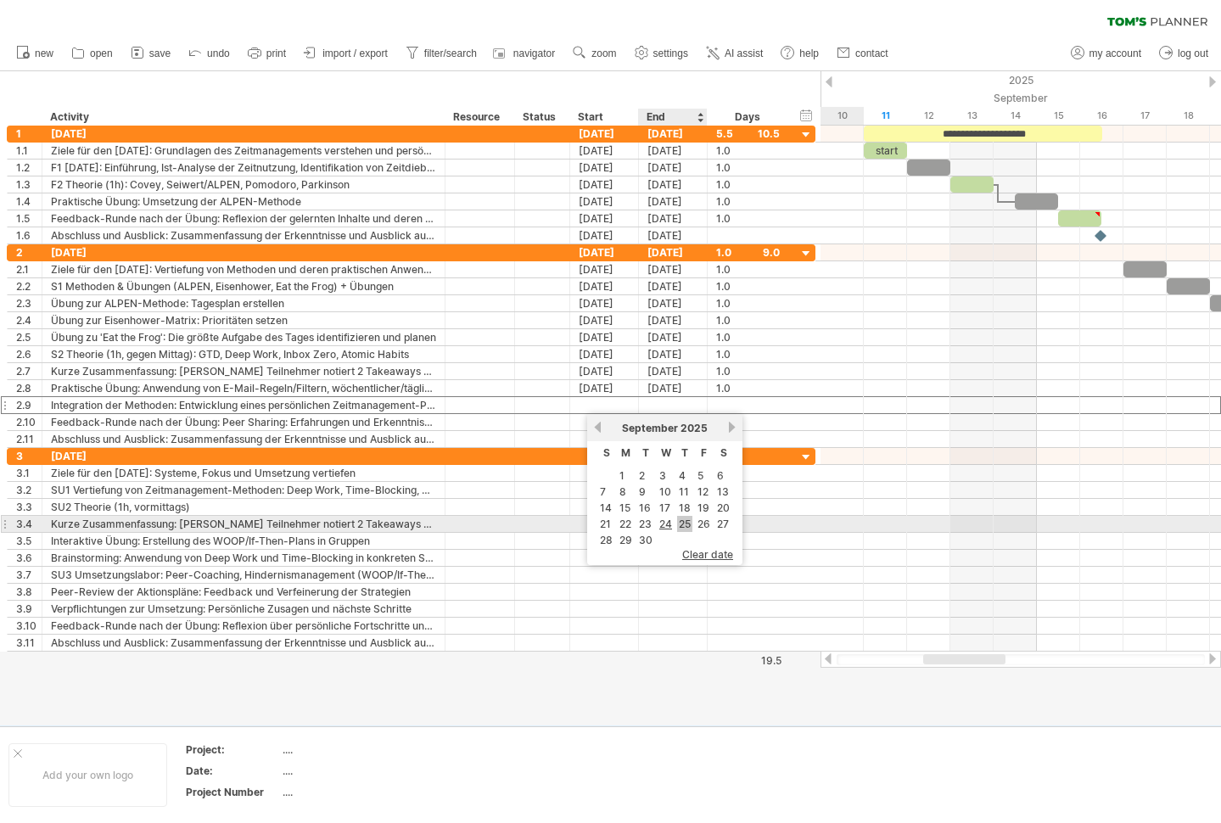
click at [684, 528] on link "25" at bounding box center [684, 524] width 15 height 16
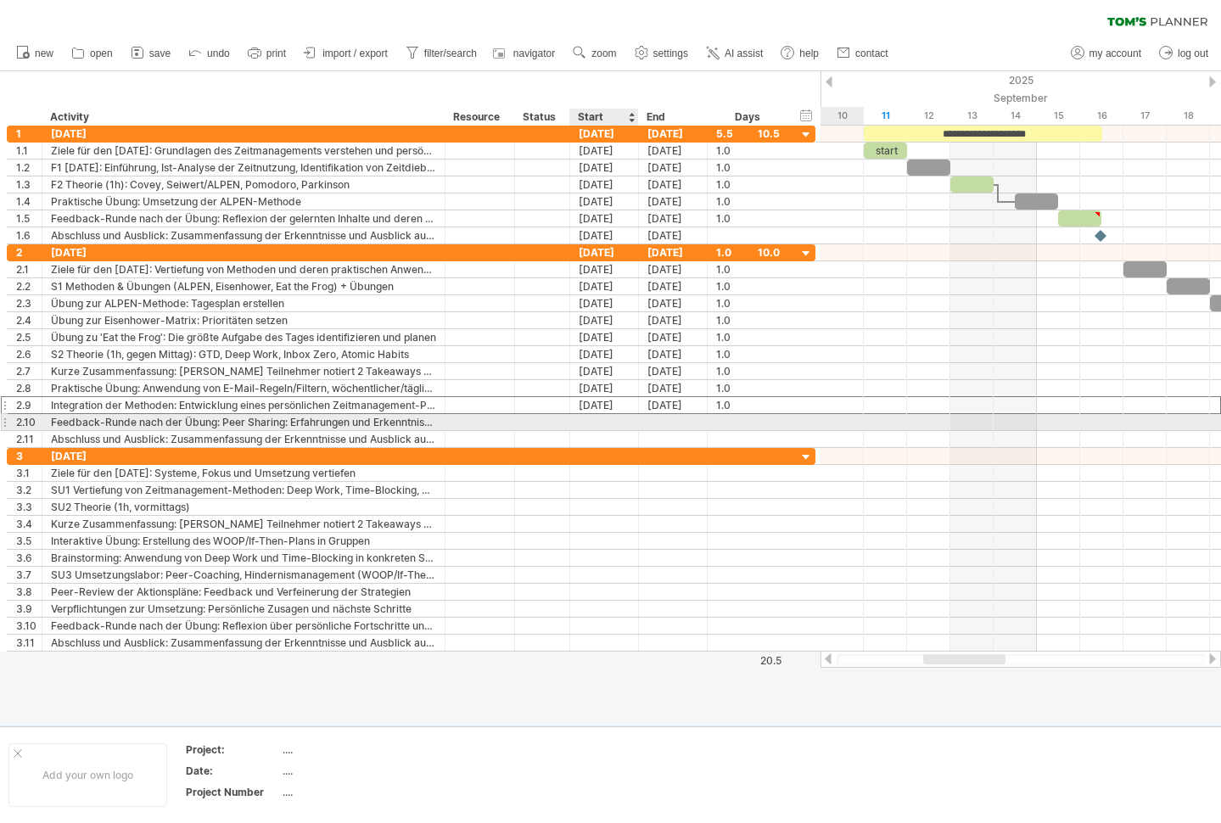
click at [606, 421] on div at bounding box center [604, 422] width 69 height 16
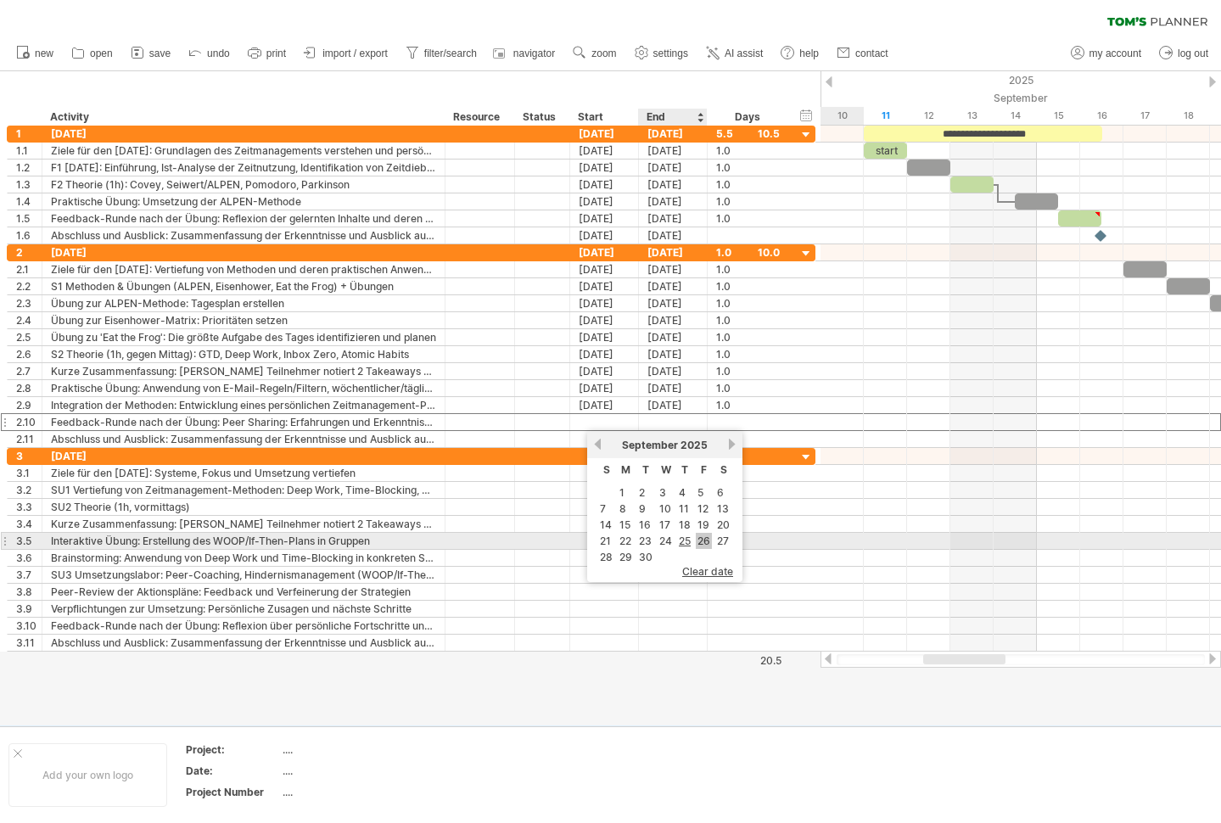
click at [706, 543] on link "26" at bounding box center [704, 541] width 16 height 16
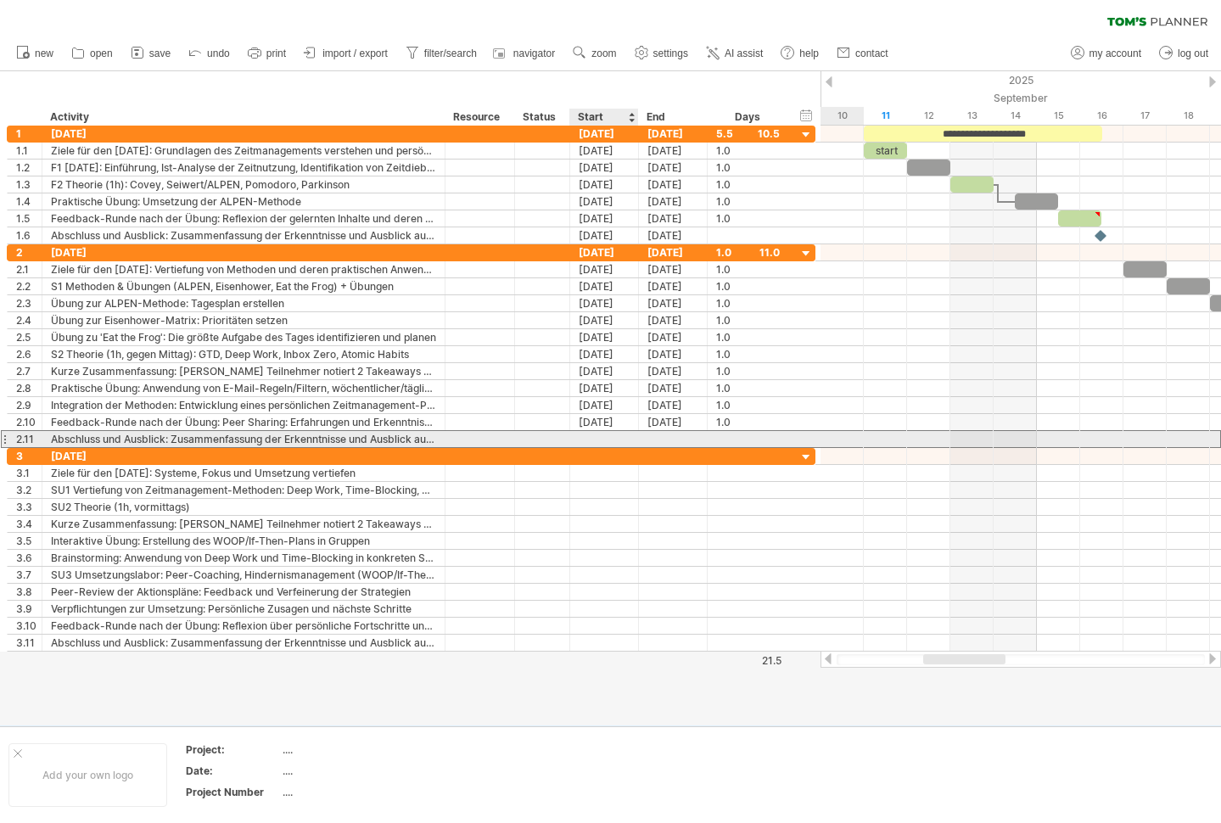
click at [606, 440] on div at bounding box center [604, 439] width 69 height 16
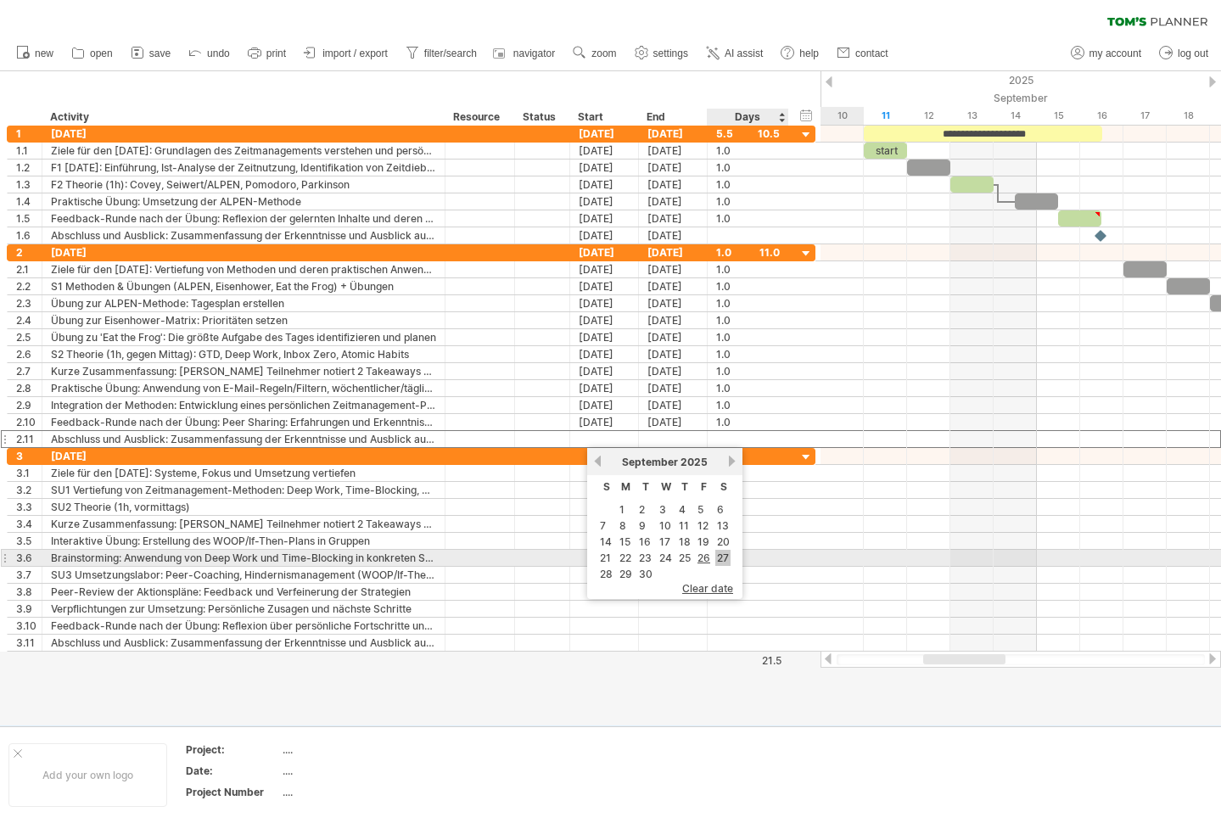
click at [719, 555] on link "27" at bounding box center [722, 558] width 15 height 16
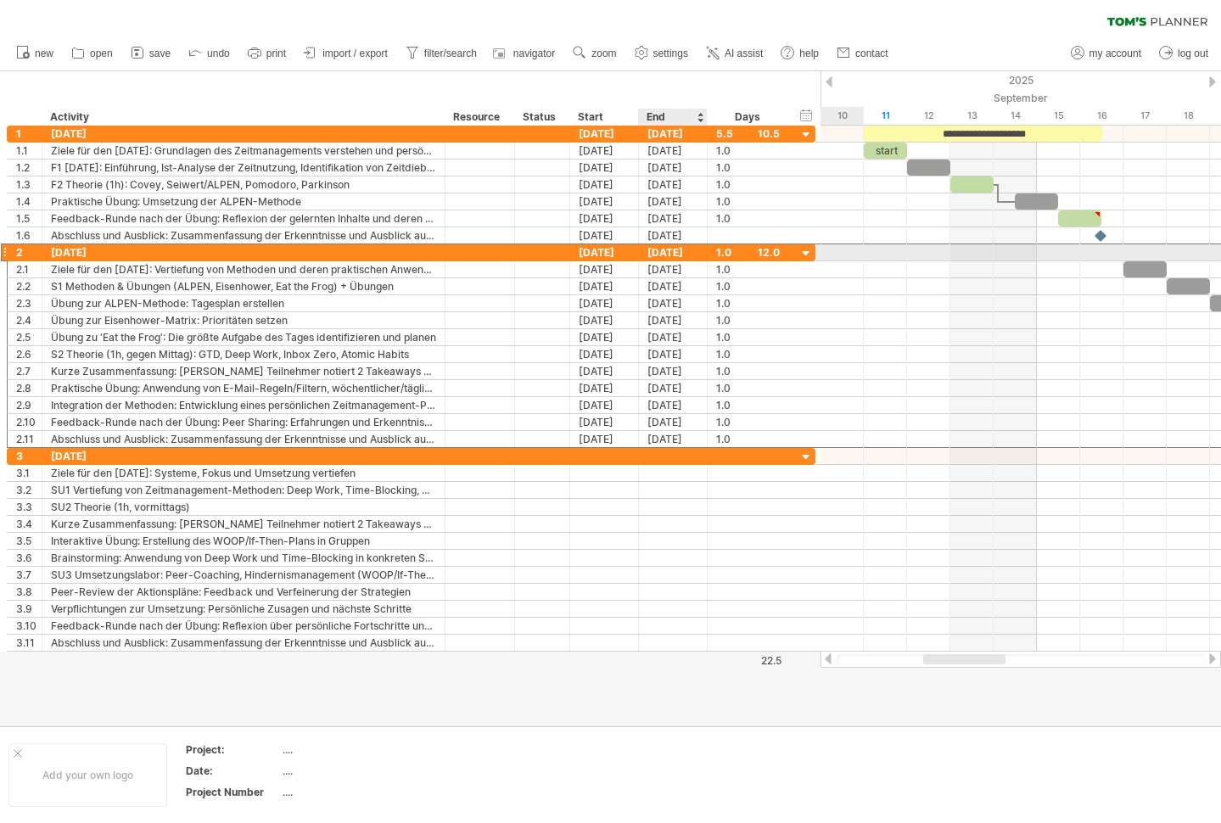
click at [657, 255] on div "[DATE]" at bounding box center [673, 252] width 69 height 16
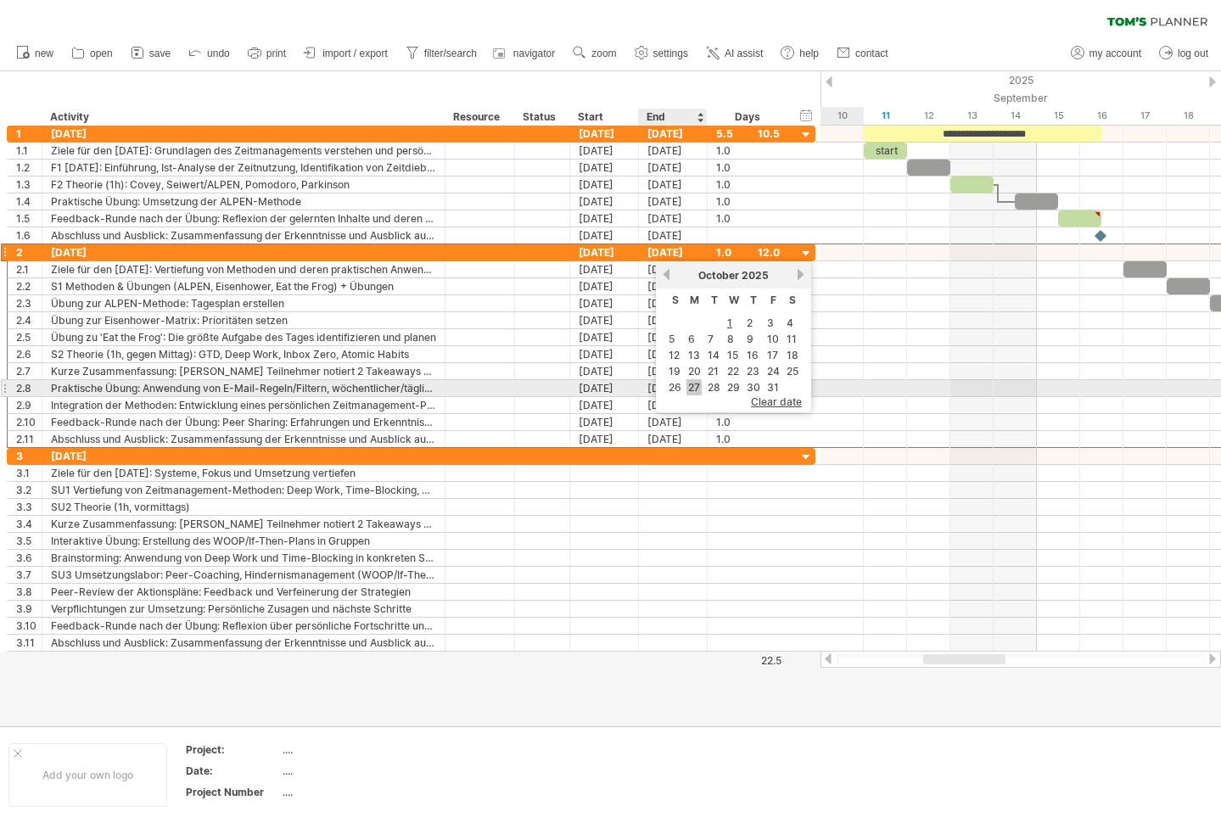
click at [695, 385] on link "27" at bounding box center [693, 387] width 15 height 16
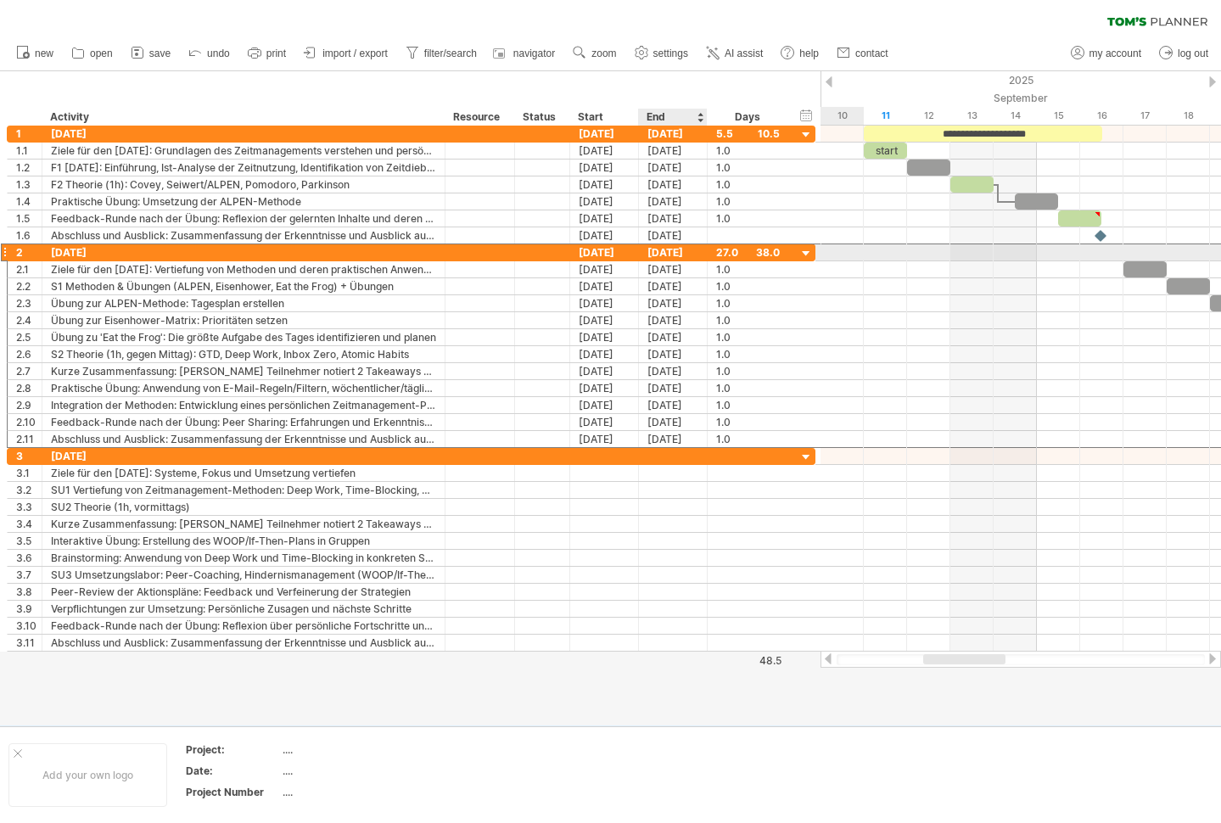
click at [667, 253] on div "[DATE]" at bounding box center [673, 252] width 69 height 16
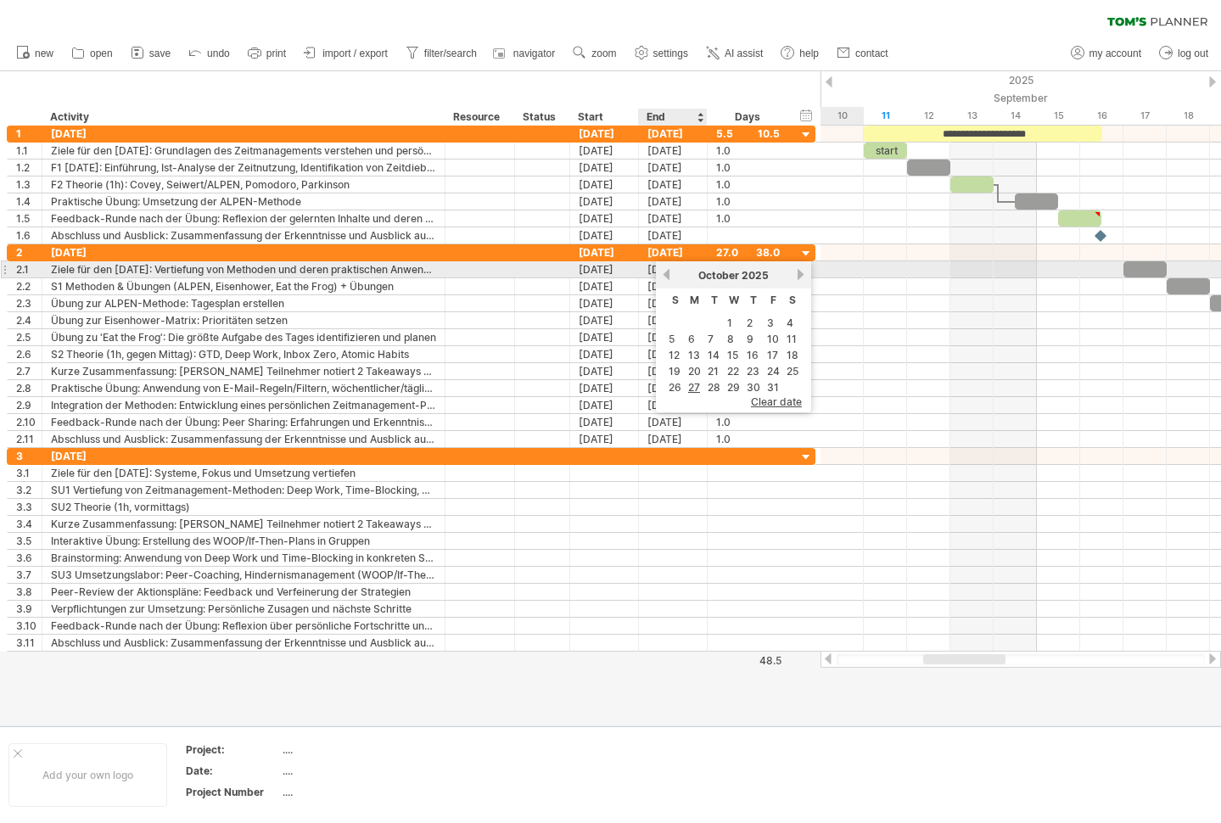
click at [667, 277] on link "previous" at bounding box center [666, 274] width 13 height 13
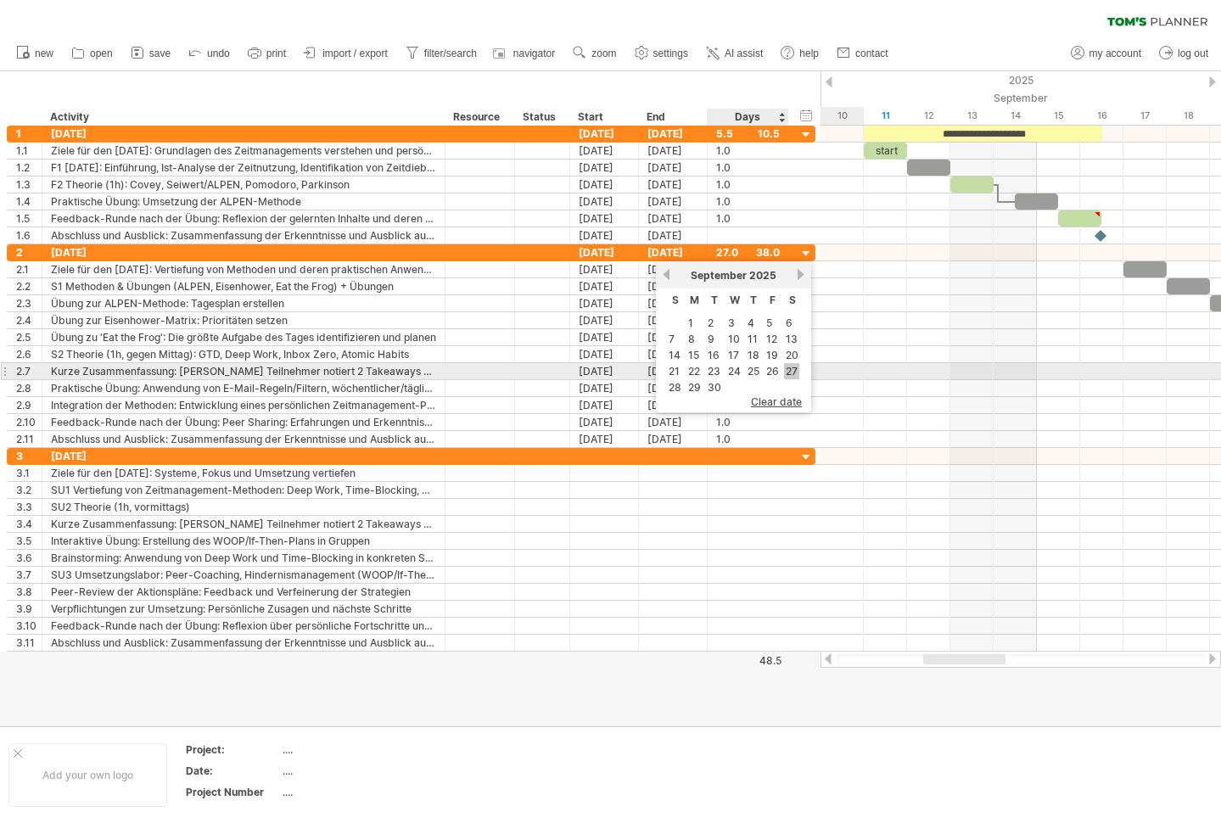
click at [786, 368] on link "27" at bounding box center [791, 371] width 15 height 16
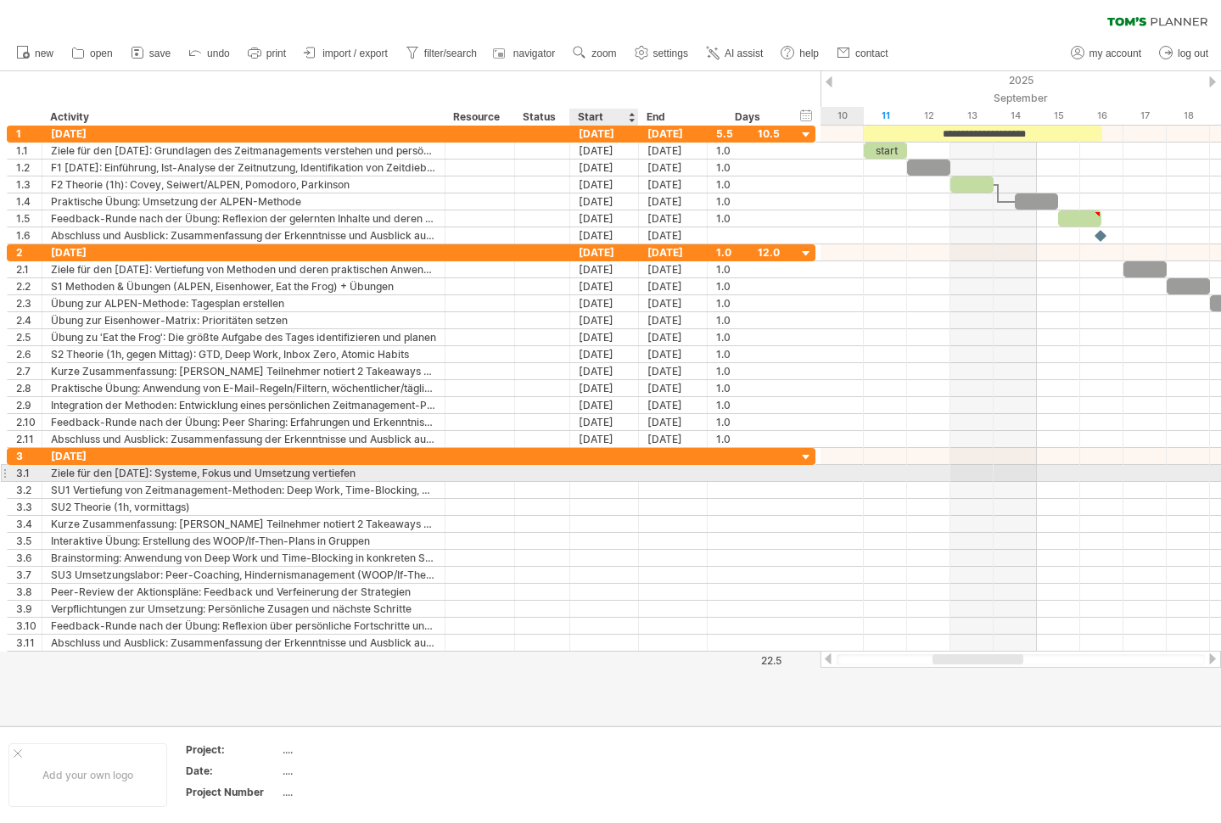
click at [607, 477] on div at bounding box center [604, 473] width 69 height 16
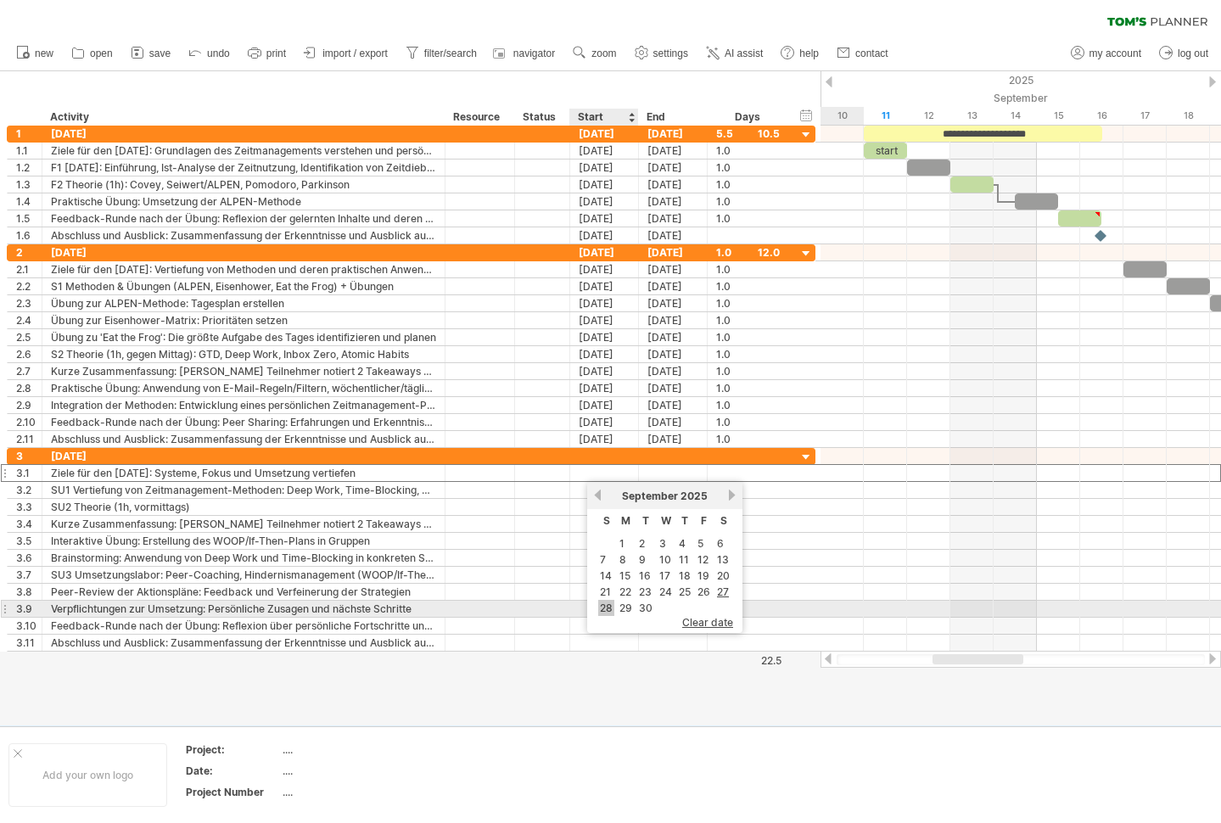
click at [609, 606] on link "28" at bounding box center [606, 608] width 16 height 16
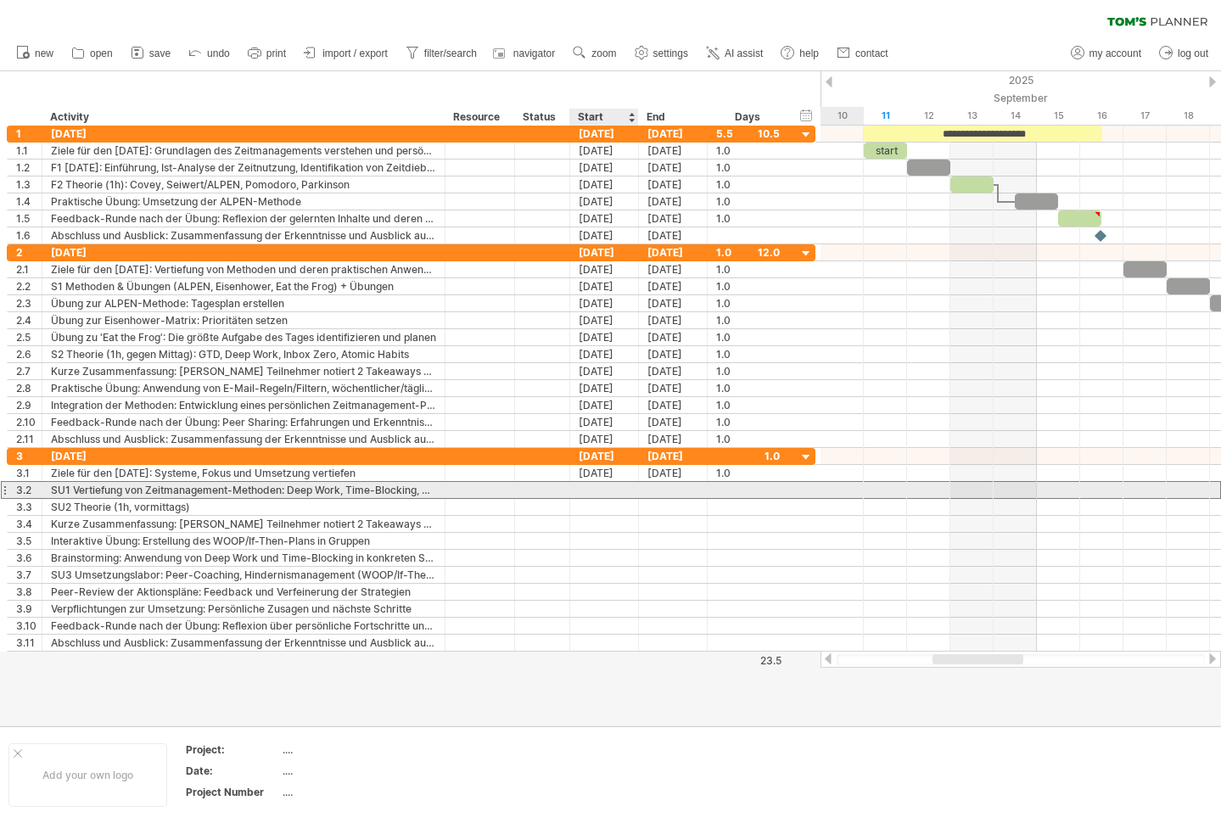
click at [590, 489] on div at bounding box center [604, 490] width 69 height 16
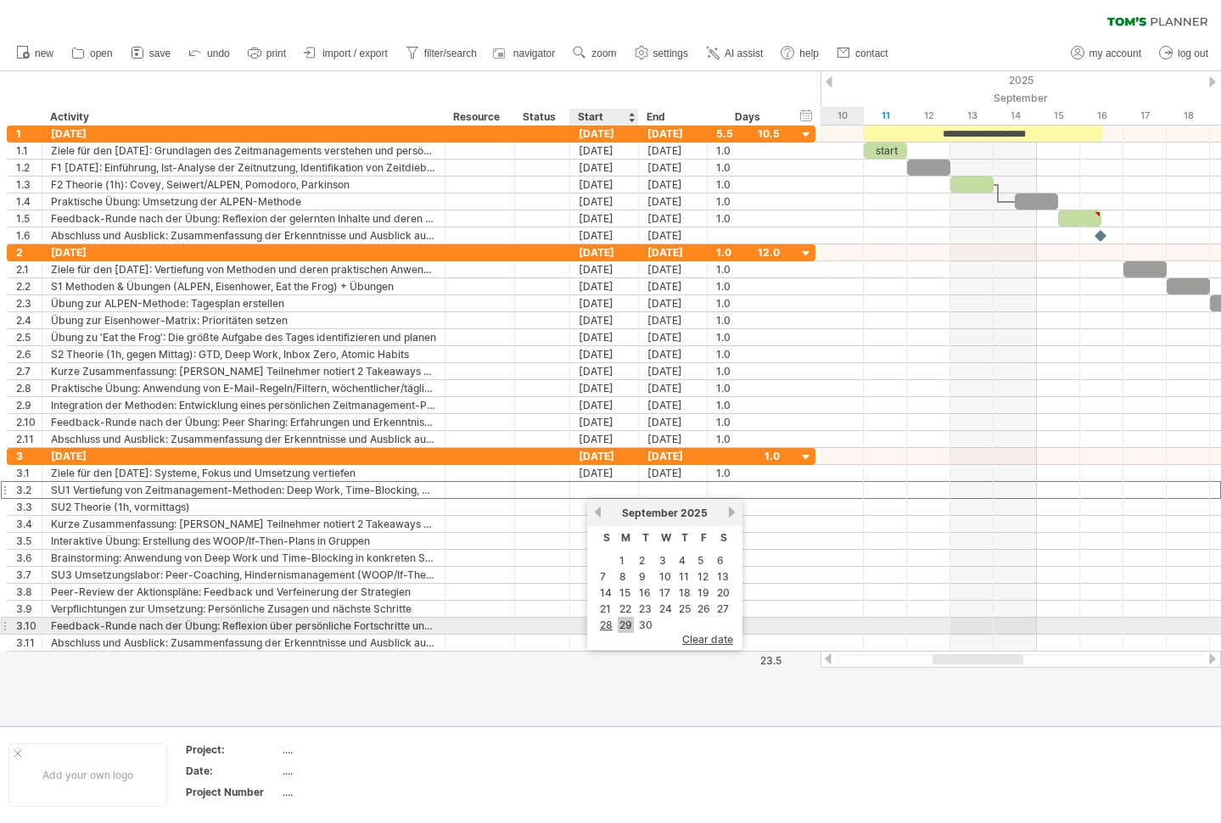
click at [625, 624] on link "29" at bounding box center [626, 625] width 16 height 16
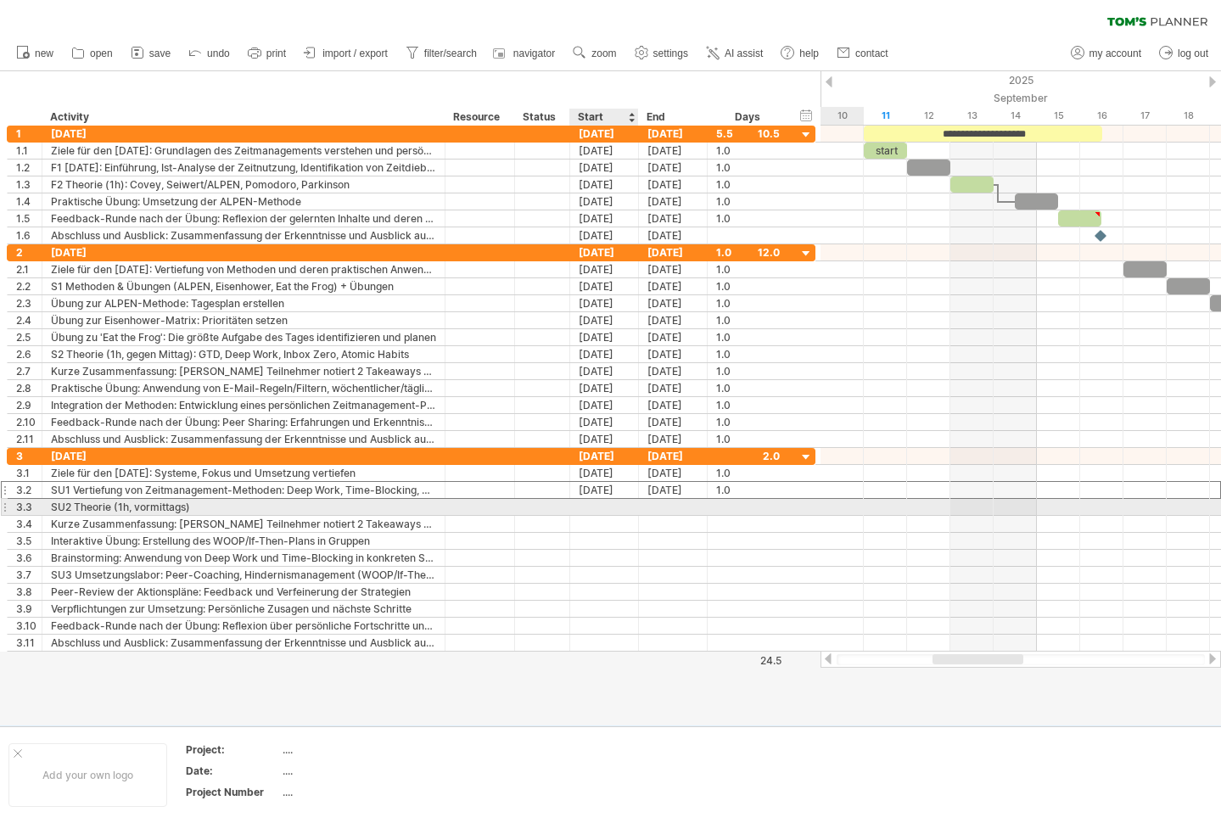
click at [595, 506] on div at bounding box center [604, 507] width 69 height 16
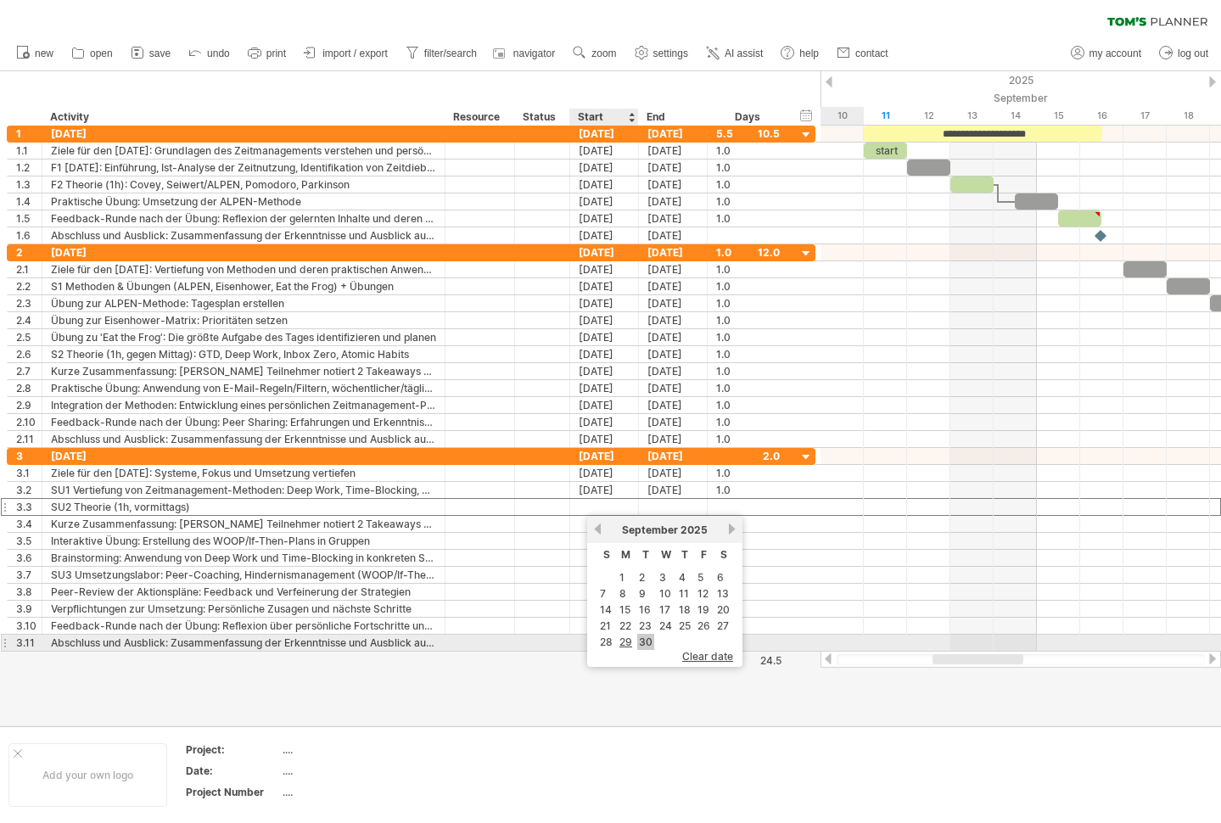
click at [640, 637] on link "30" at bounding box center [645, 642] width 17 height 16
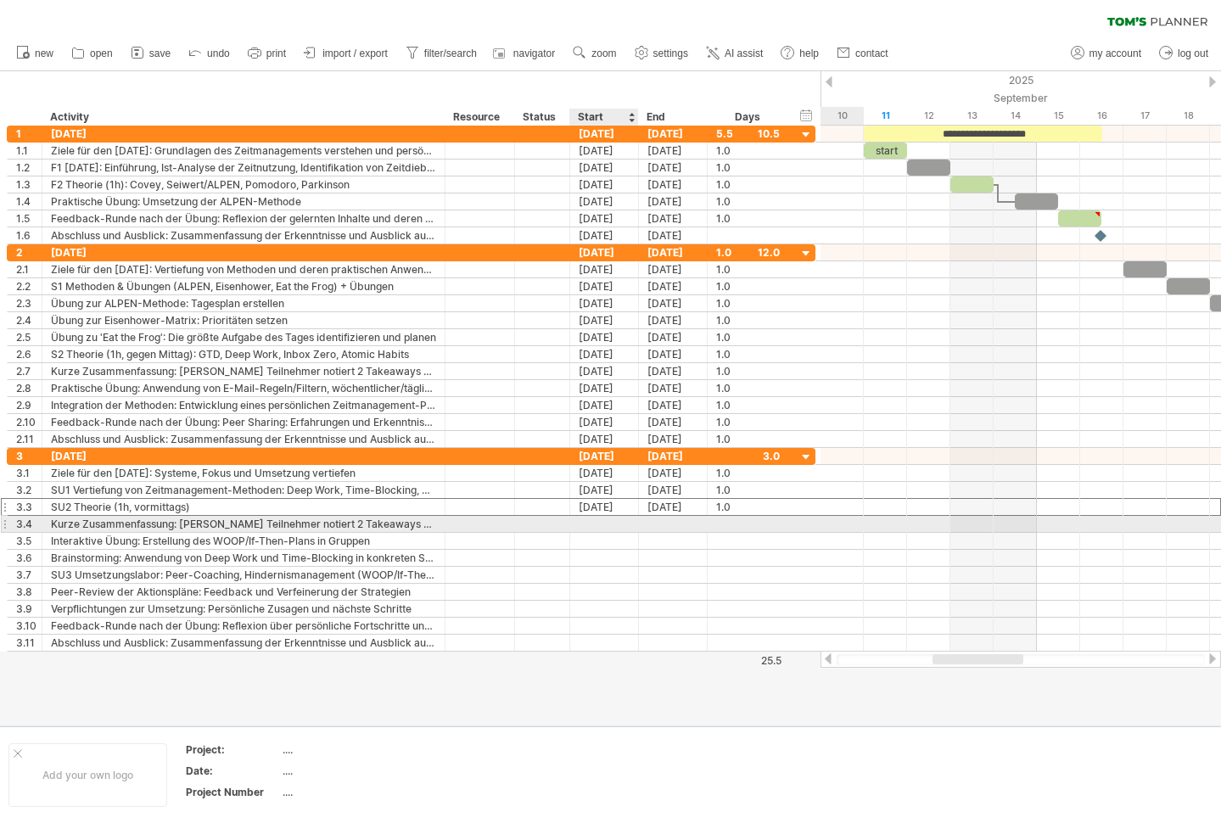
click at [598, 523] on div at bounding box center [604, 524] width 69 height 16
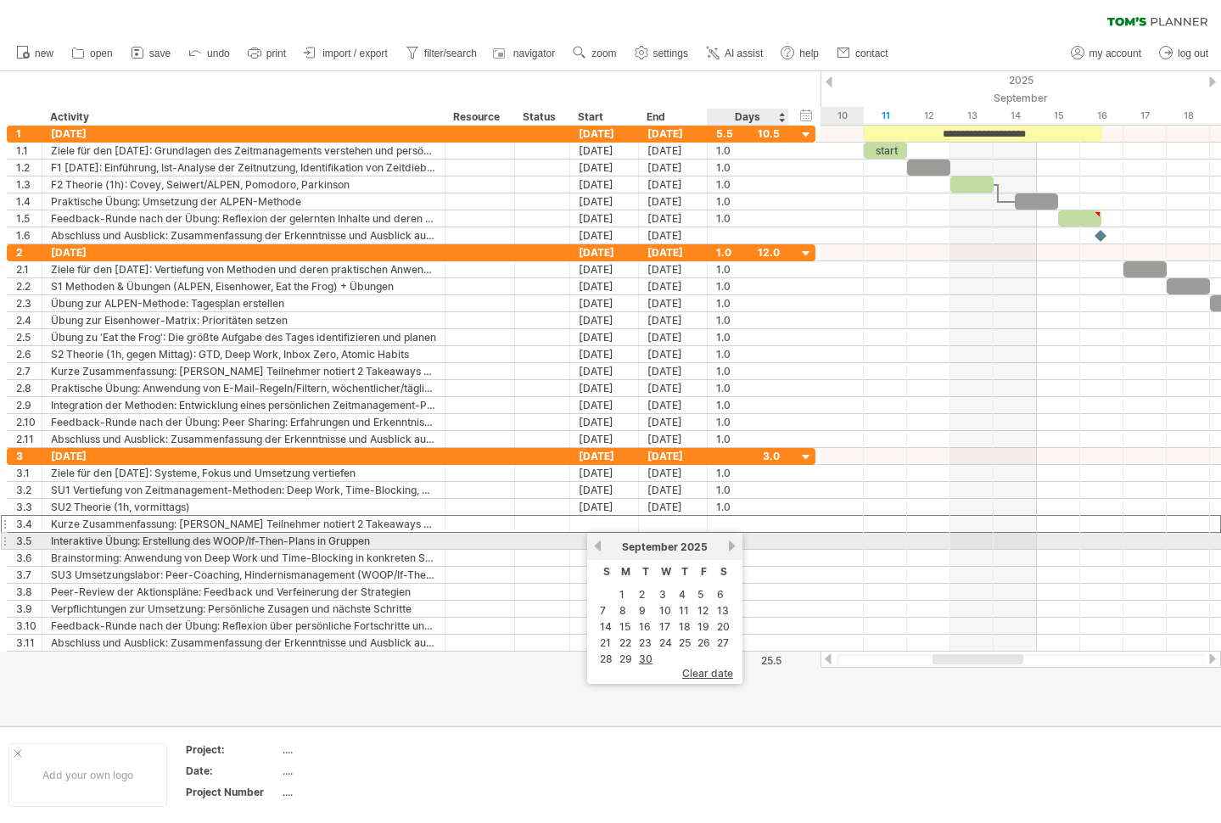
click at [727, 545] on link "next" at bounding box center [731, 546] width 13 height 13
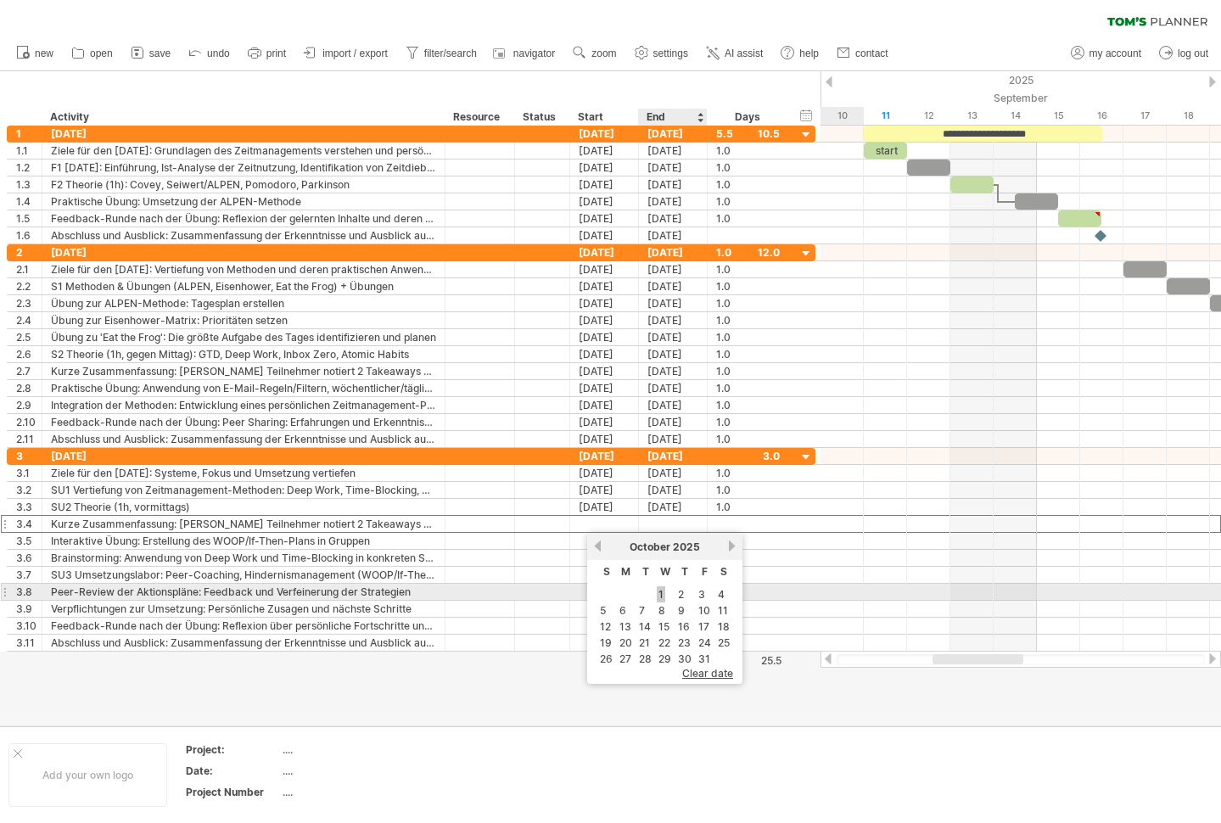
click at [658, 595] on link "1" at bounding box center [661, 594] width 8 height 16
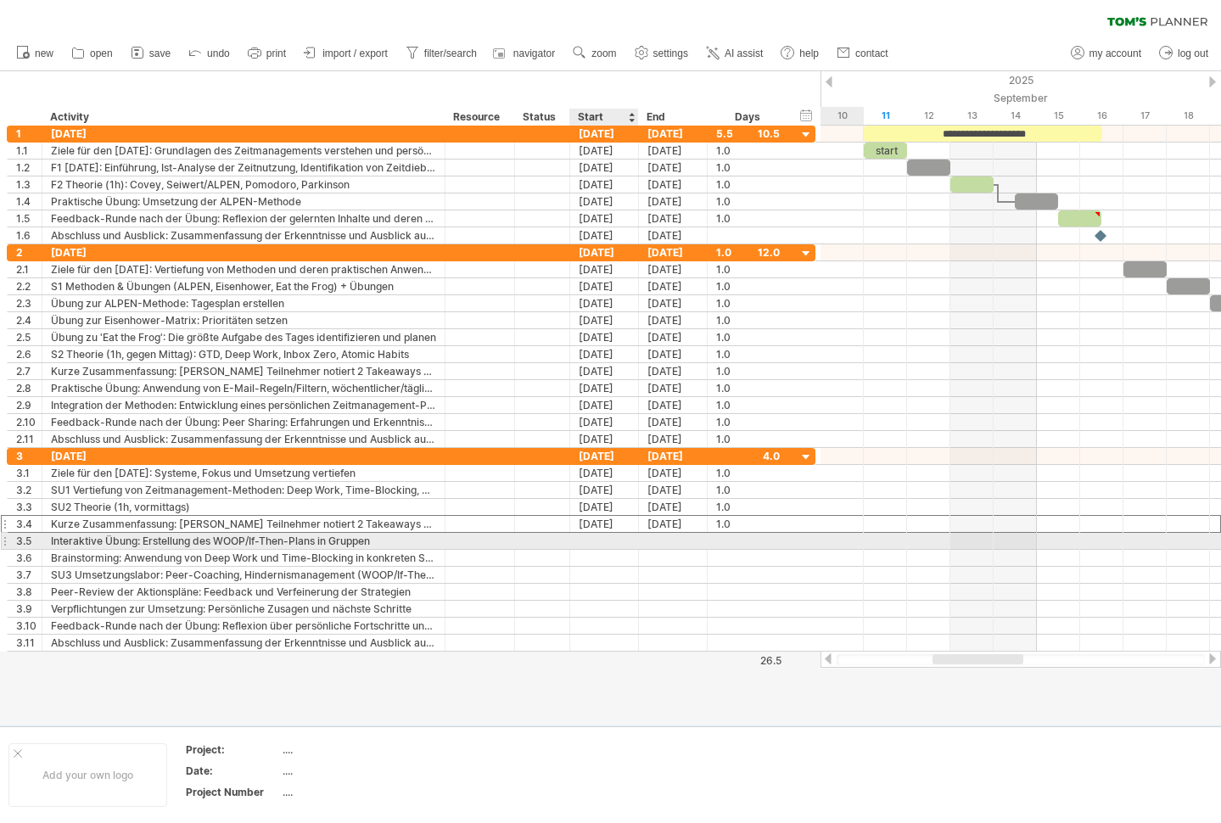
click at [623, 540] on div at bounding box center [604, 541] width 69 height 16
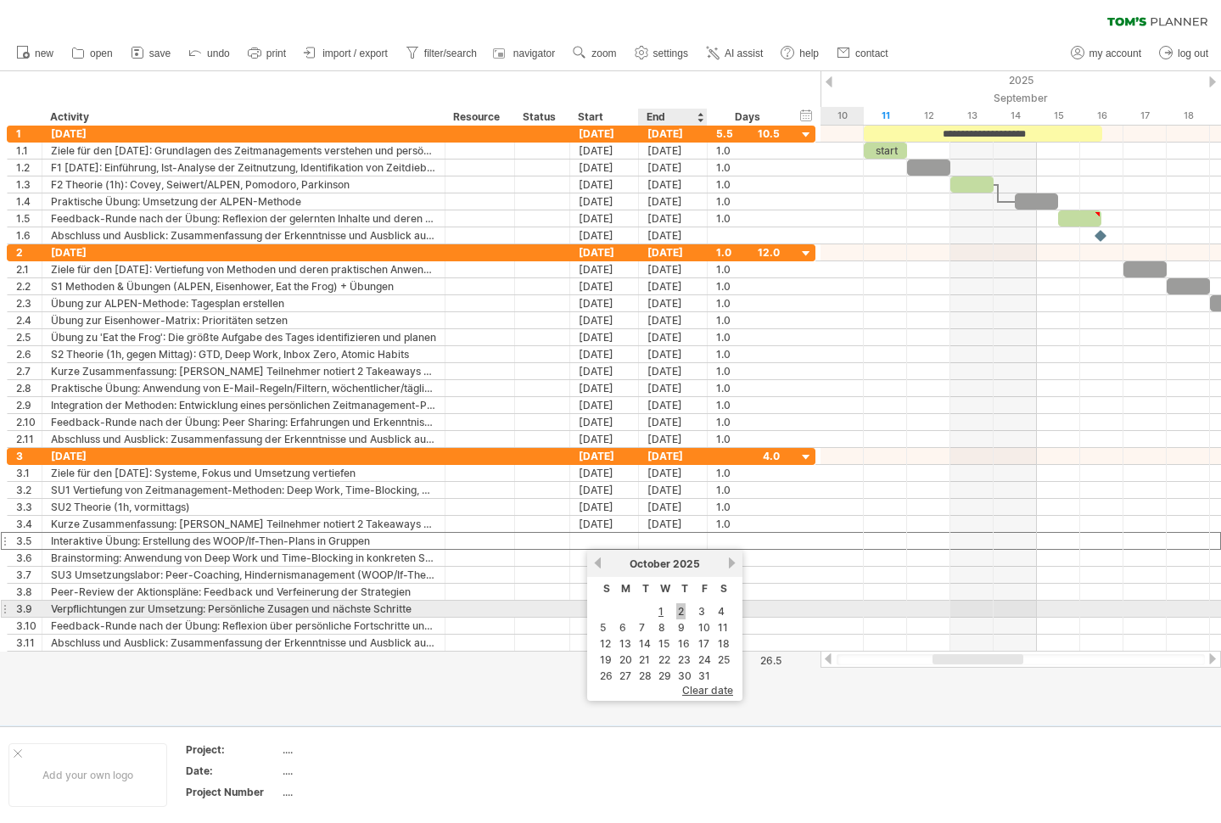
click at [679, 608] on link "2" at bounding box center [680, 611] width 9 height 16
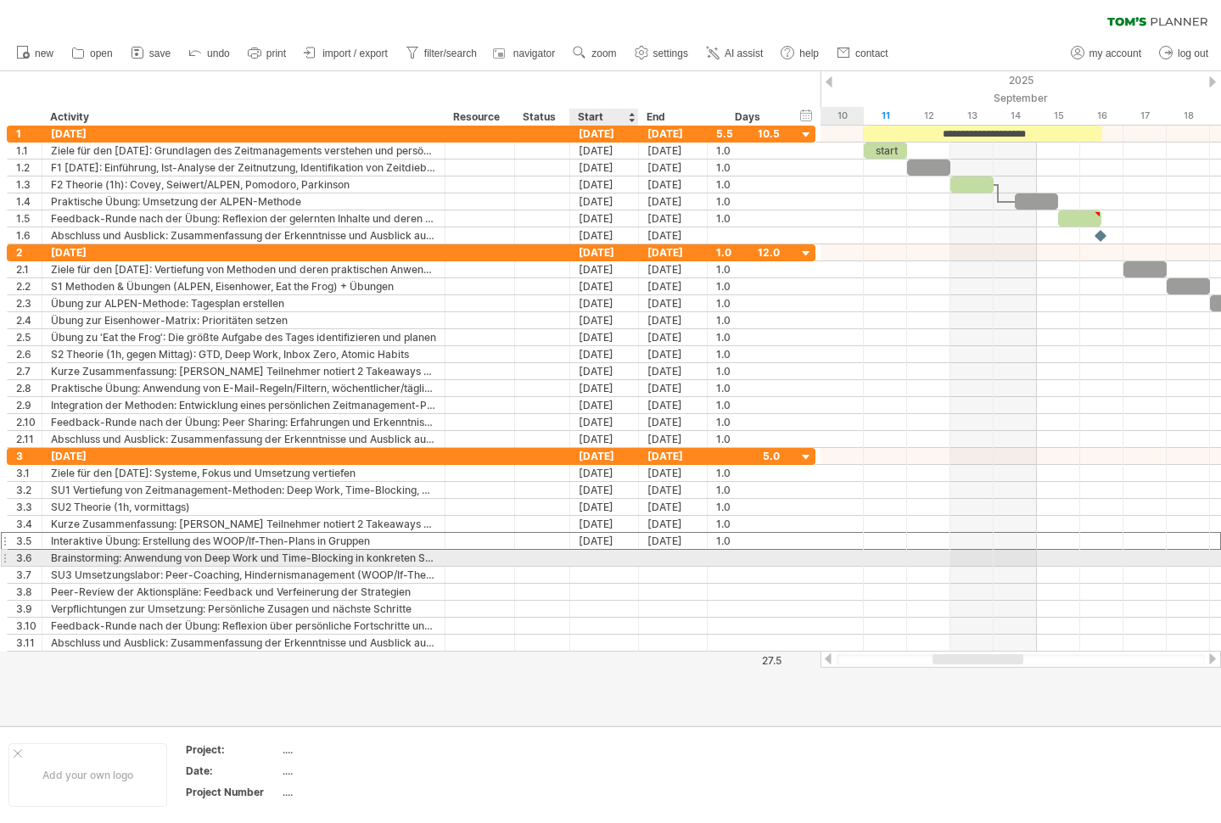
click at [623, 555] on div at bounding box center [604, 558] width 69 height 16
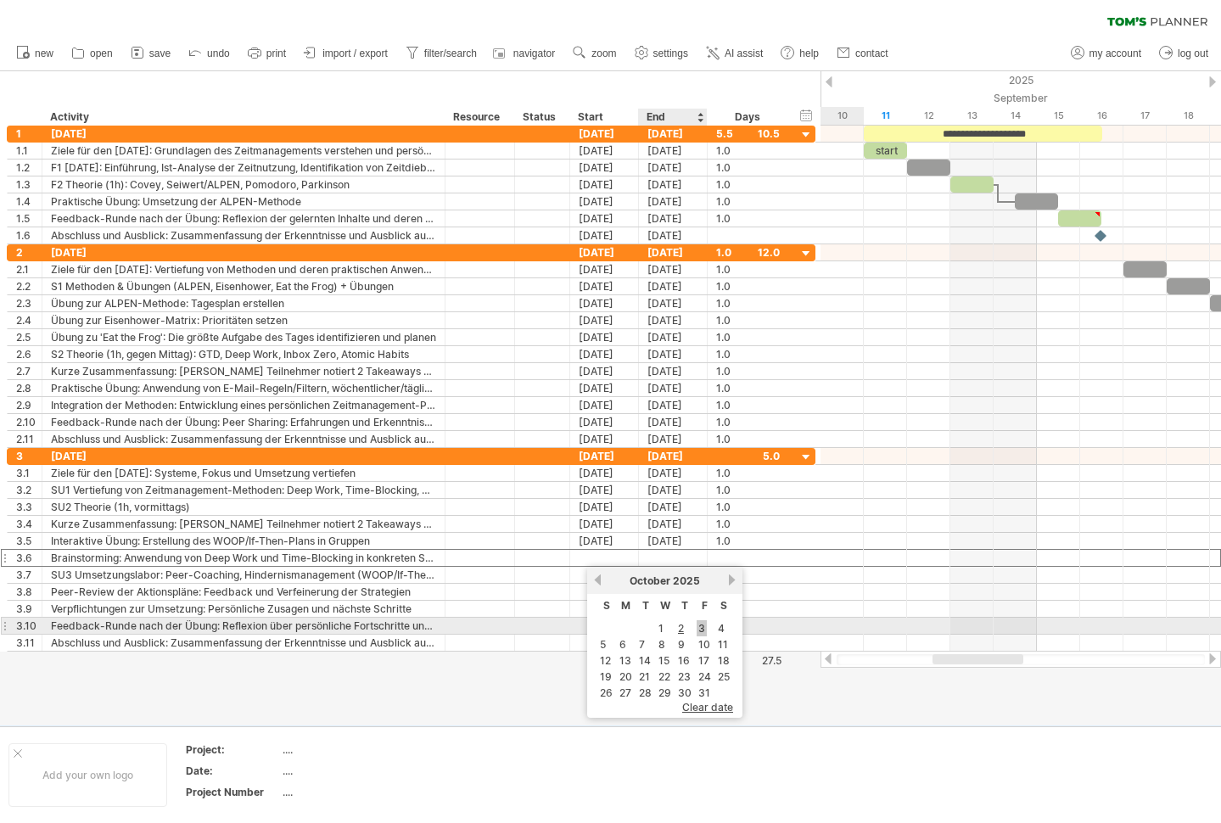
click at [705, 623] on link "3" at bounding box center [701, 628] width 10 height 16
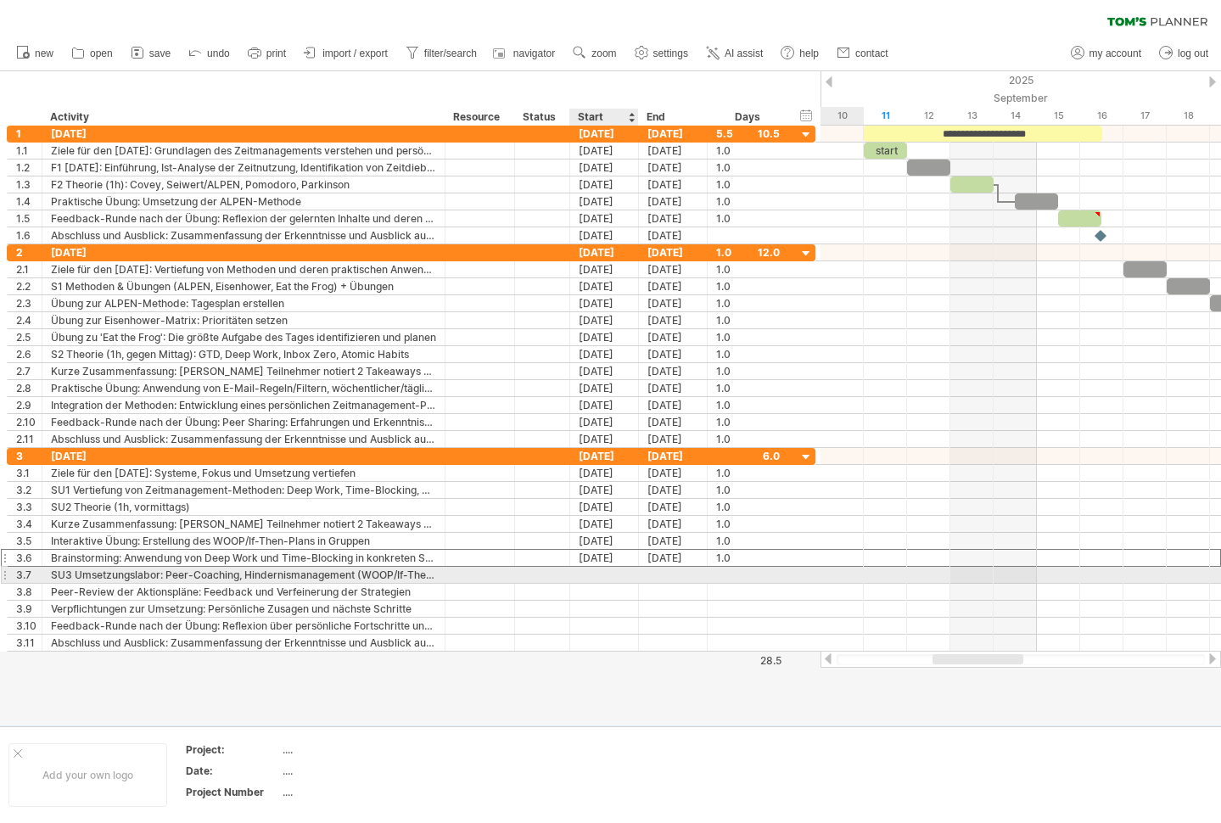
click at [623, 573] on div at bounding box center [604, 575] width 69 height 16
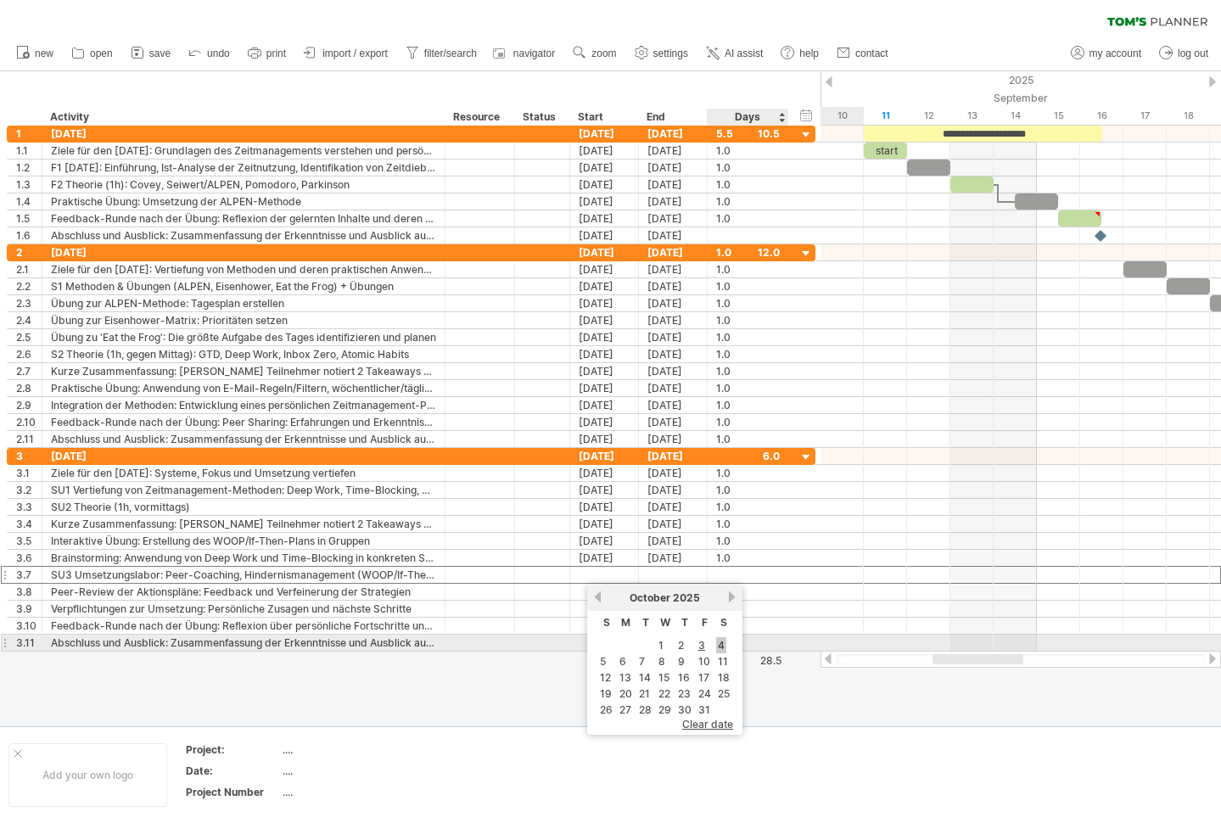
click at [718, 641] on link "4" at bounding box center [721, 645] width 10 height 16
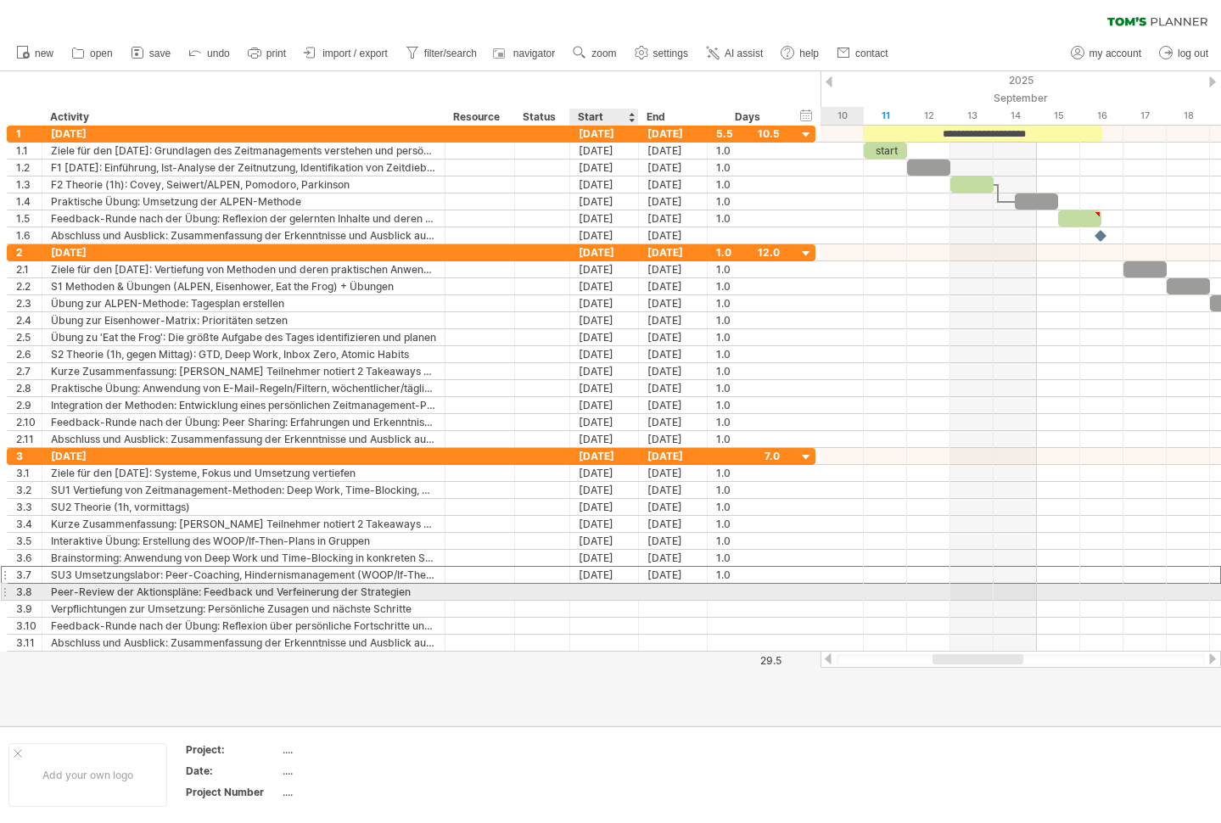
click at [621, 586] on div at bounding box center [604, 592] width 69 height 16
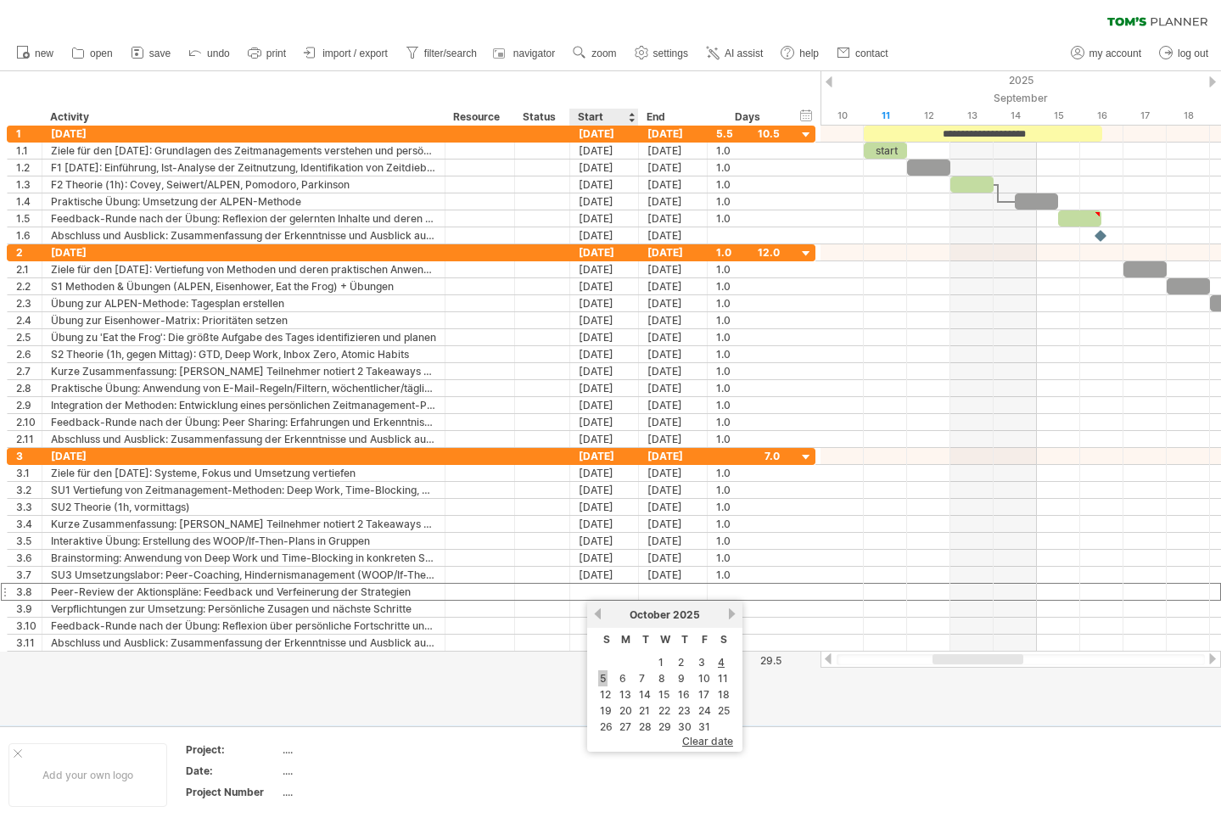
click at [604, 679] on link "5" at bounding box center [602, 678] width 9 height 16
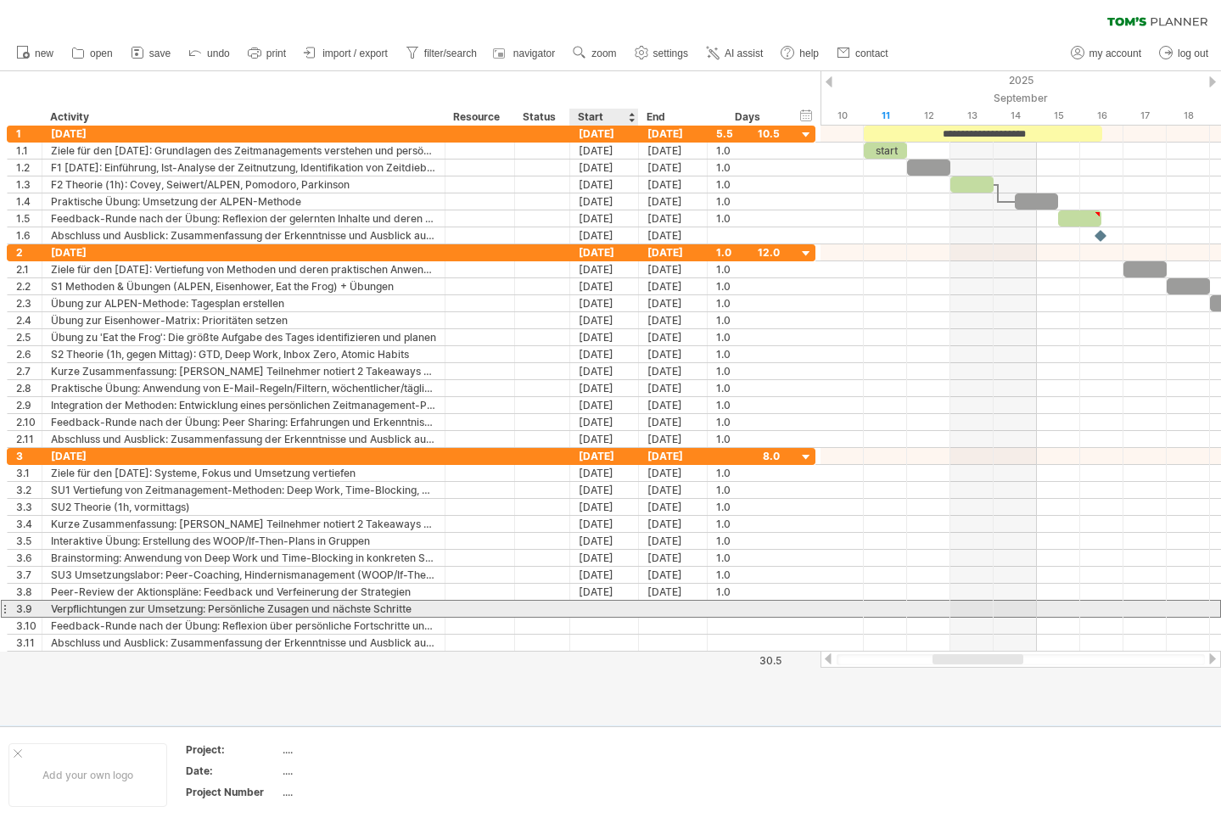
click at [594, 605] on div at bounding box center [604, 609] width 69 height 16
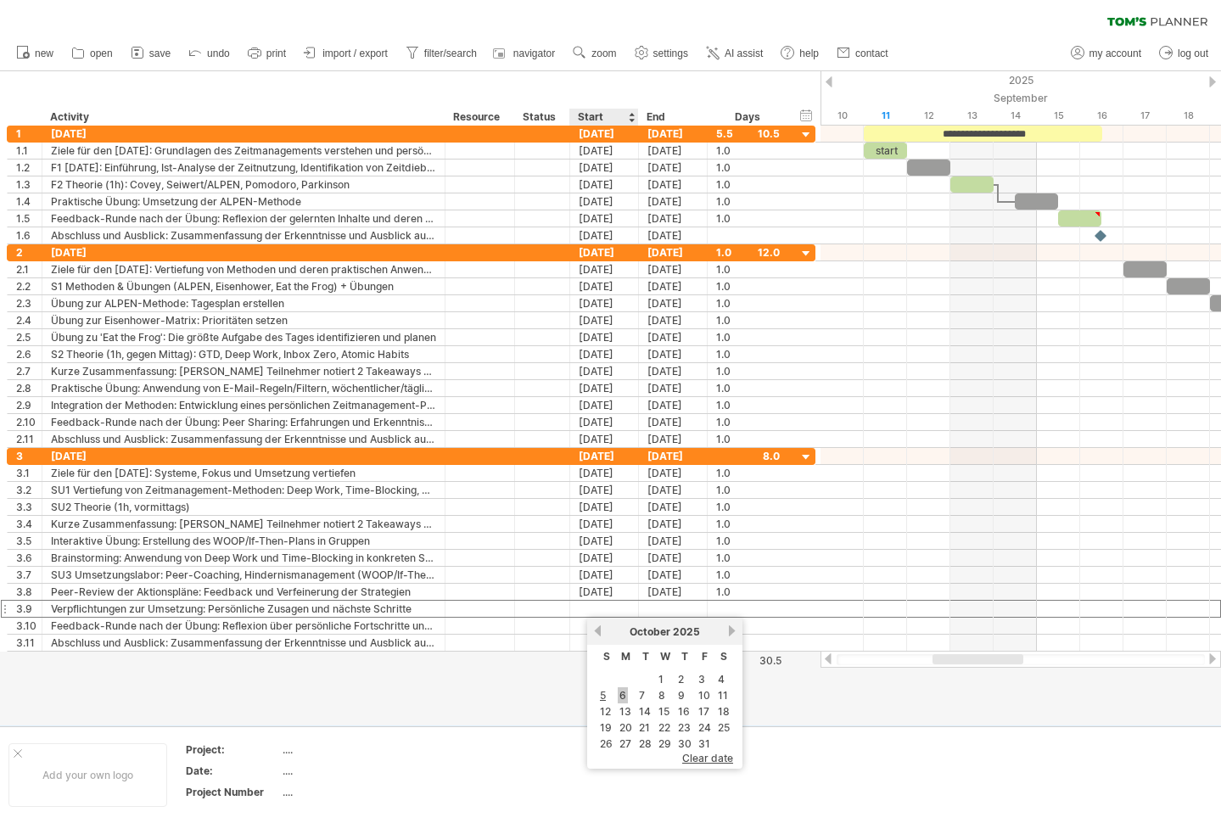
click at [620, 693] on link "6" at bounding box center [623, 695] width 10 height 16
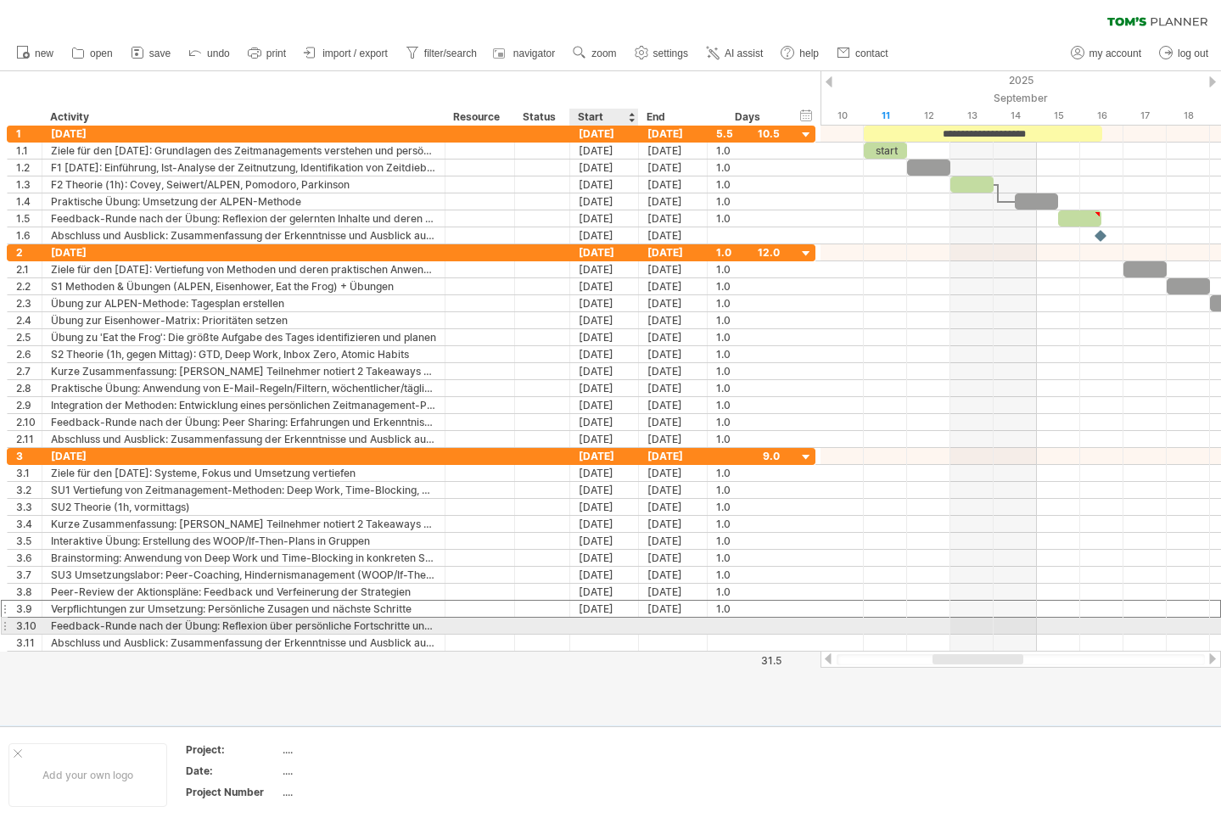
click at [601, 621] on div at bounding box center [604, 626] width 69 height 16
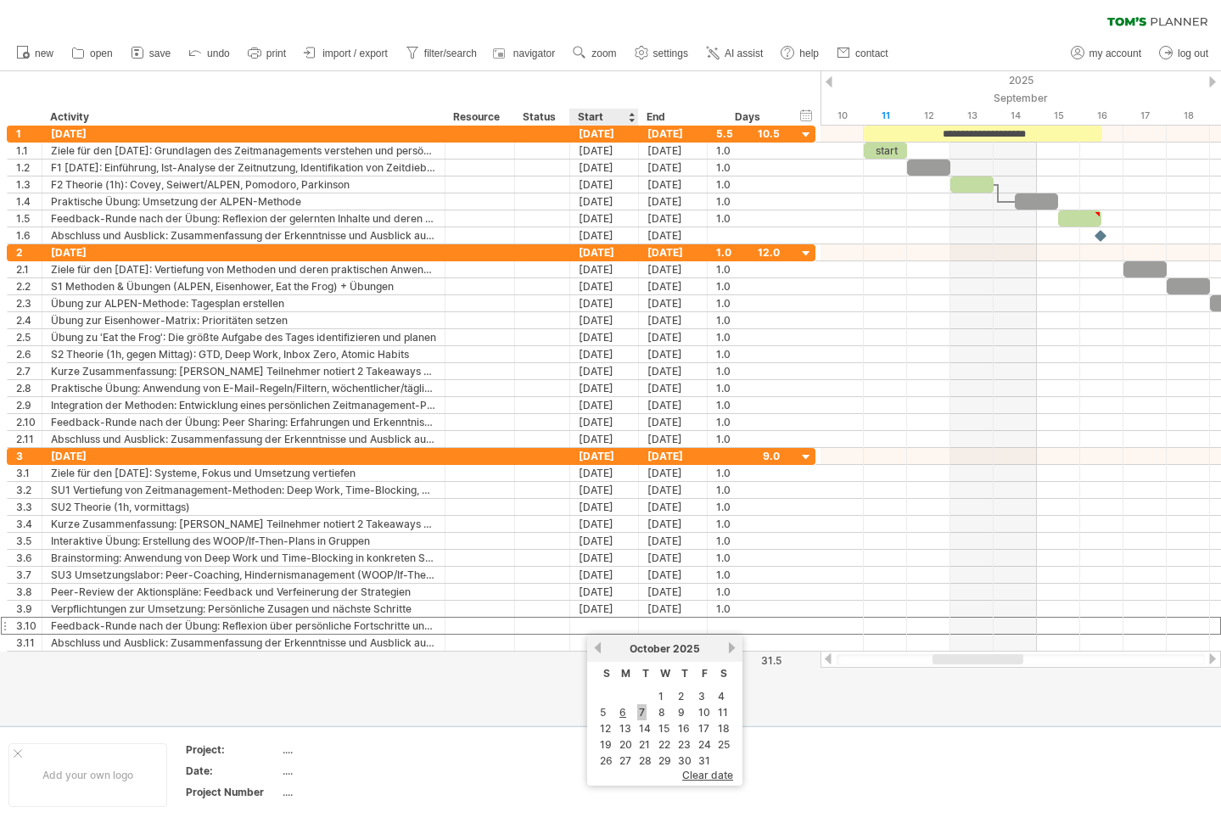
click at [640, 714] on link "7" at bounding box center [641, 712] width 9 height 16
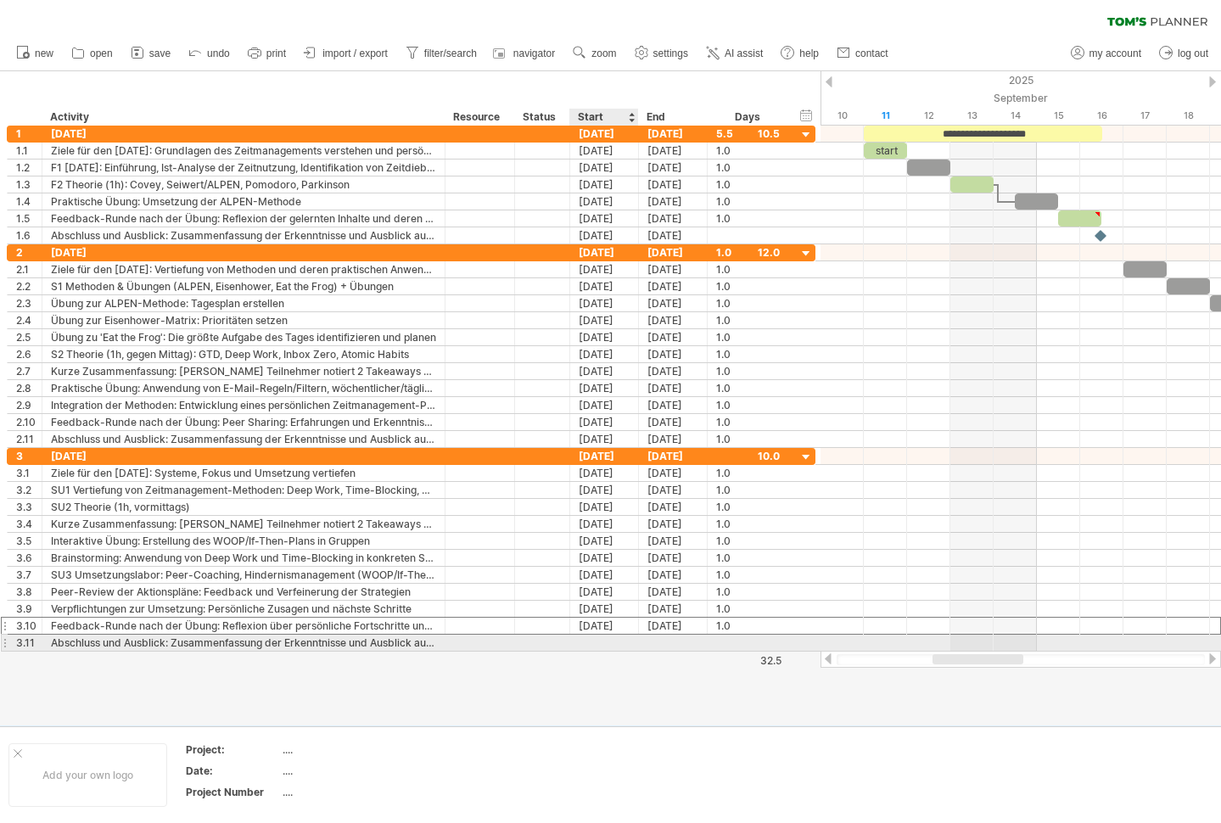
click at [605, 640] on div at bounding box center [604, 643] width 69 height 16
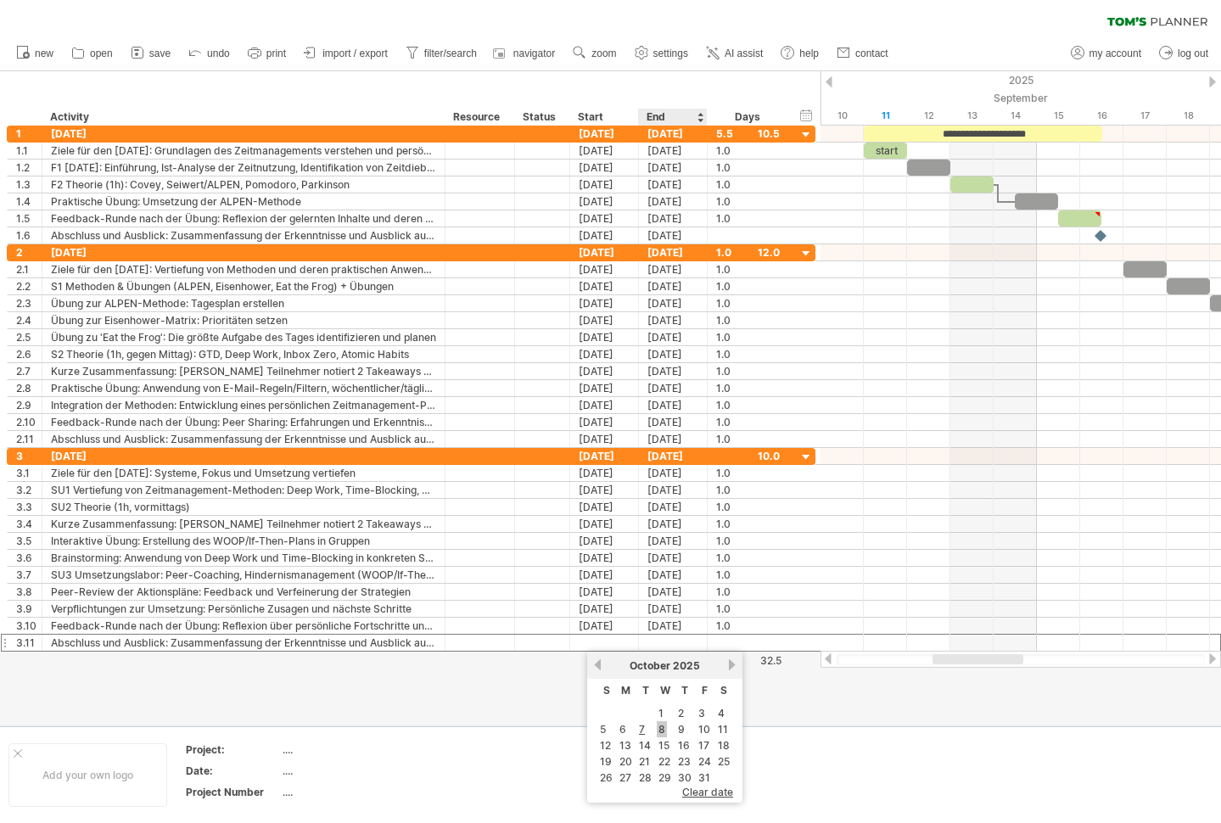
click at [657, 733] on link "8" at bounding box center [662, 729] width 10 height 16
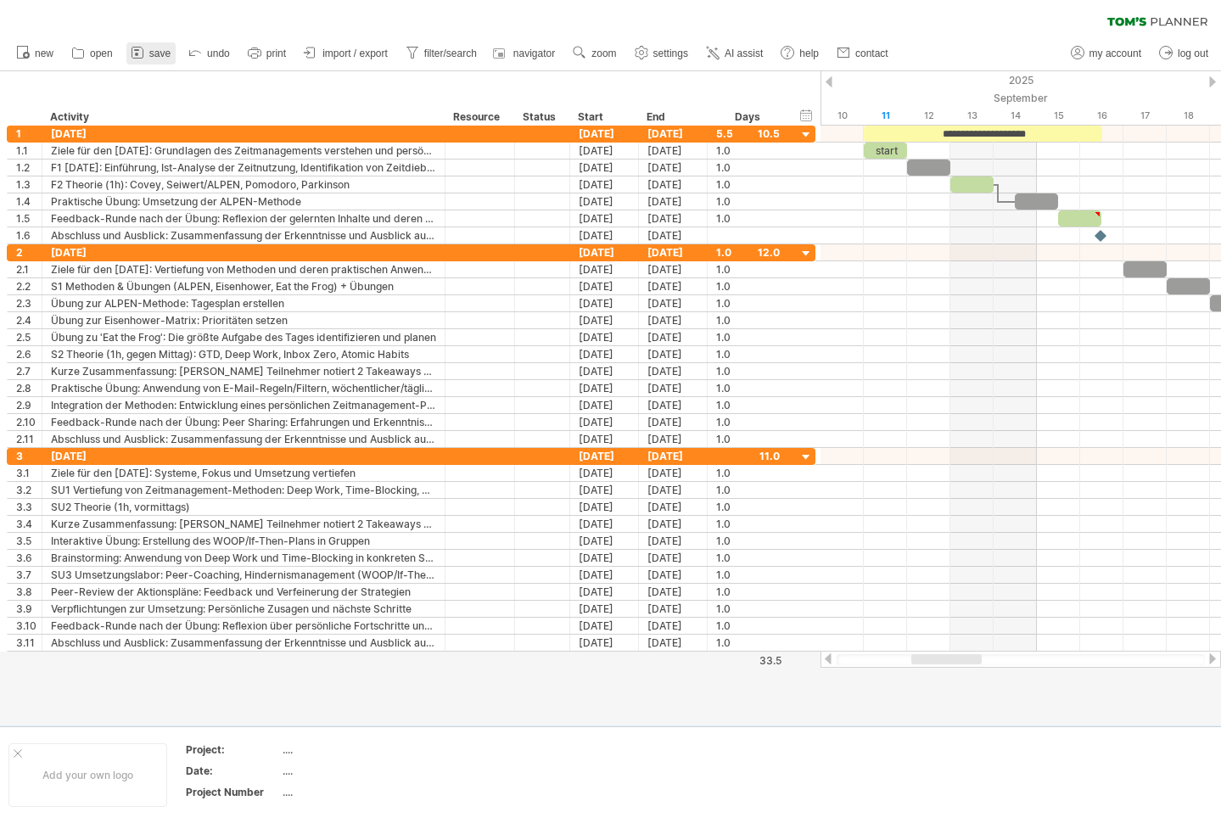
click at [159, 55] on span "save" at bounding box center [159, 54] width 21 height 12
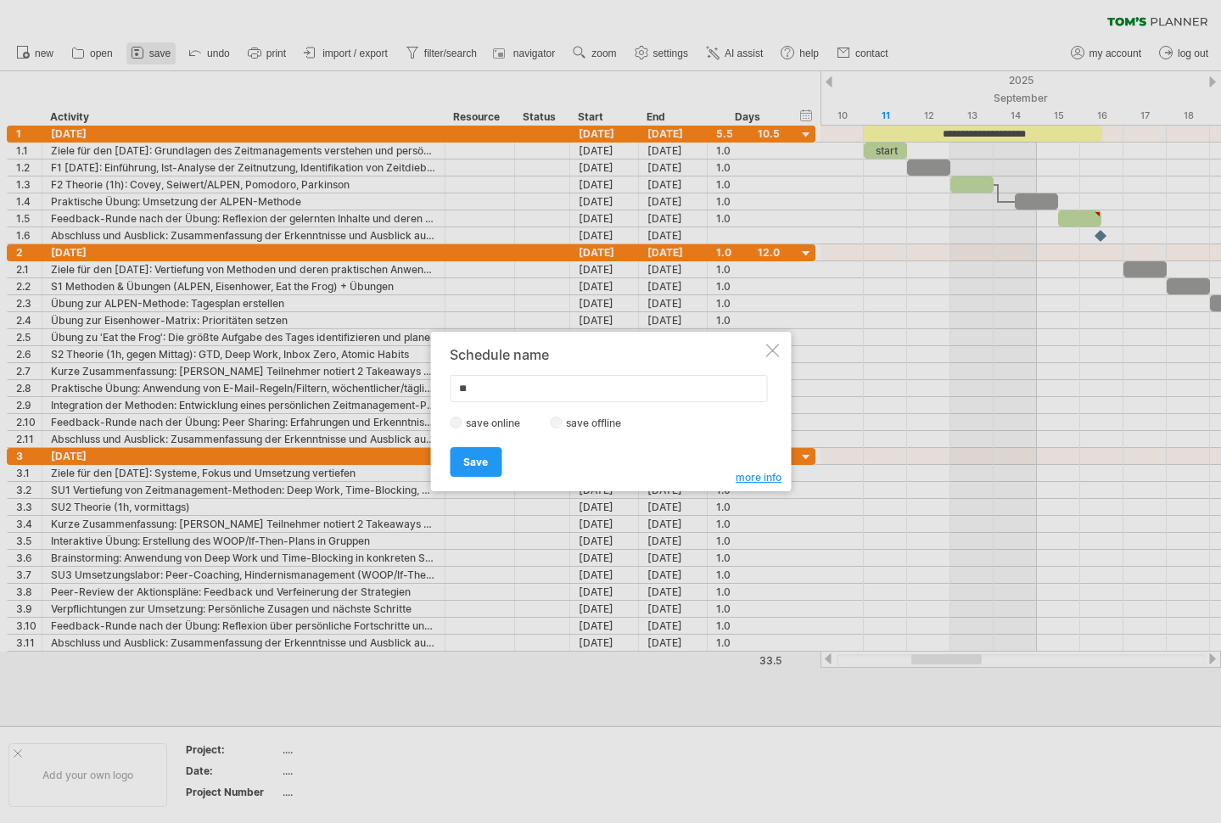
type input "*"
type input "**********"
click at [475, 462] on span "Save" at bounding box center [475, 462] width 25 height 13
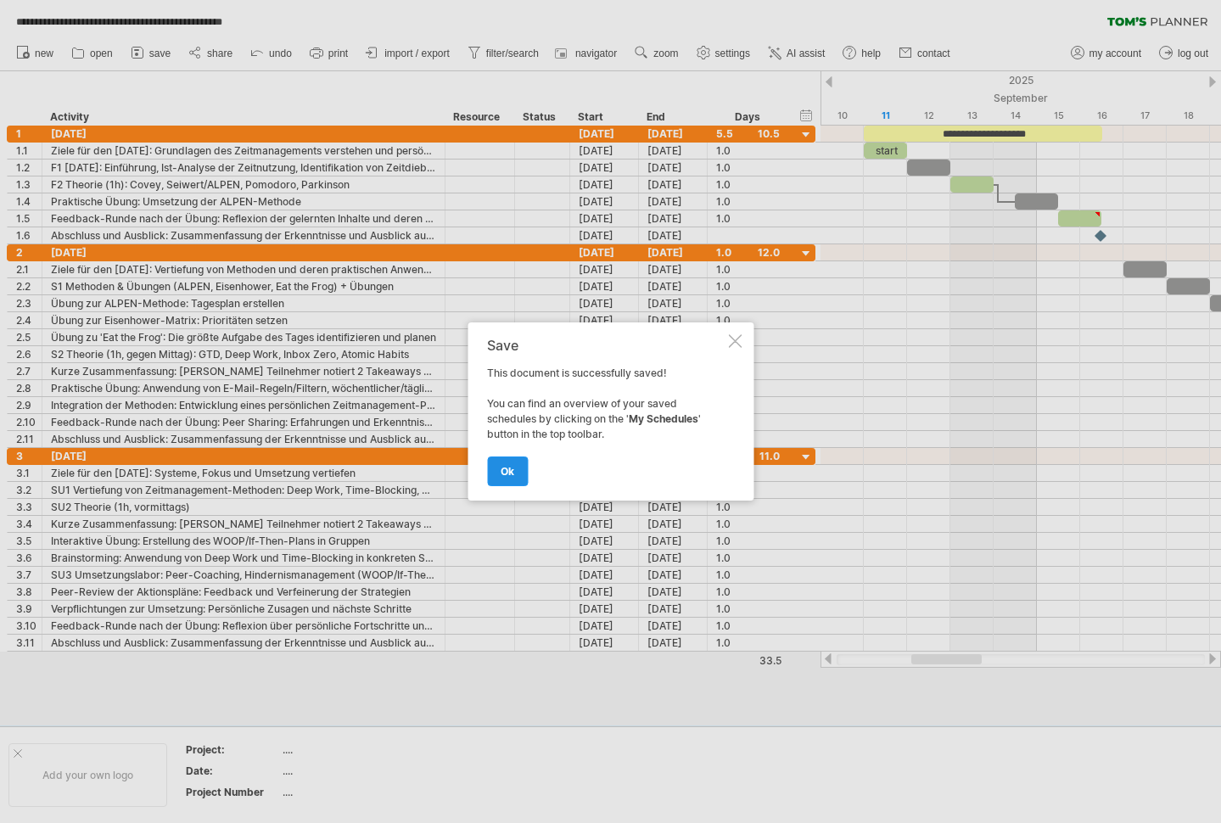
click at [501, 472] on span "ok" at bounding box center [507, 471] width 14 height 13
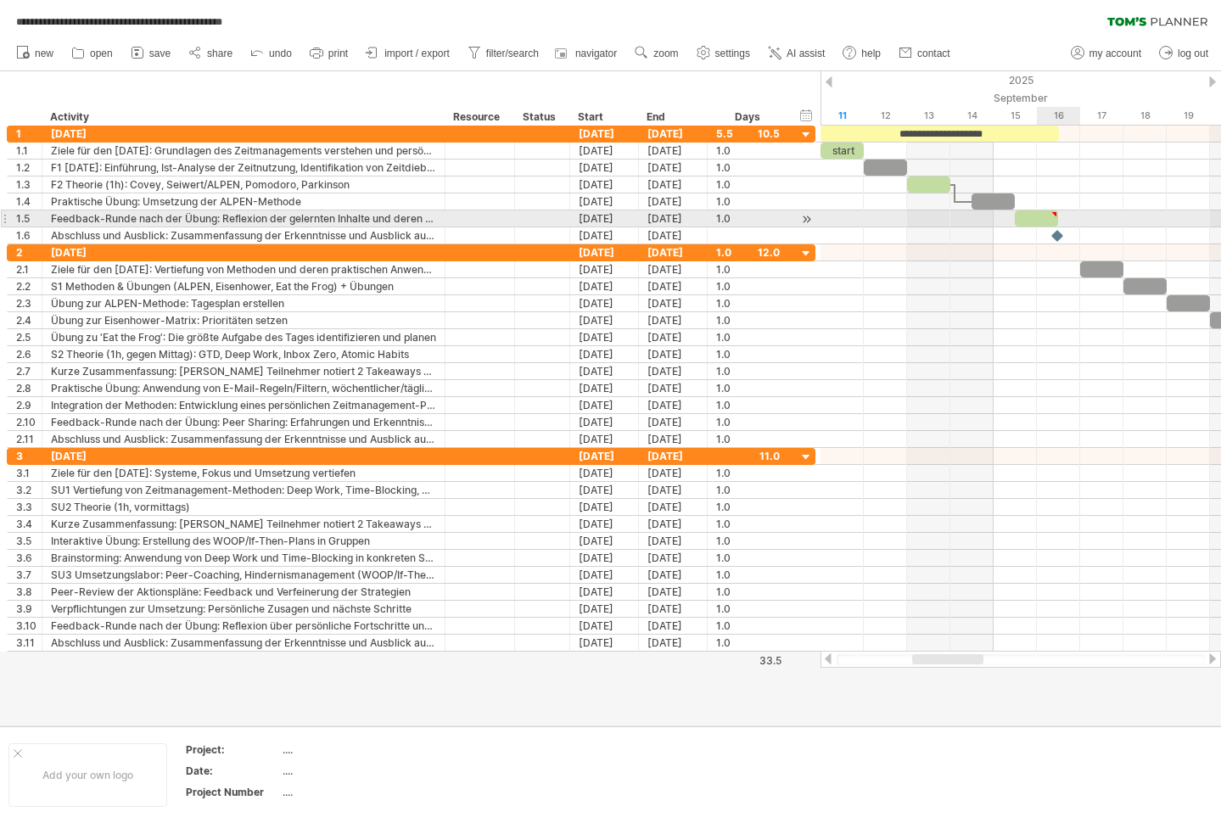
type textarea "**********"
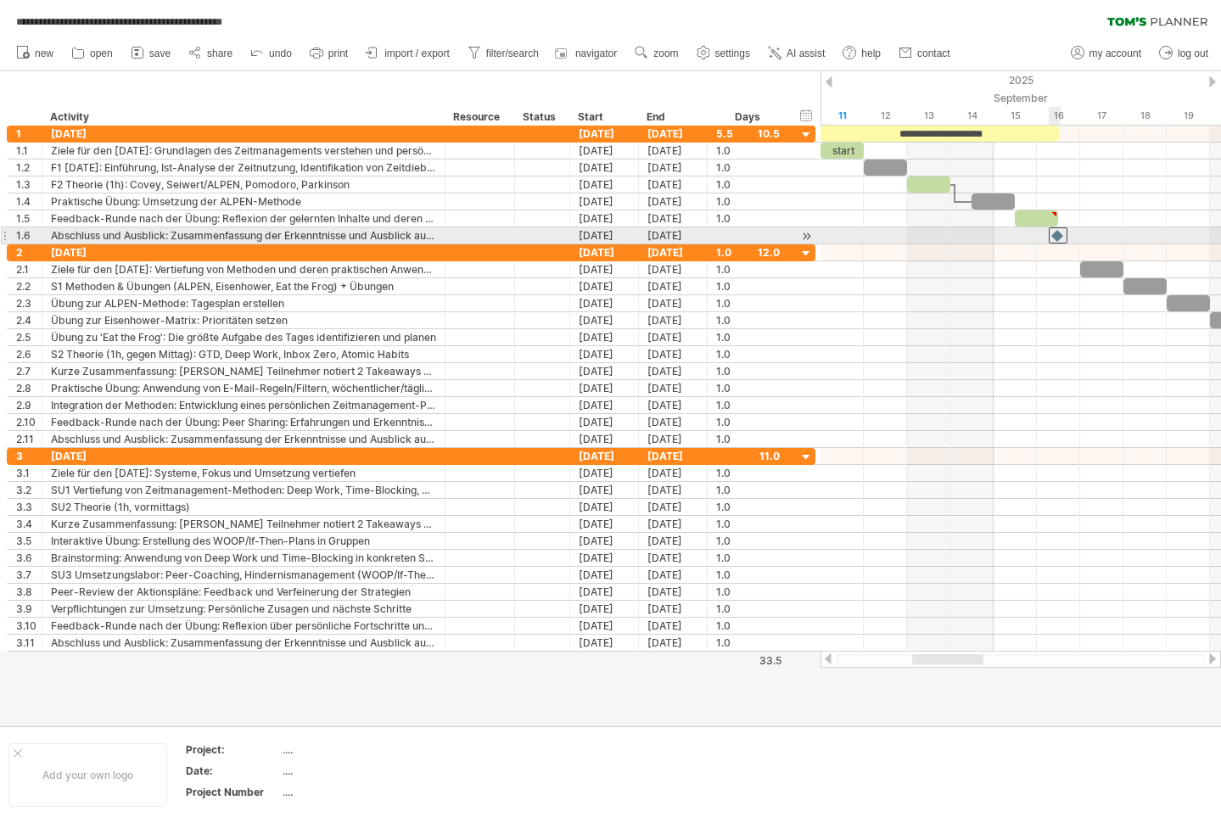
click at [1058, 237] on div at bounding box center [1057, 235] width 19 height 16
click at [1054, 235] on div at bounding box center [1057, 235] width 19 height 16
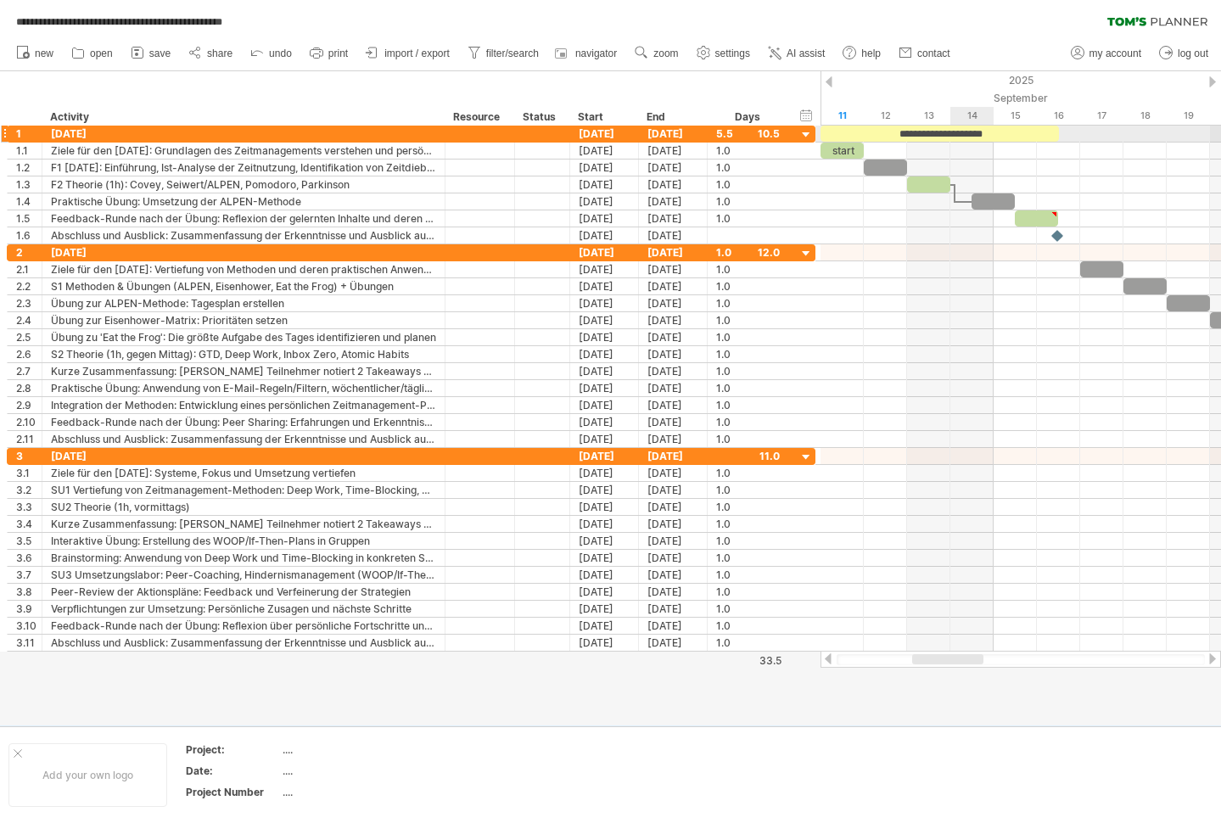
click at [981, 133] on div "**********" at bounding box center [939, 134] width 238 height 16
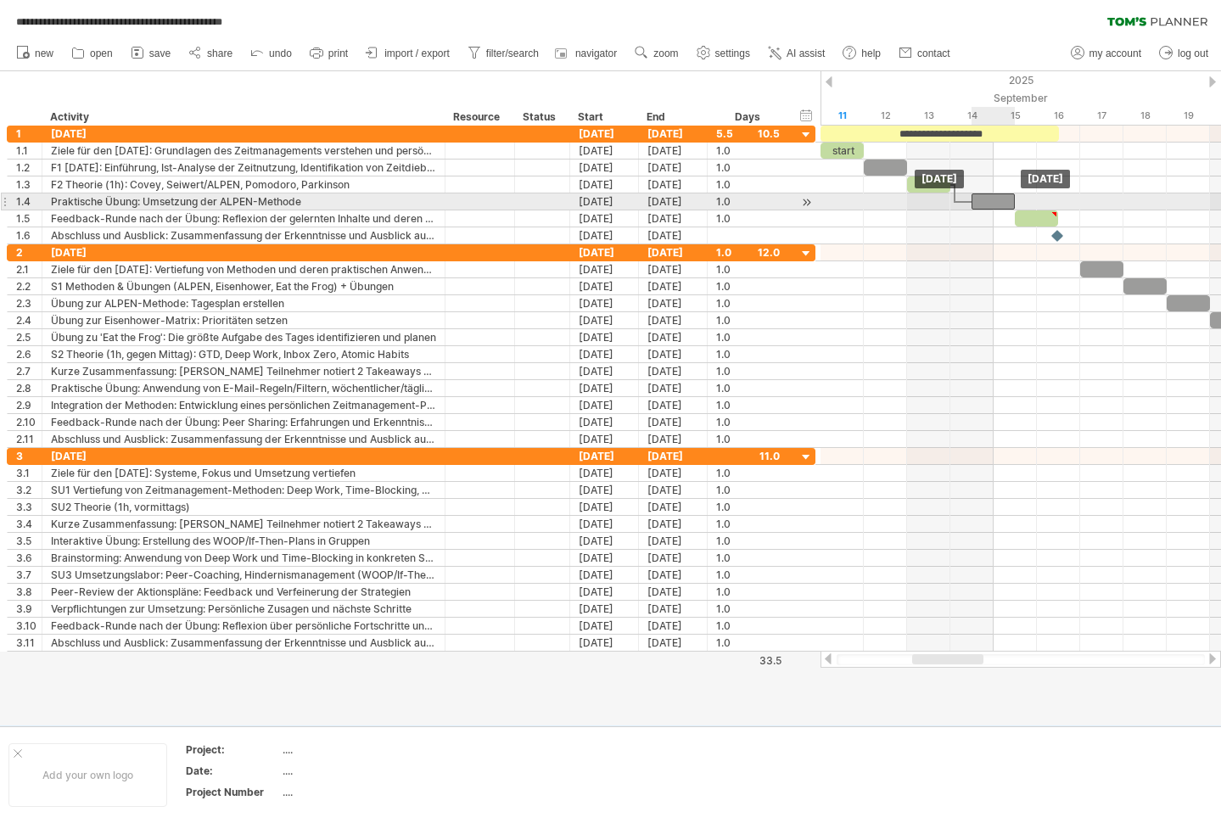
click at [987, 200] on div at bounding box center [992, 201] width 43 height 16
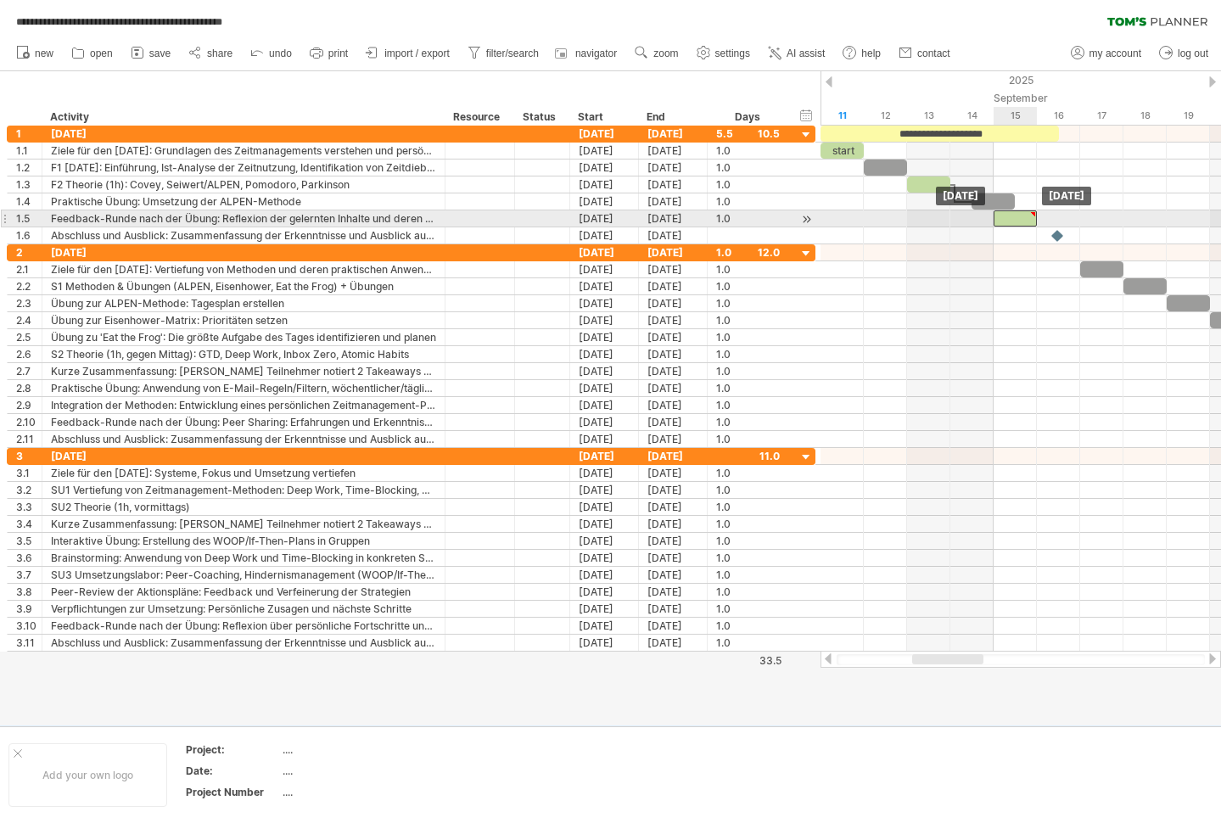
drag, startPoint x: 1026, startPoint y: 217, endPoint x: 1015, endPoint y: 219, distance: 12.0
click at [1015, 219] on div at bounding box center [1014, 218] width 43 height 16
drag, startPoint x: 1015, startPoint y: 219, endPoint x: 1030, endPoint y: 220, distance: 15.3
click at [1030, 220] on div at bounding box center [1036, 218] width 43 height 16
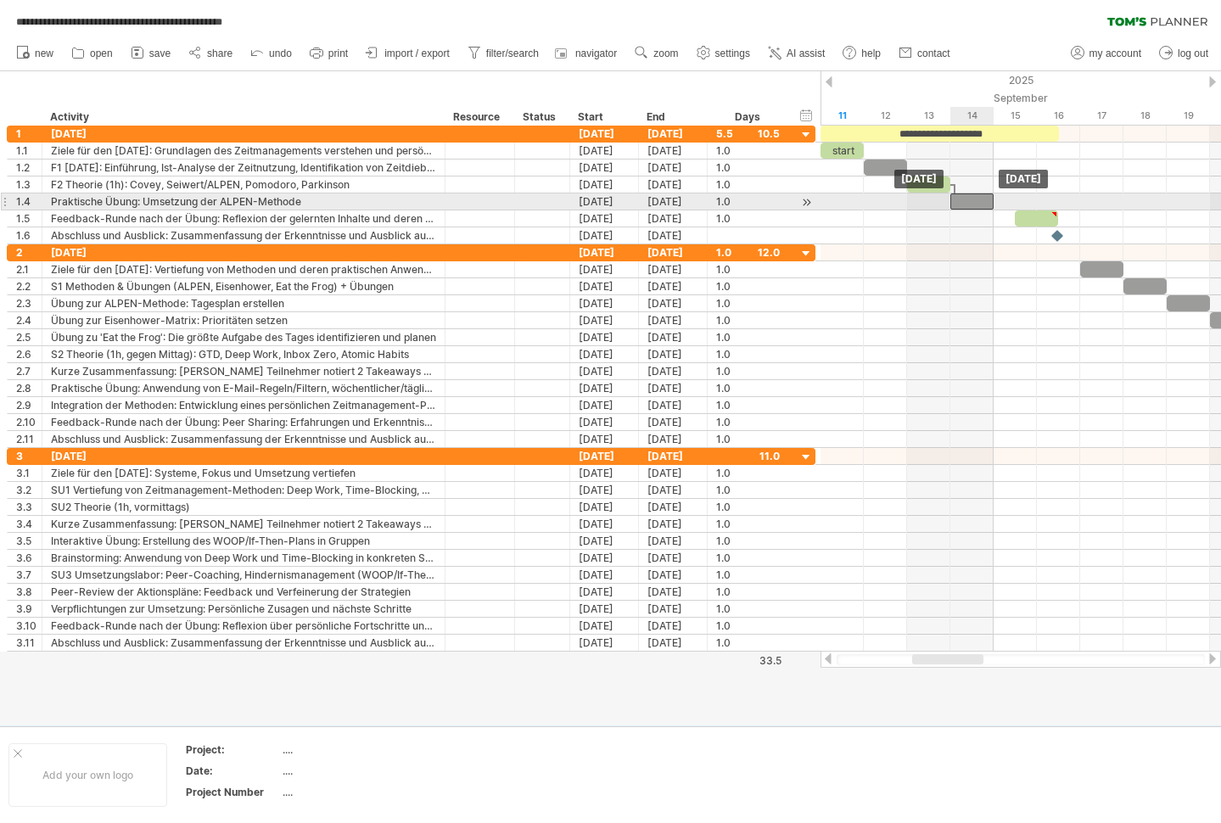
drag, startPoint x: 1002, startPoint y: 198, endPoint x: 987, endPoint y: 200, distance: 15.4
click at [987, 200] on div at bounding box center [971, 201] width 43 height 16
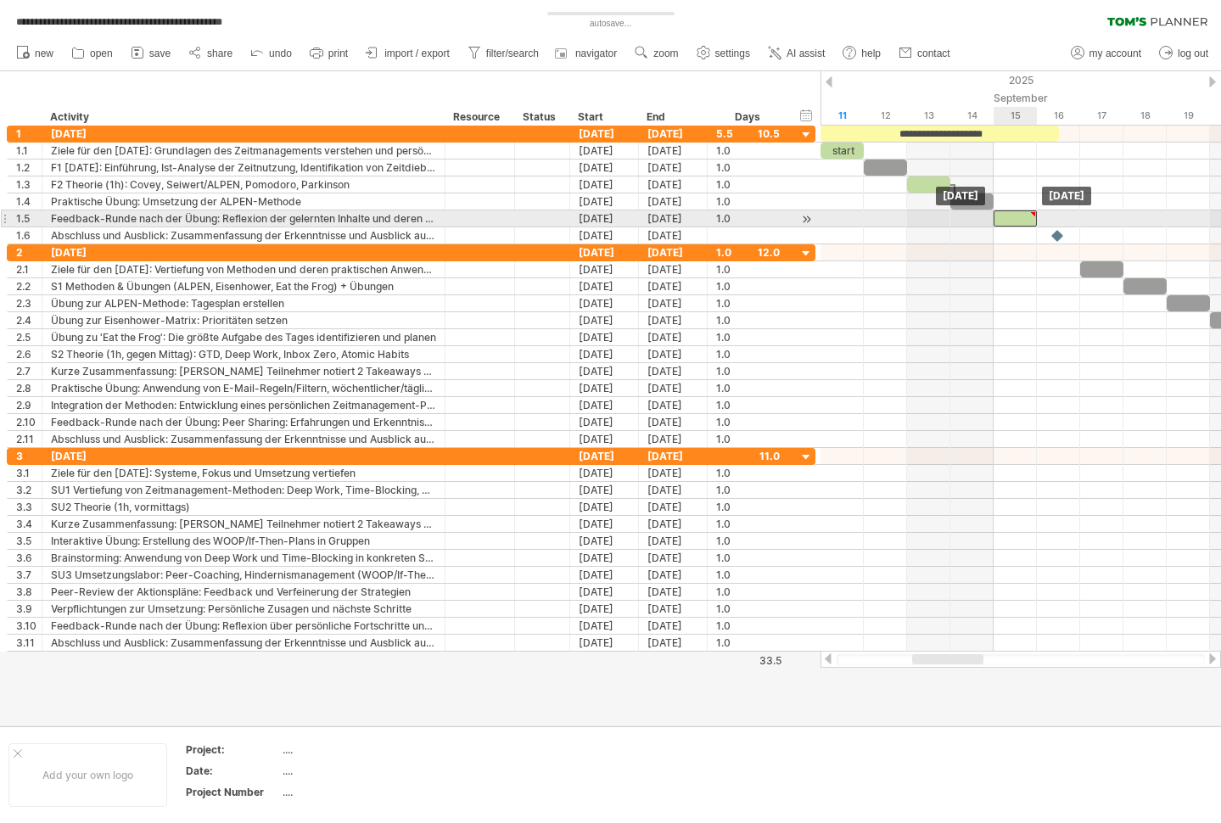
drag, startPoint x: 1030, startPoint y: 217, endPoint x: 1009, endPoint y: 218, distance: 20.4
click at [1009, 218] on div at bounding box center [1014, 218] width 43 height 16
